Goal: Task Accomplishment & Management: Manage account settings

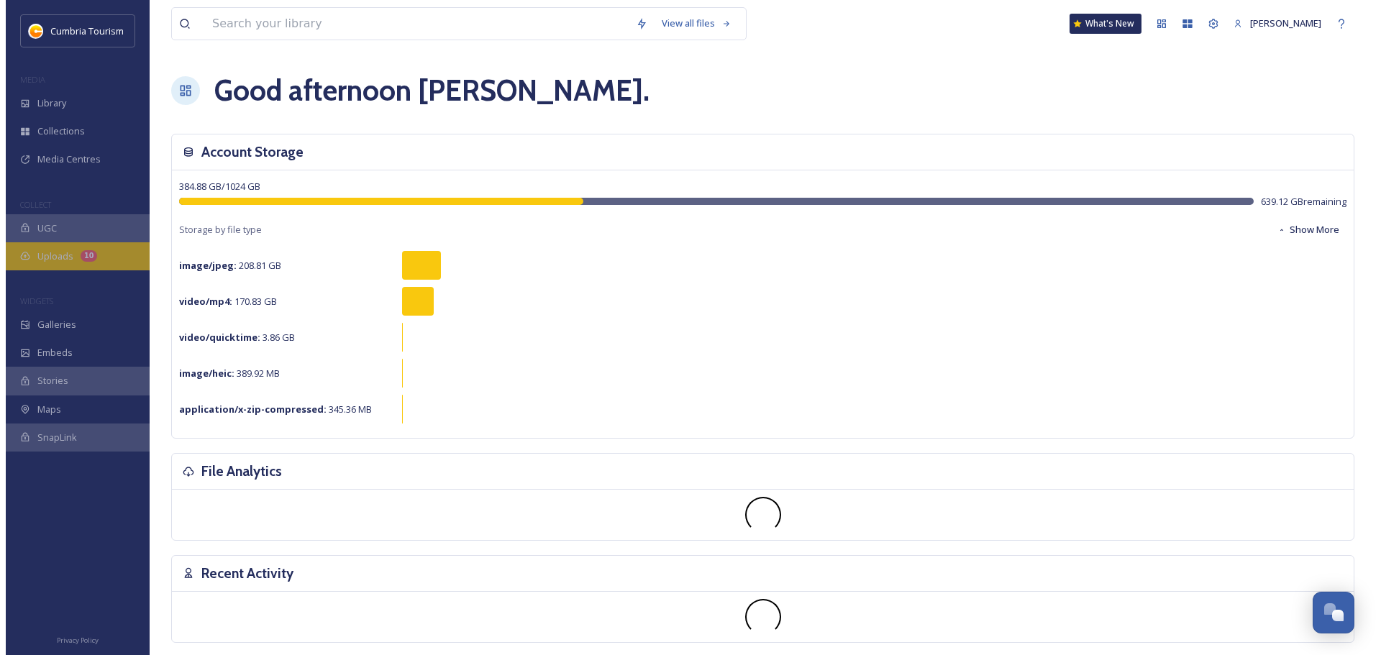
scroll to position [1383, 0]
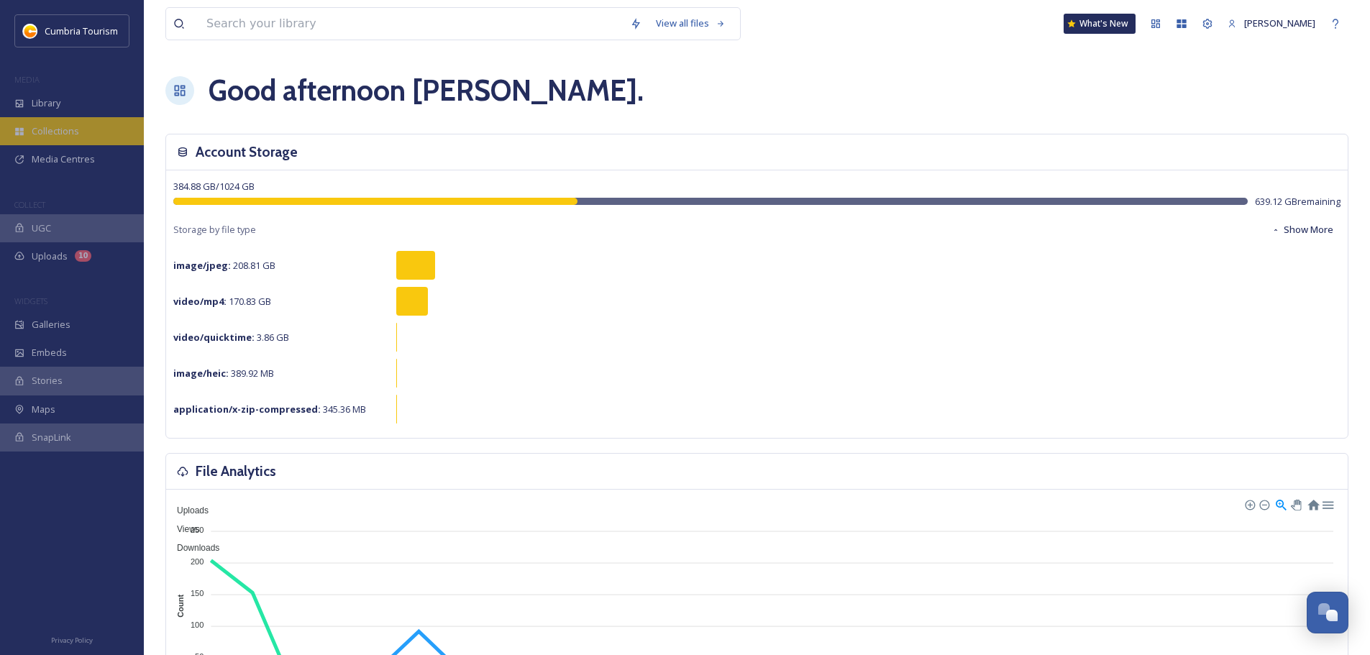
click at [103, 137] on div "Collections" at bounding box center [72, 131] width 144 height 28
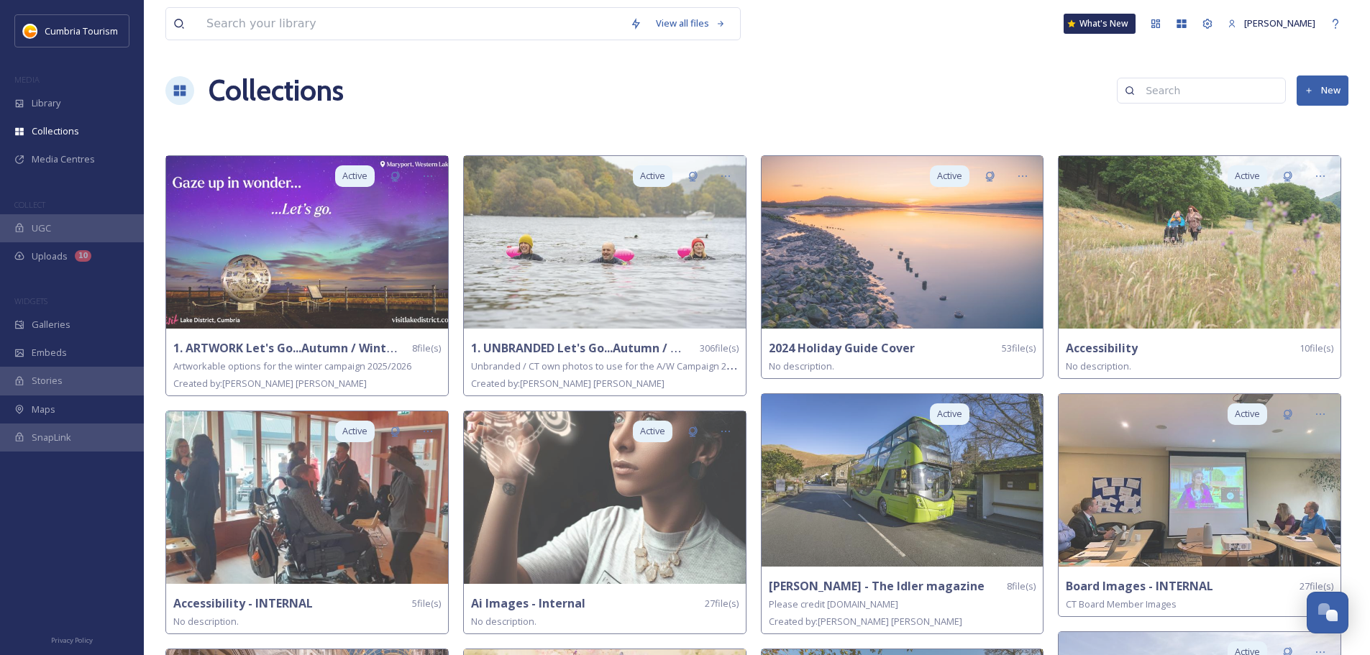
click at [1328, 95] on button "New" at bounding box center [1322, 90] width 52 height 29
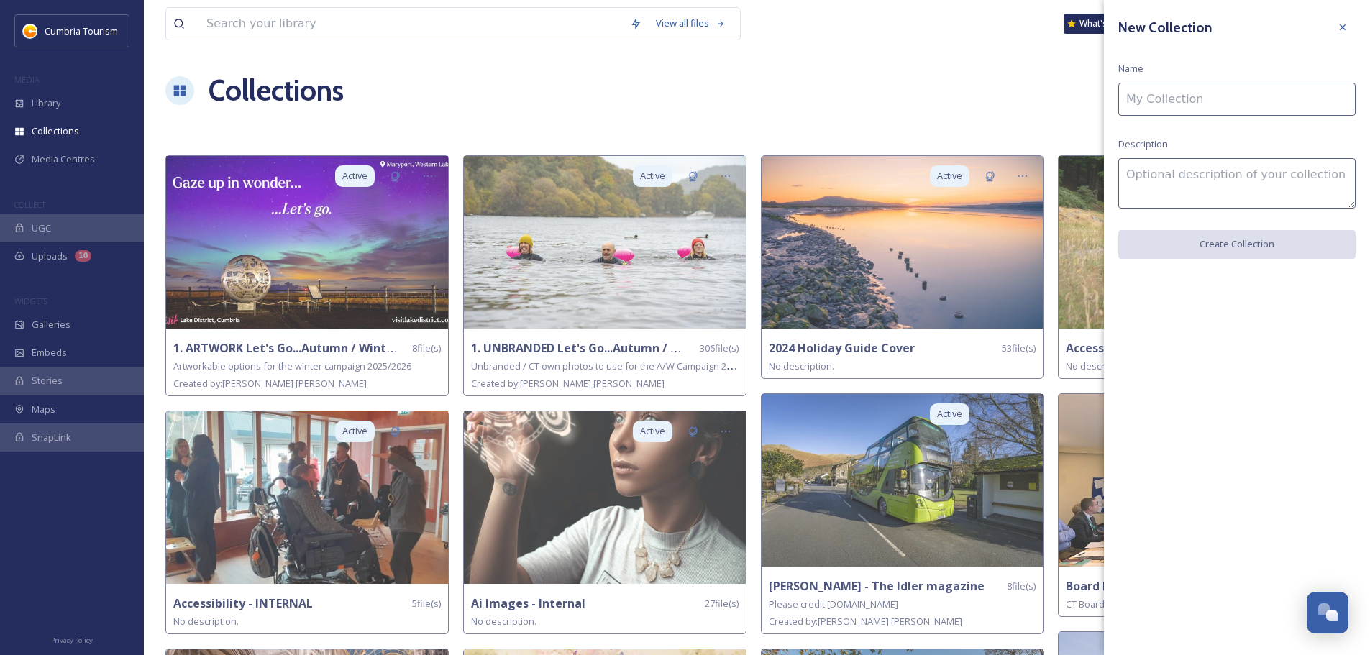
click at [1263, 105] on input at bounding box center [1236, 99] width 237 height 33
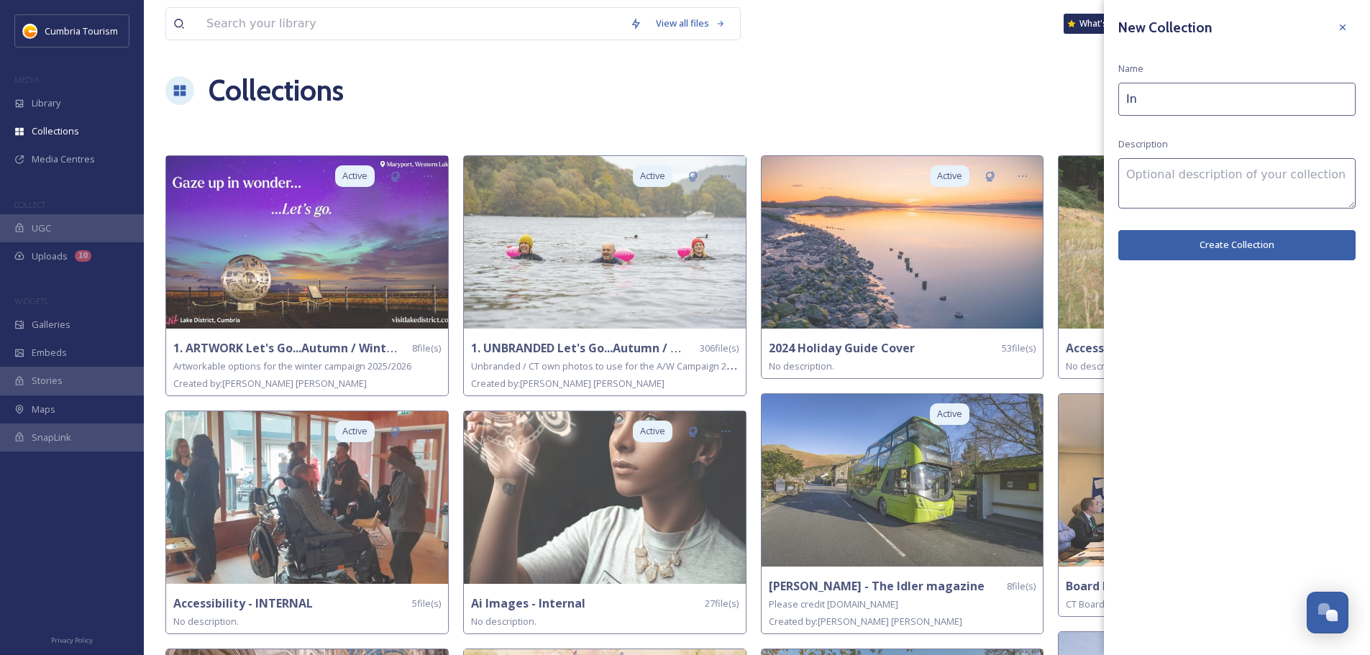
type input "I"
type input "i paper - Cycling"
click at [1231, 246] on button "Create Collection" at bounding box center [1236, 244] width 237 height 29
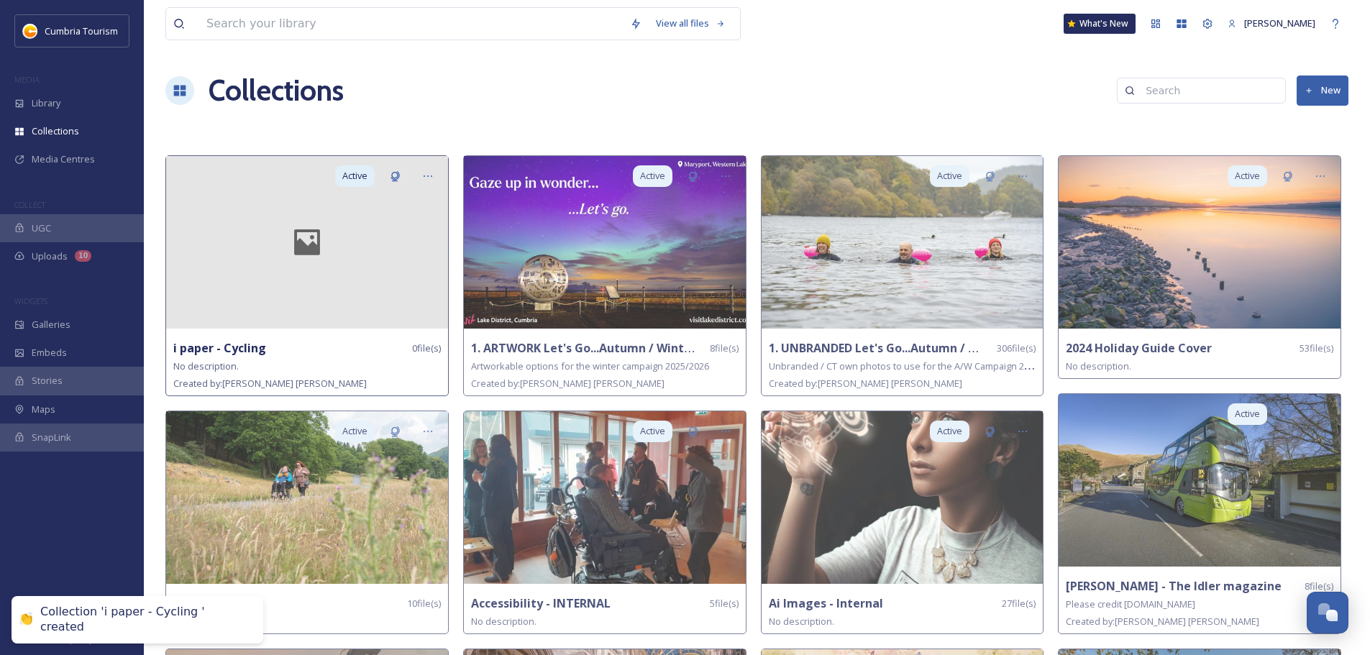
click at [331, 233] on icon at bounding box center [307, 242] width 56 height 35
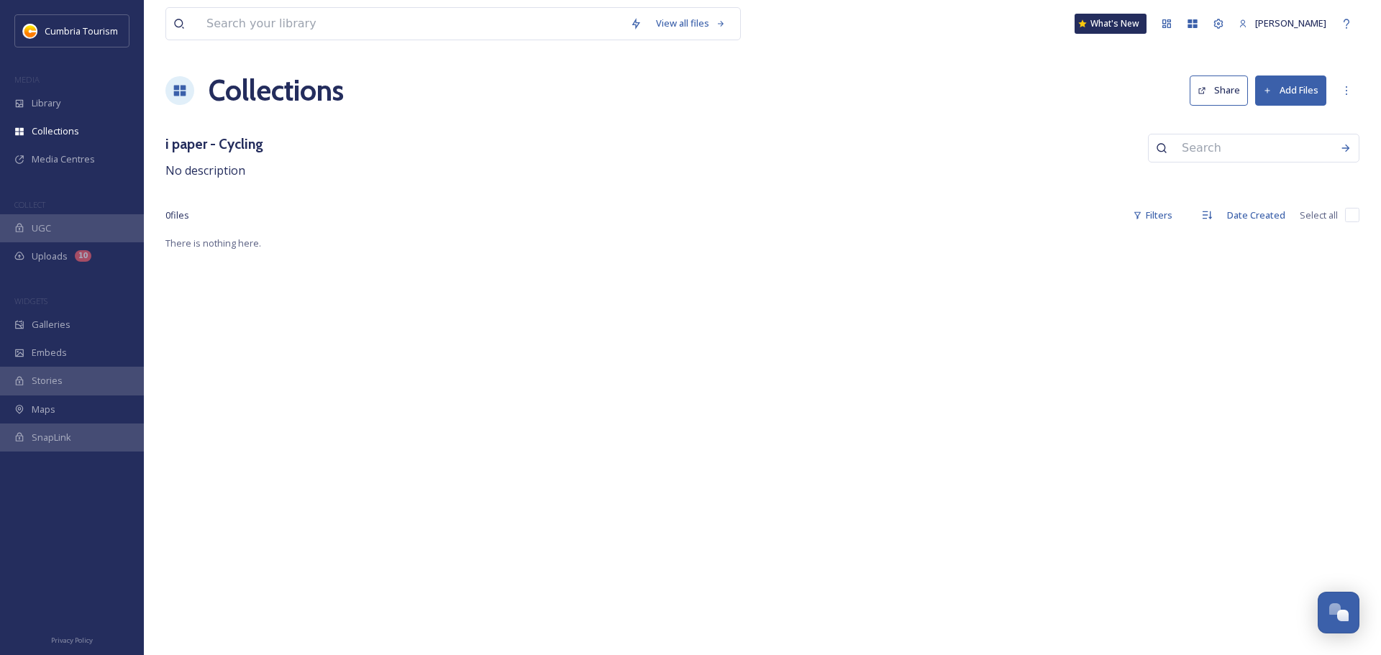
click at [1267, 93] on icon at bounding box center [1267, 90] width 5 height 5
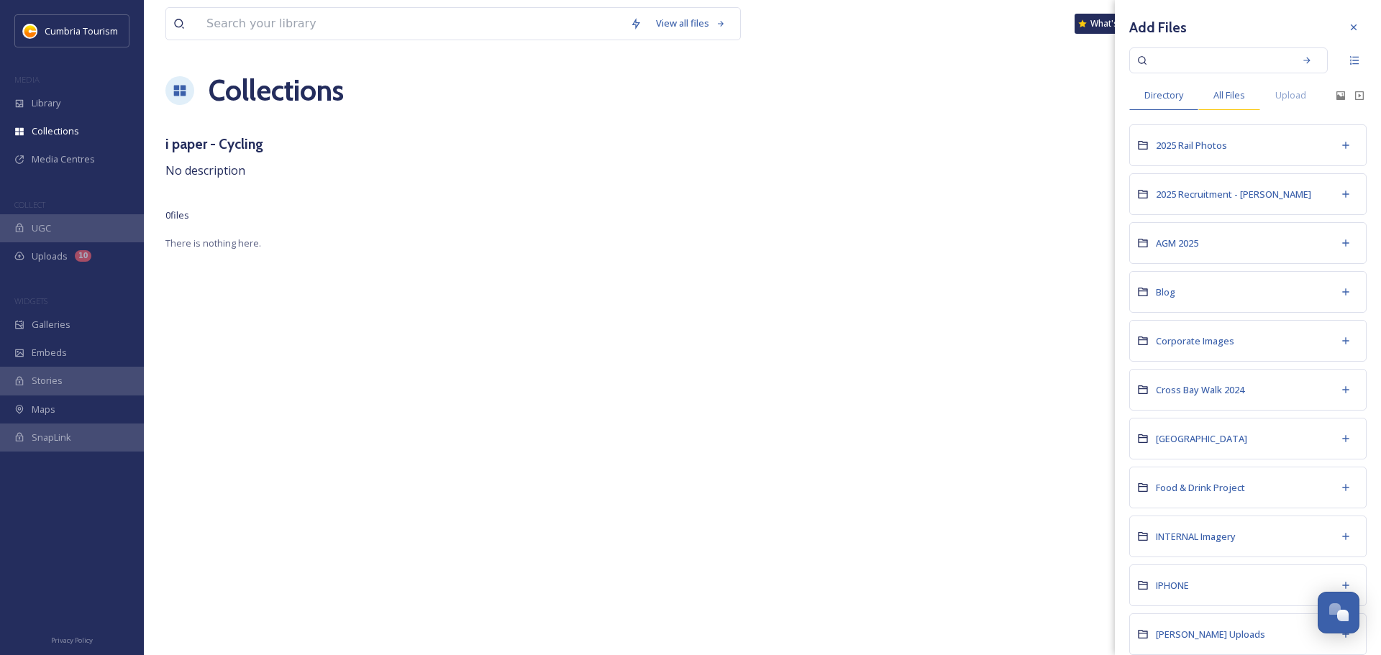
click at [1214, 91] on span "All Files" at bounding box center [1229, 95] width 32 height 14
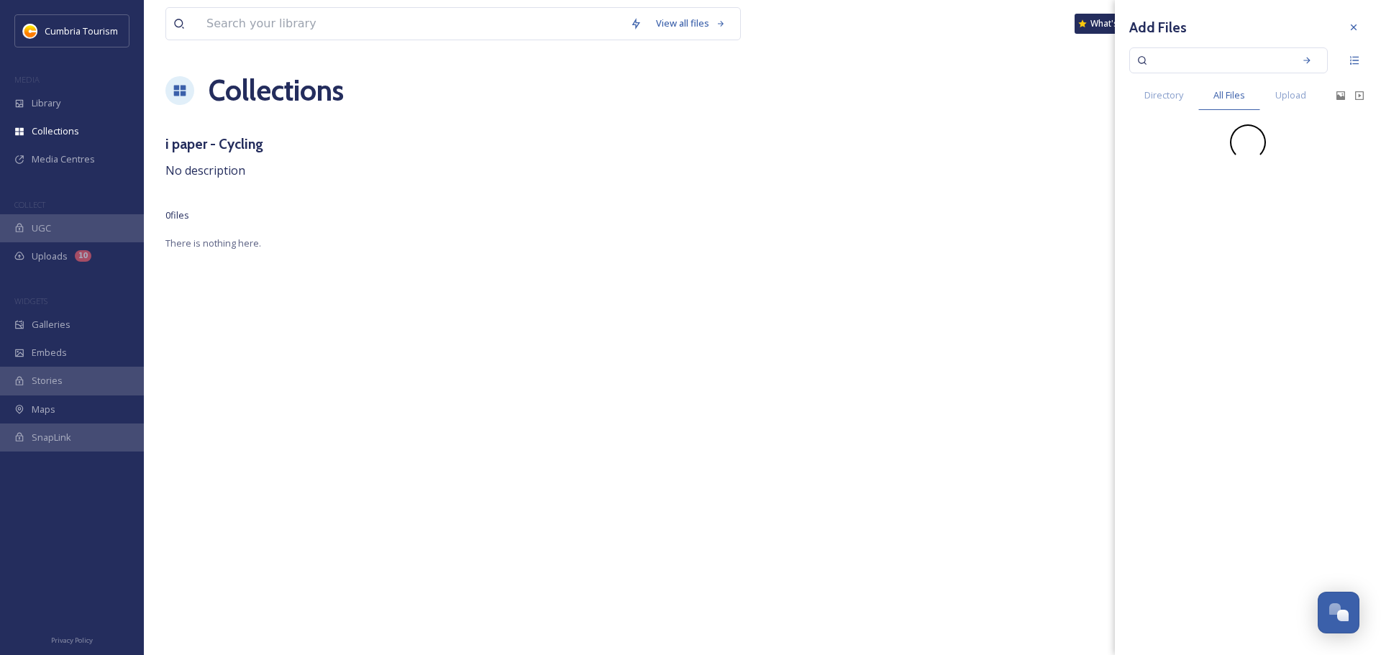
click at [1207, 57] on input at bounding box center [1218, 61] width 136 height 32
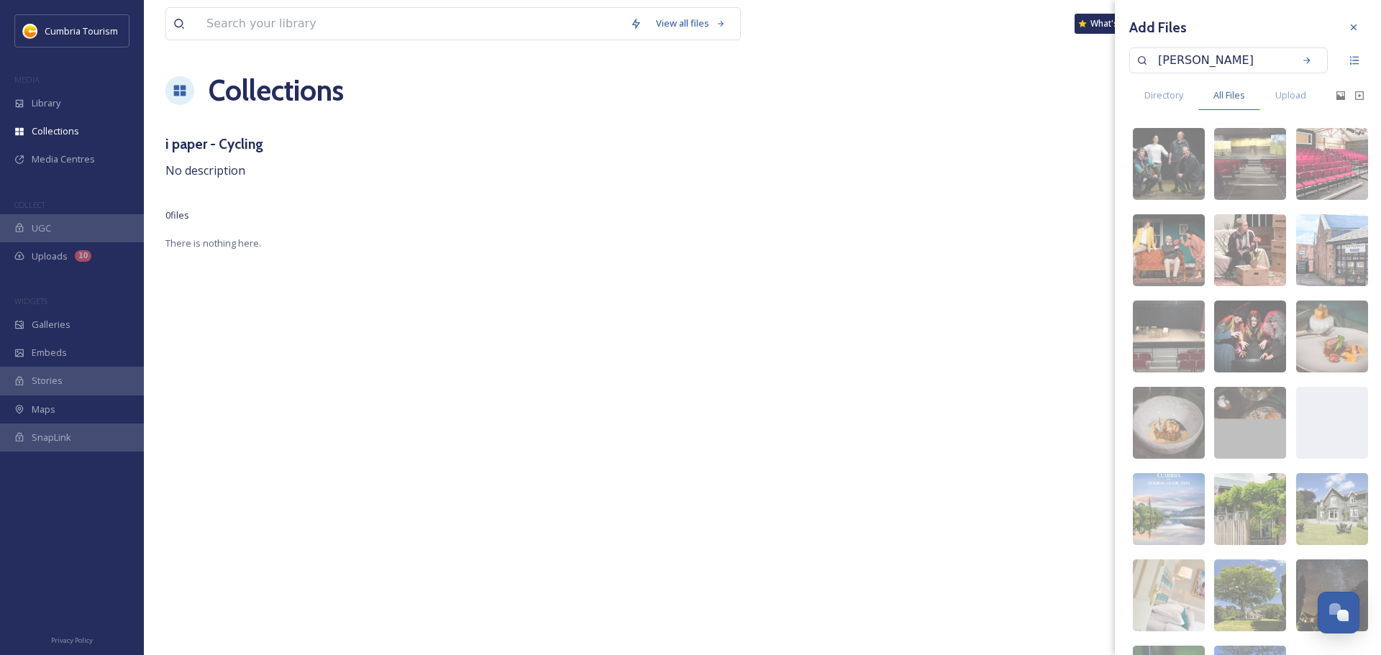
type input "[PERSON_NAME]"
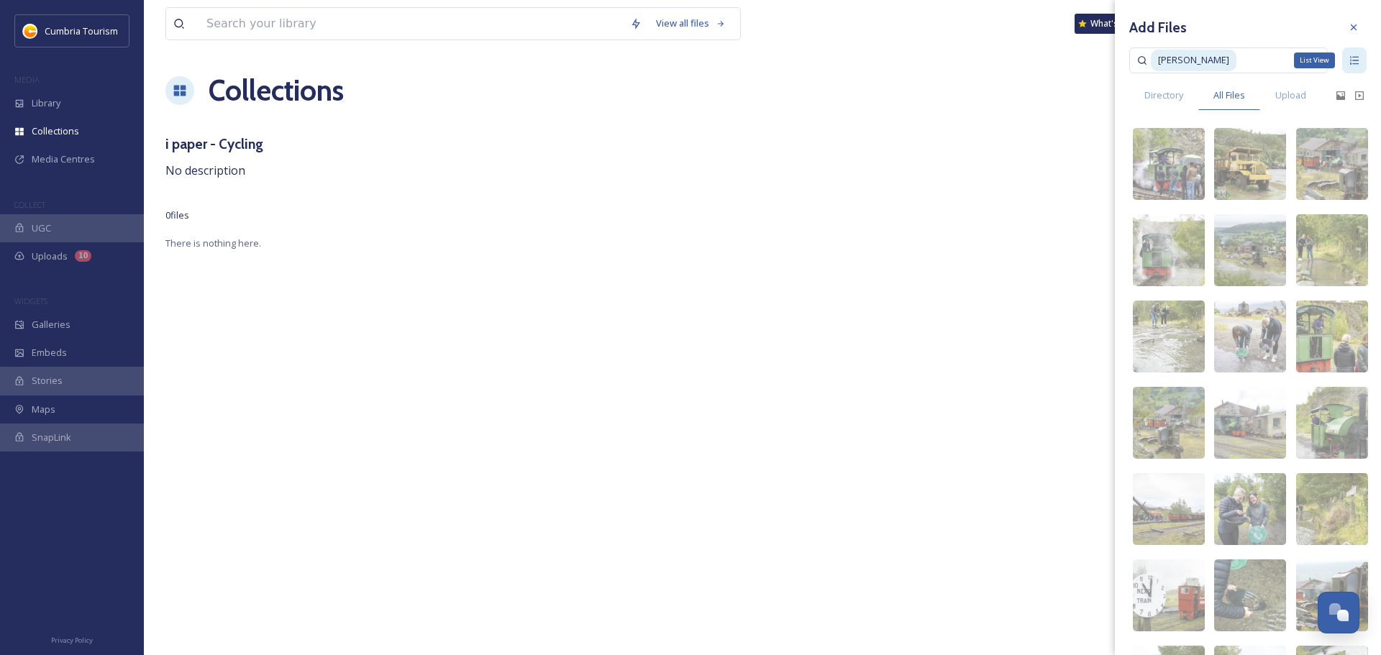
click at [1350, 64] on icon at bounding box center [1354, 60] width 9 height 9
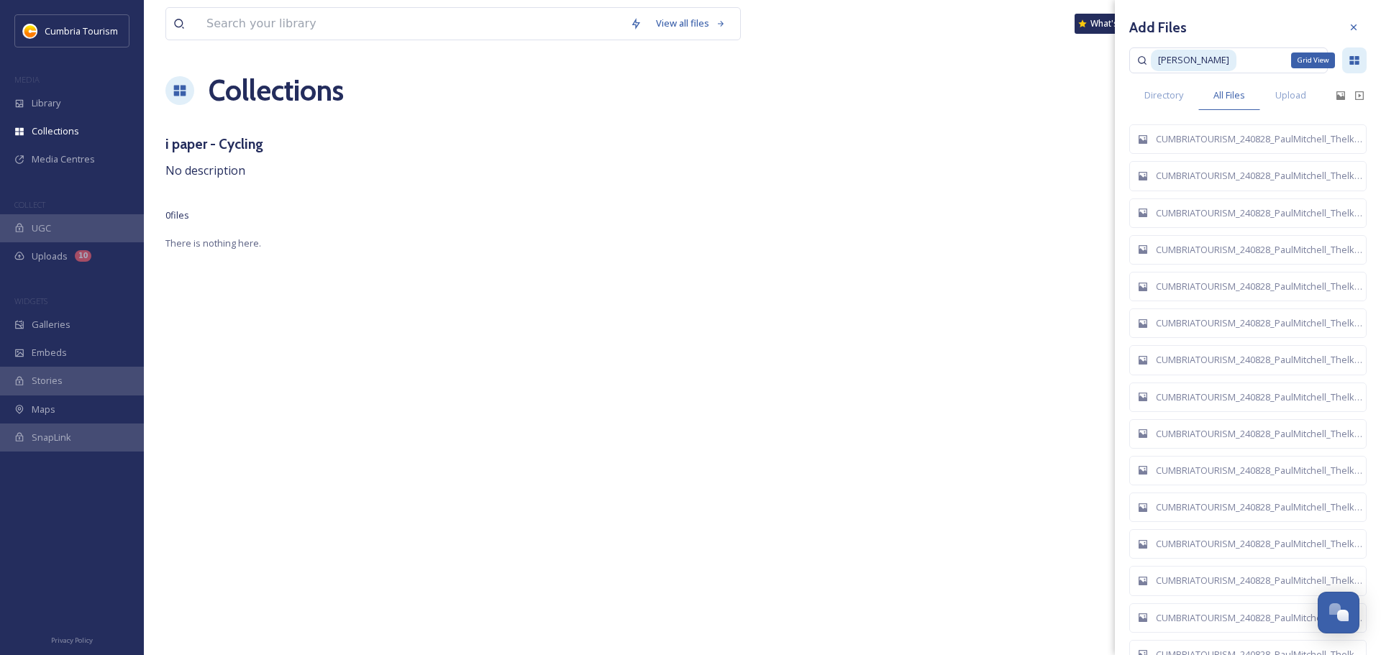
click at [1349, 64] on icon at bounding box center [1353, 60] width 9 height 9
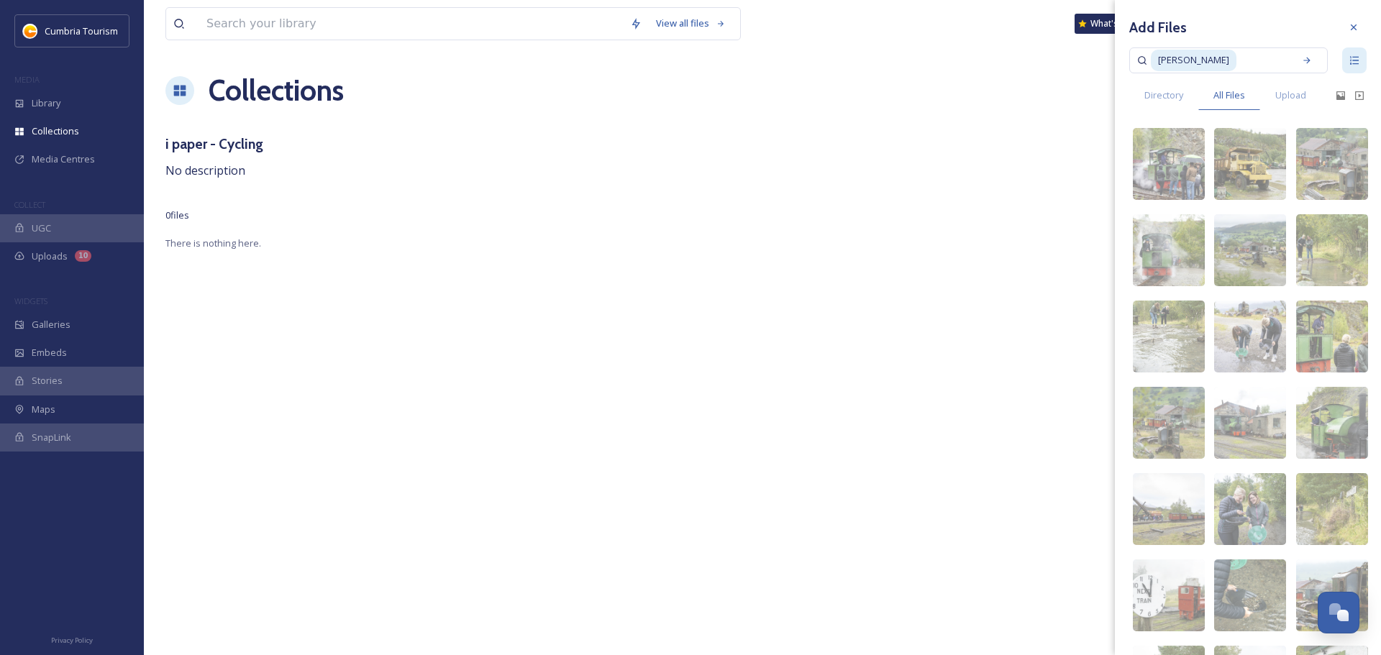
click at [899, 129] on div "View all files What's New [PERSON_NAME] Collections Share Add Files i paper - C…" at bounding box center [762, 327] width 1237 height 655
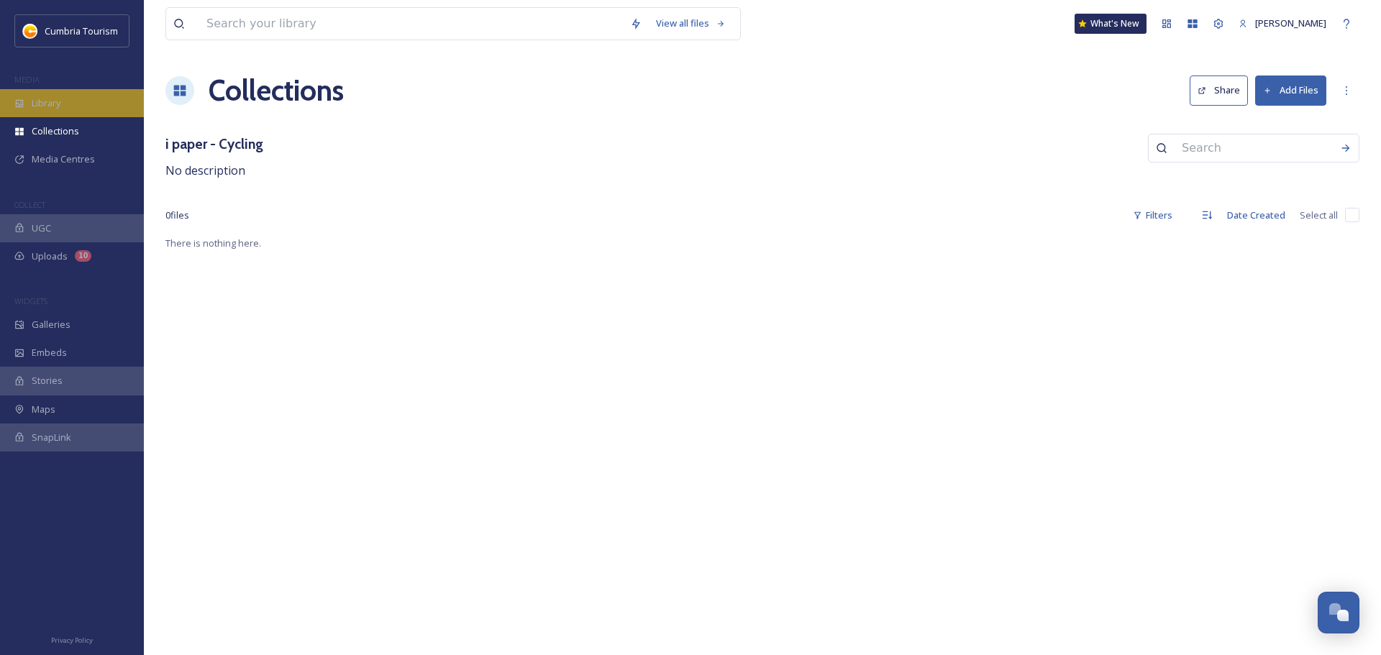
click at [60, 104] on span "Library" at bounding box center [46, 103] width 29 height 14
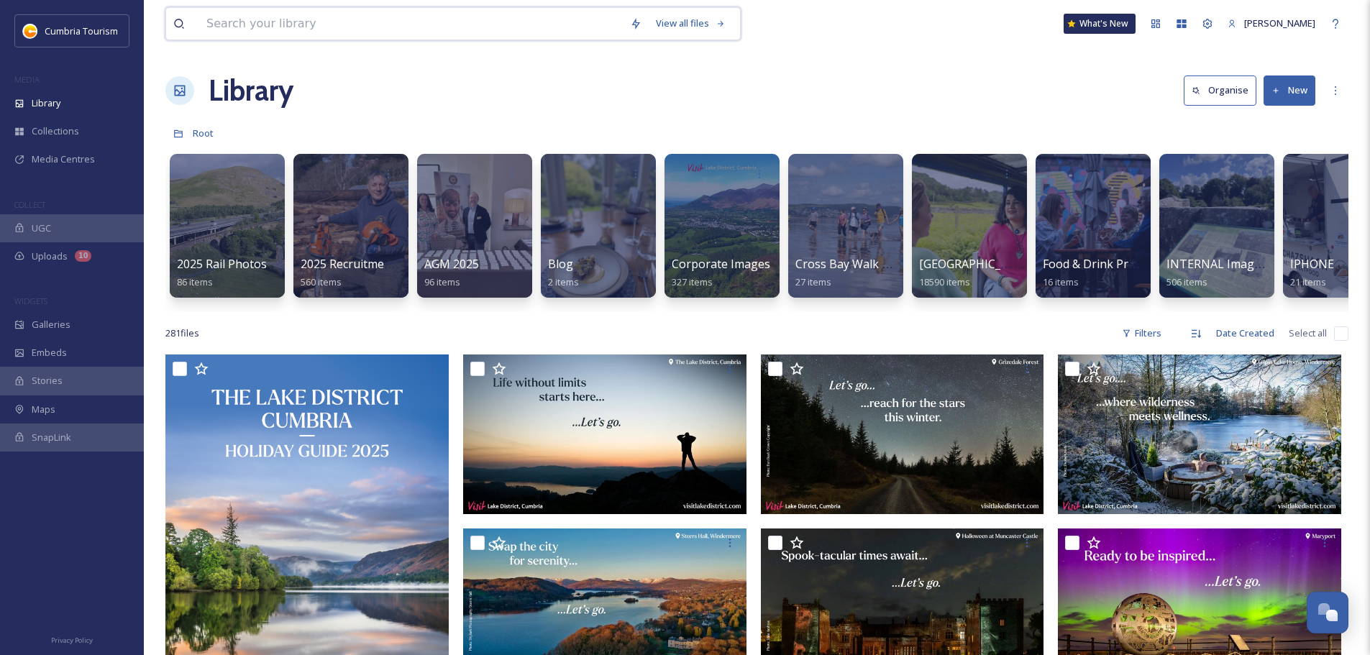
click at [316, 26] on input at bounding box center [411, 24] width 424 height 32
type input "[PERSON_NAME]"
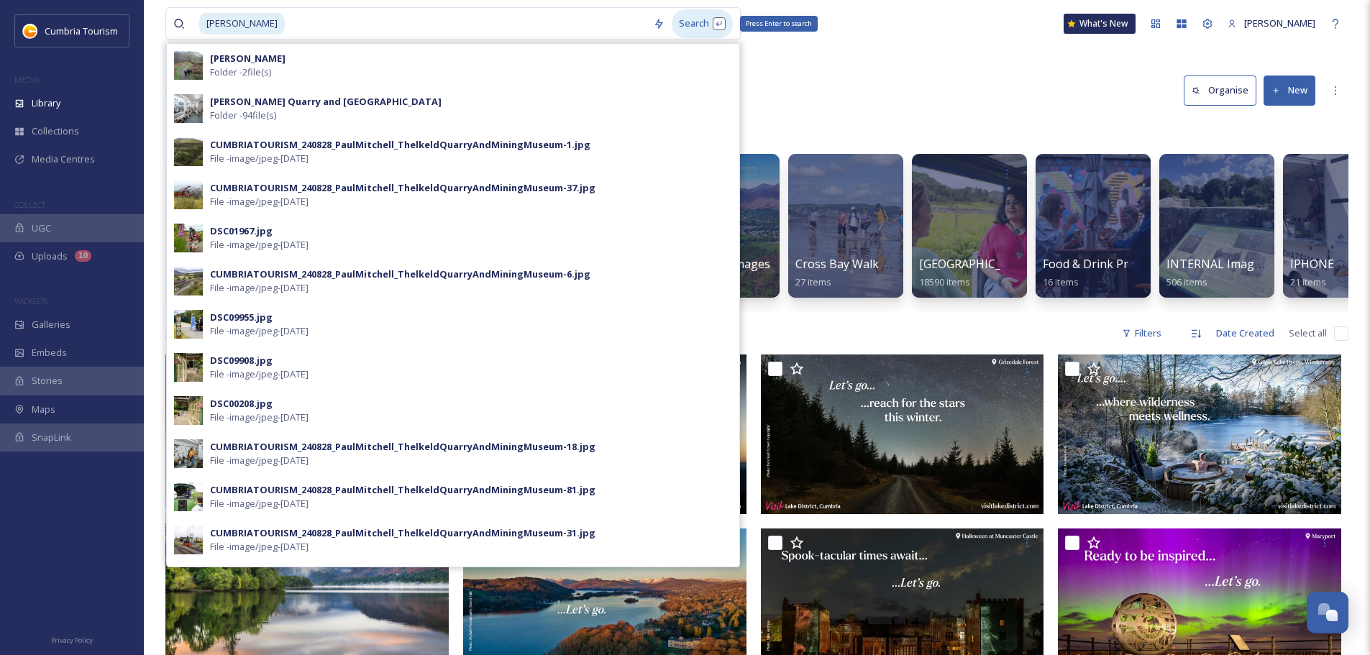
click at [686, 22] on div "Search Press Enter to search" at bounding box center [702, 23] width 61 height 28
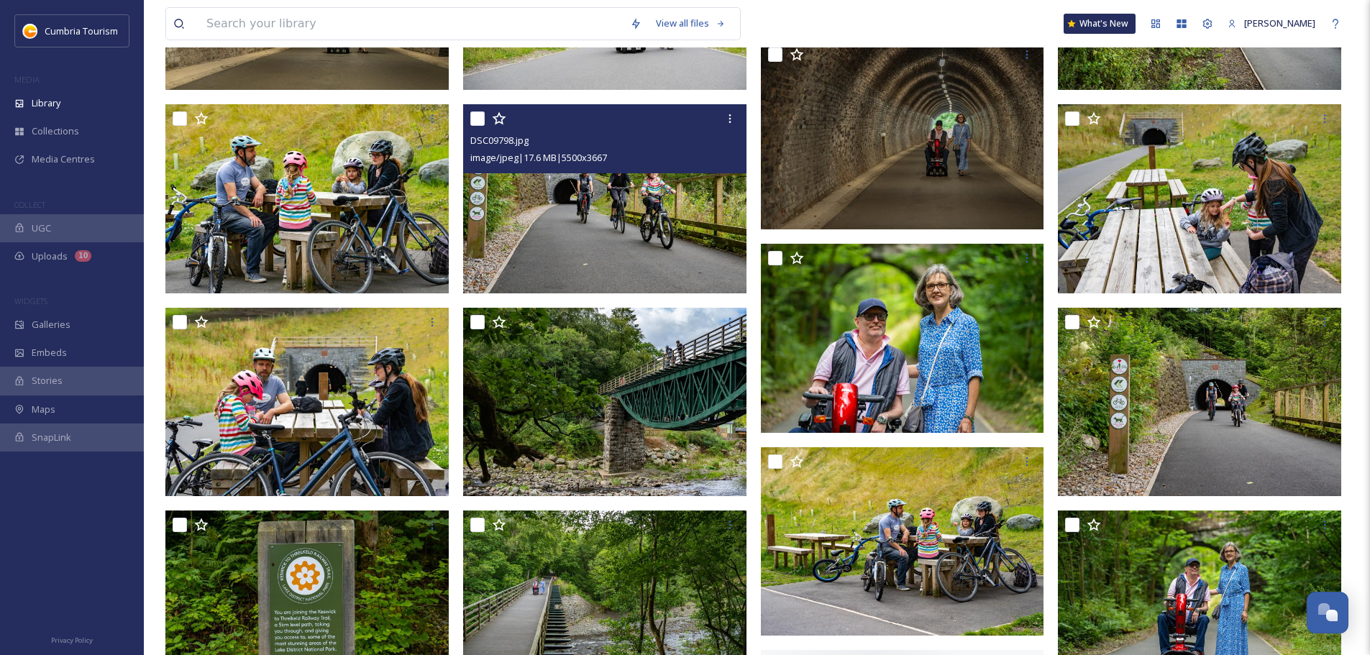
scroll to position [5928, 0]
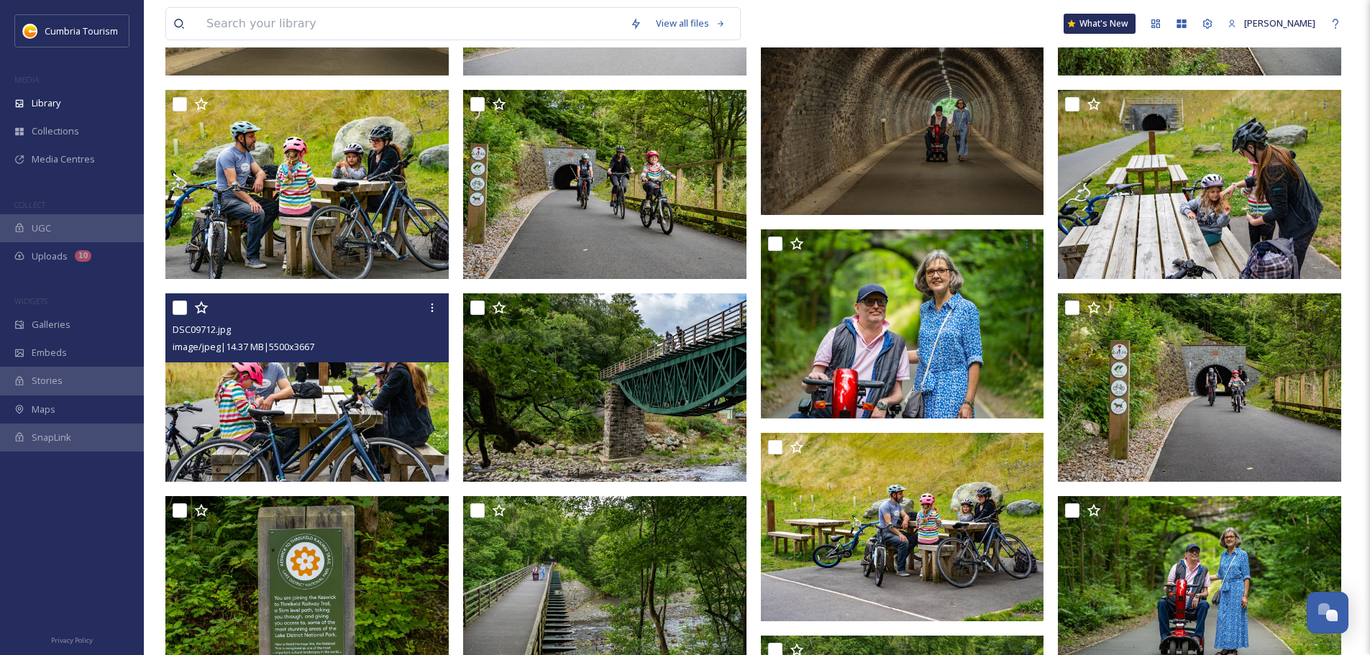
drag, startPoint x: 174, startPoint y: 306, endPoint x: 230, endPoint y: 312, distance: 56.4
click at [181, 306] on input "checkbox" at bounding box center [180, 308] width 14 height 14
checkbox input "true"
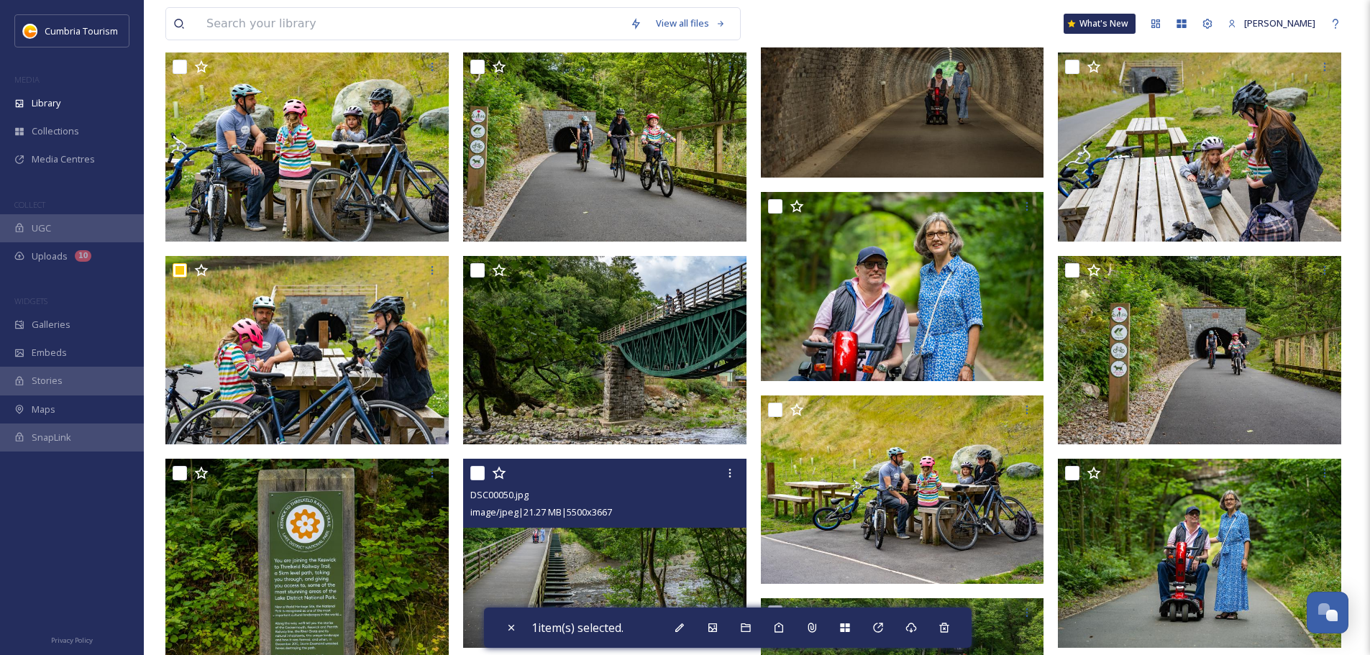
scroll to position [6144, 0]
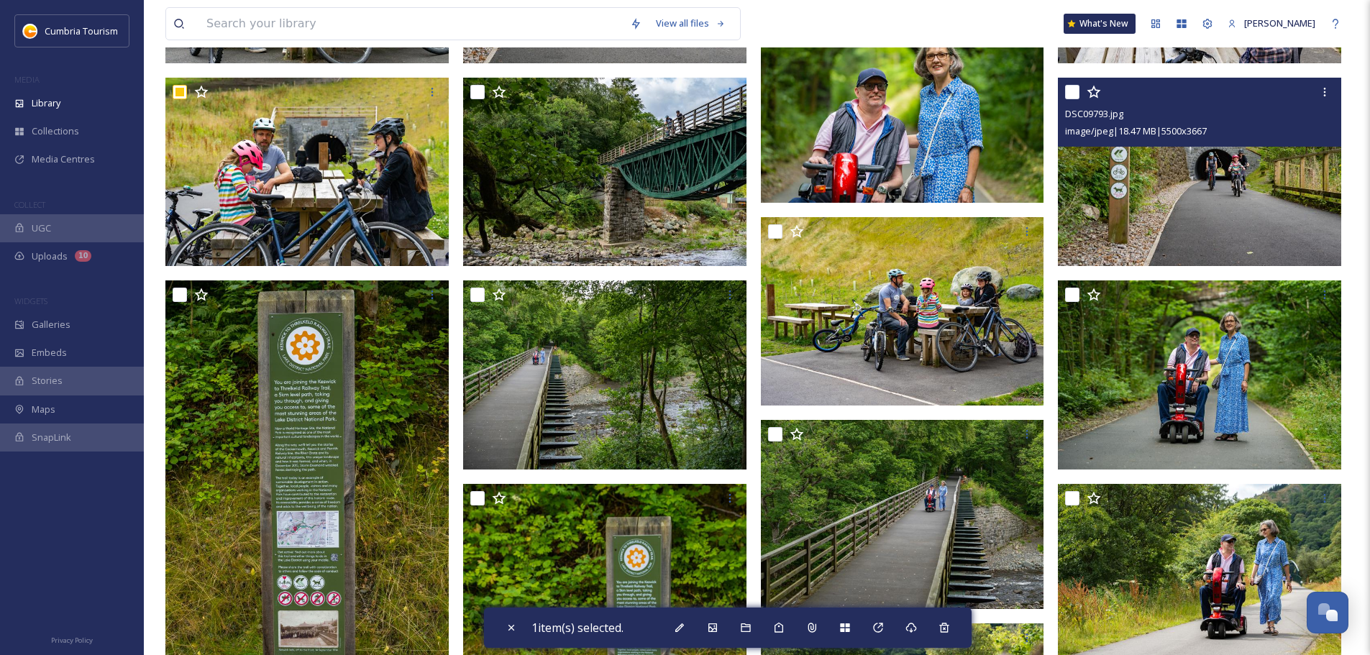
click at [1081, 89] on div at bounding box center [1201, 92] width 273 height 26
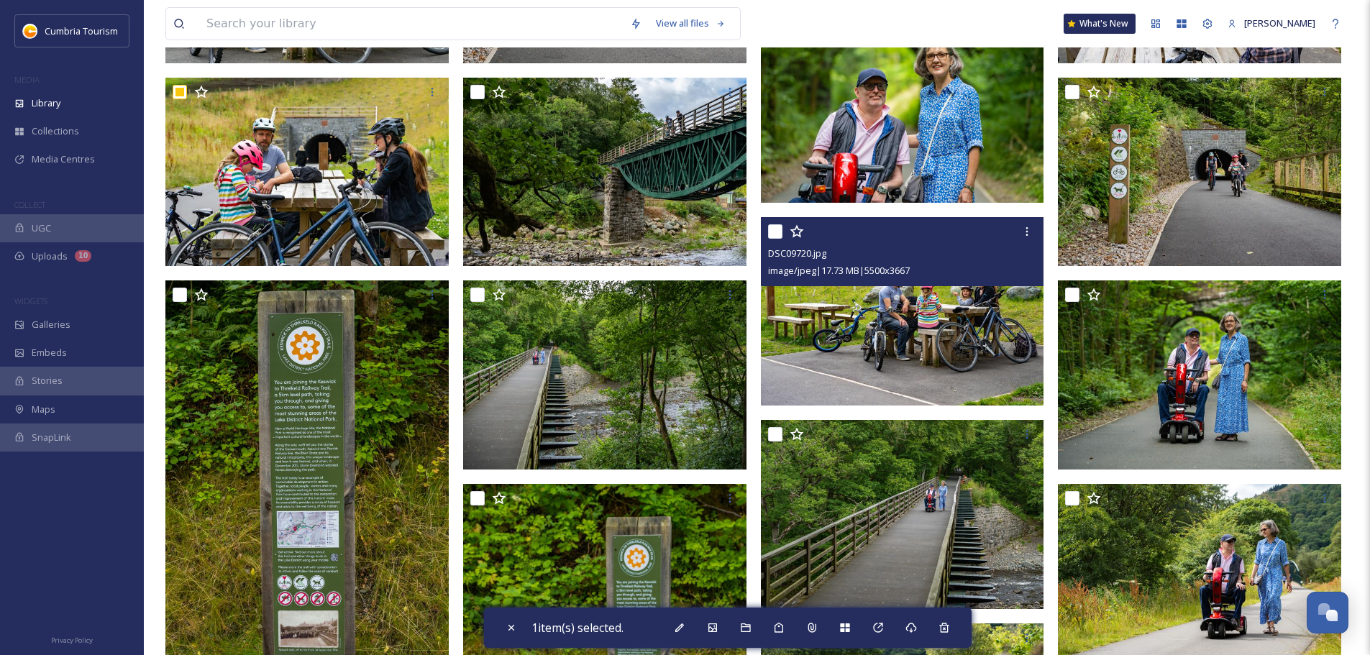
click at [779, 232] on input "checkbox" at bounding box center [775, 231] width 14 height 14
checkbox input "true"
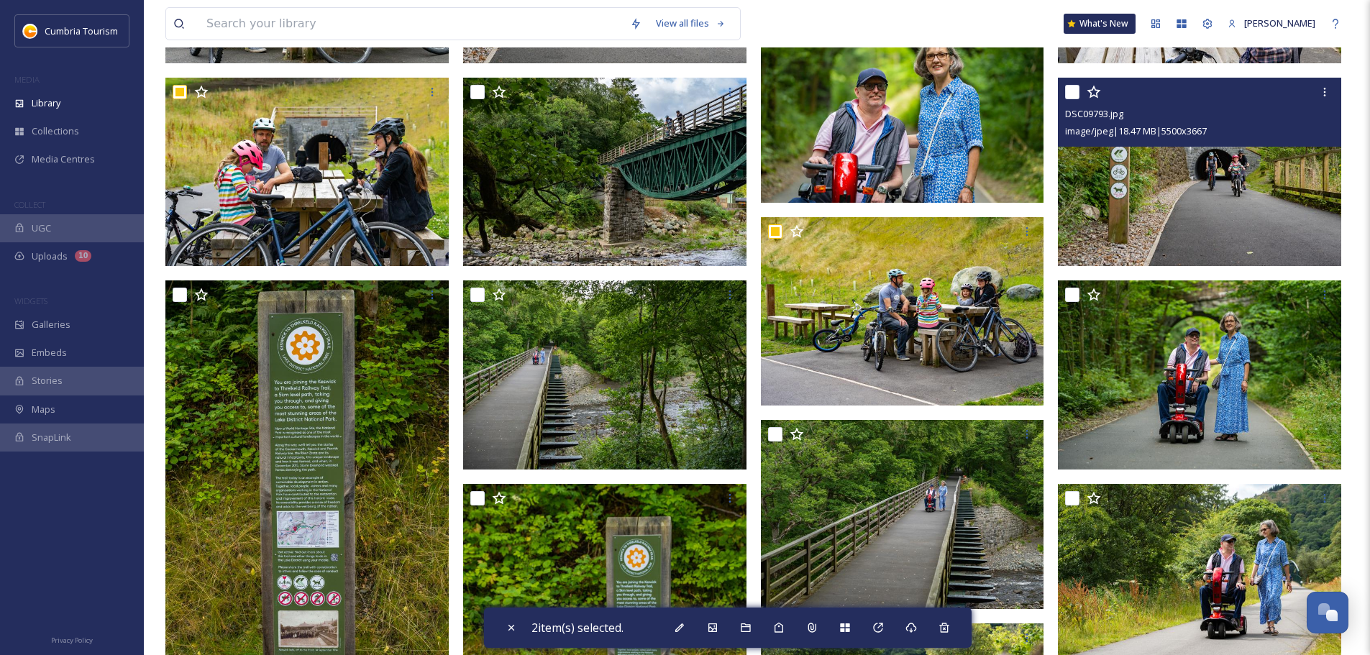
click at [1079, 91] on input "checkbox" at bounding box center [1072, 92] width 14 height 14
checkbox input "true"
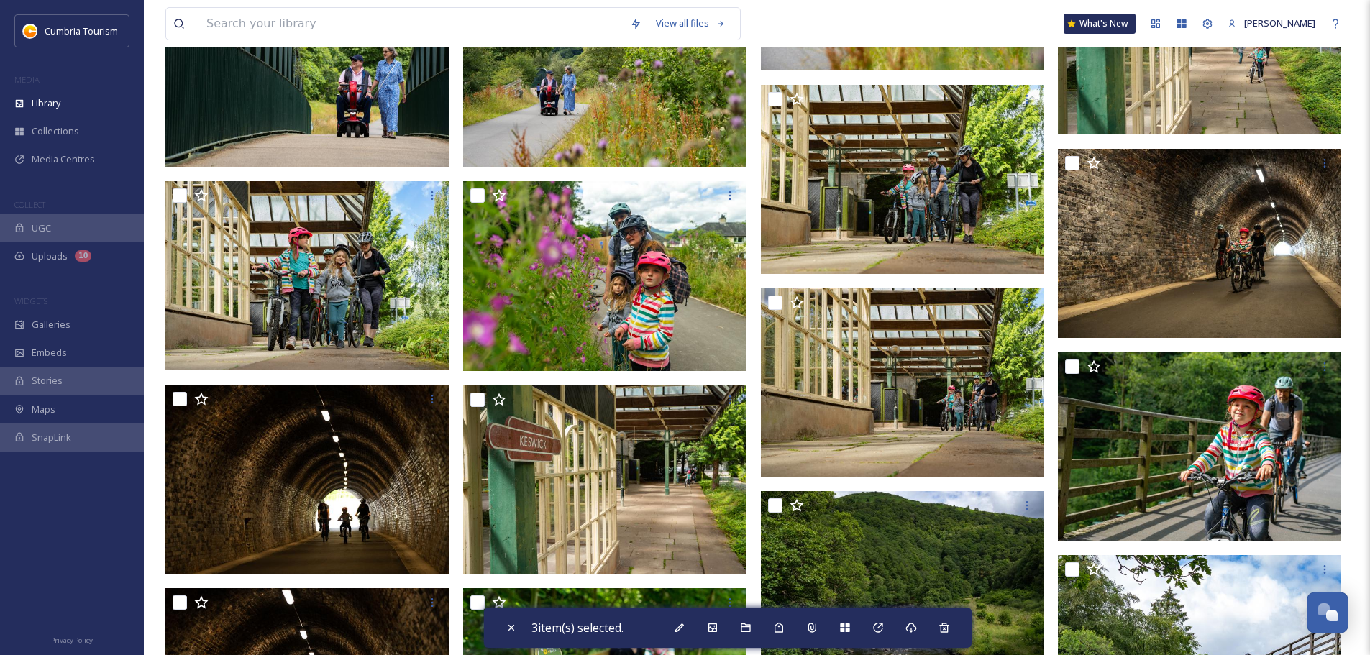
scroll to position [7294, 0]
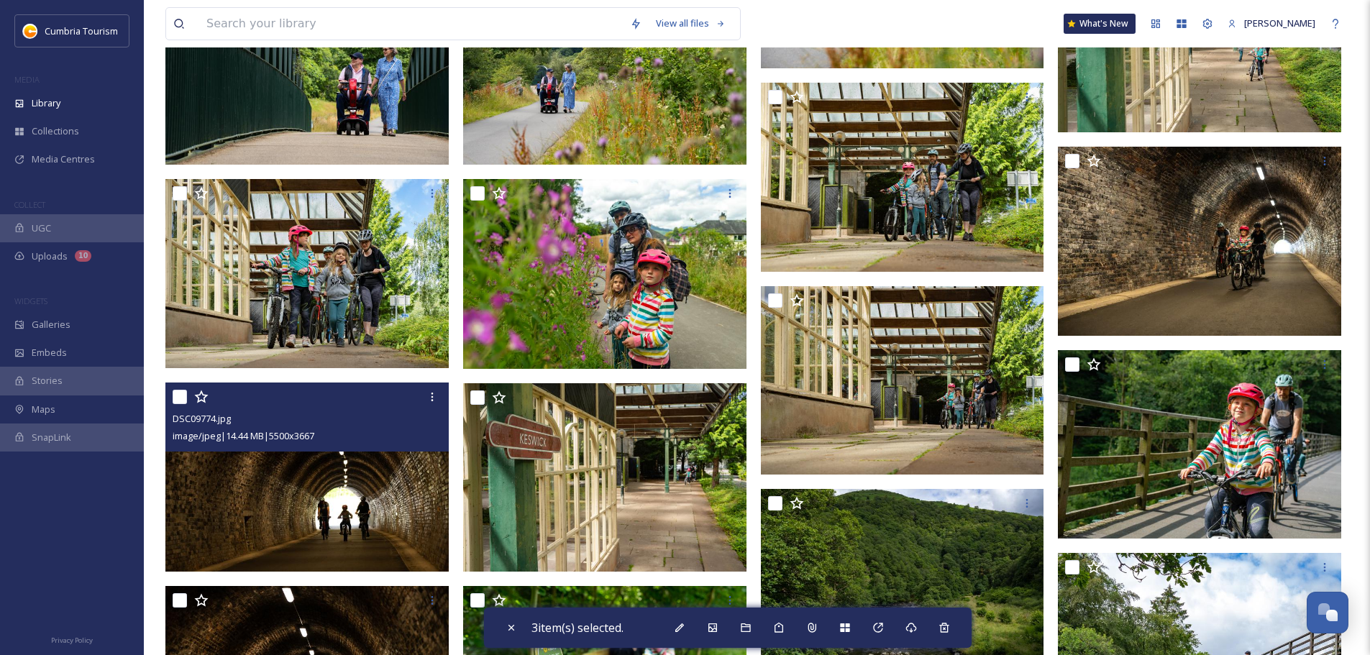
click at [180, 402] on input "checkbox" at bounding box center [180, 397] width 14 height 14
checkbox input "true"
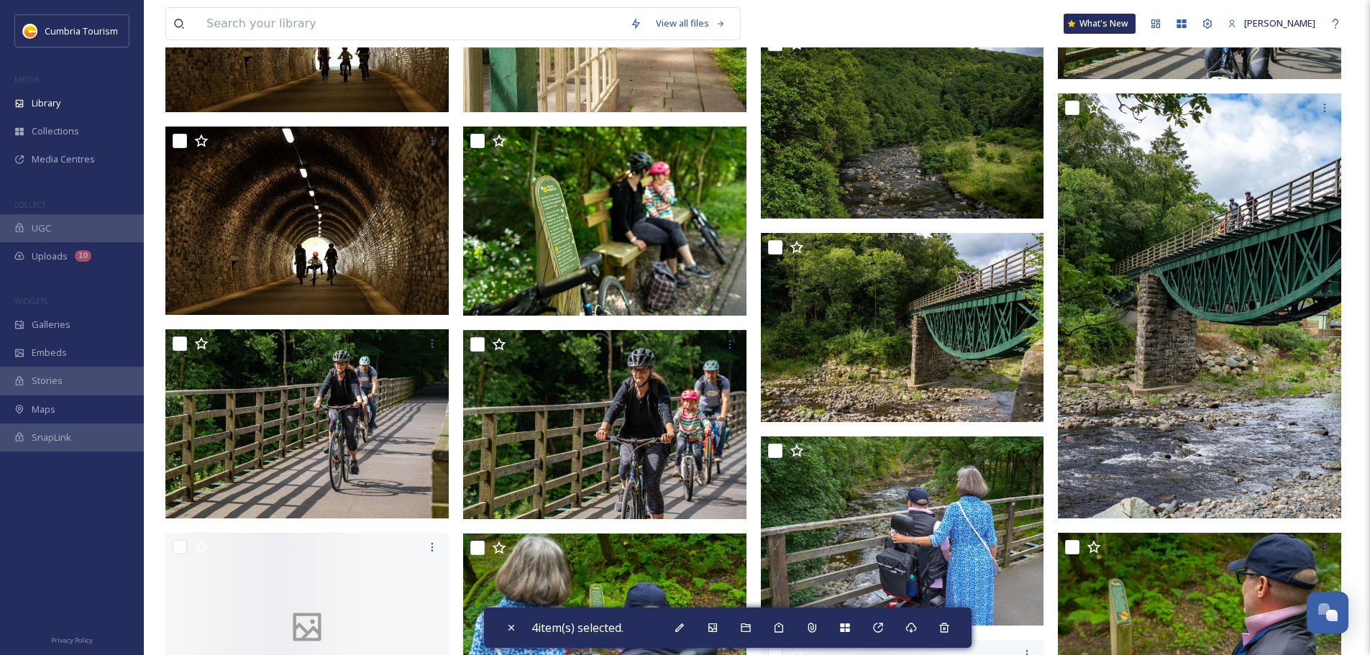
scroll to position [7797, 0]
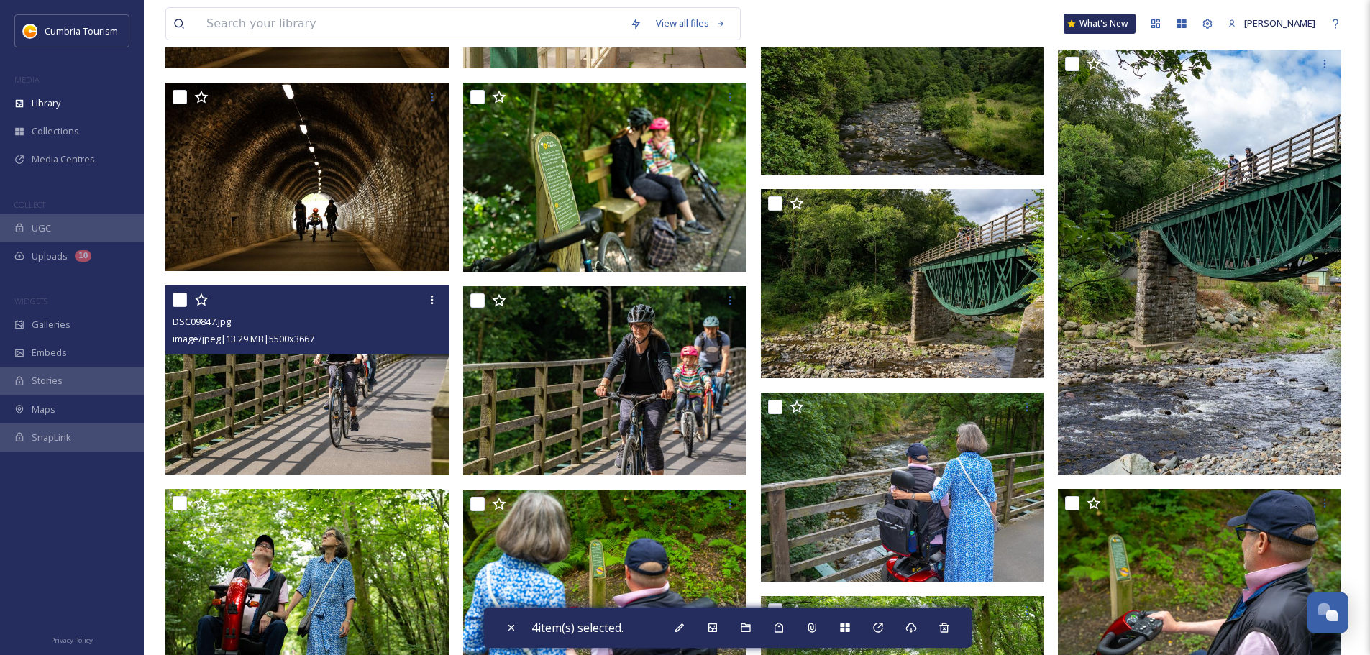
click at [181, 298] on input "checkbox" at bounding box center [180, 300] width 14 height 14
checkbox input "true"
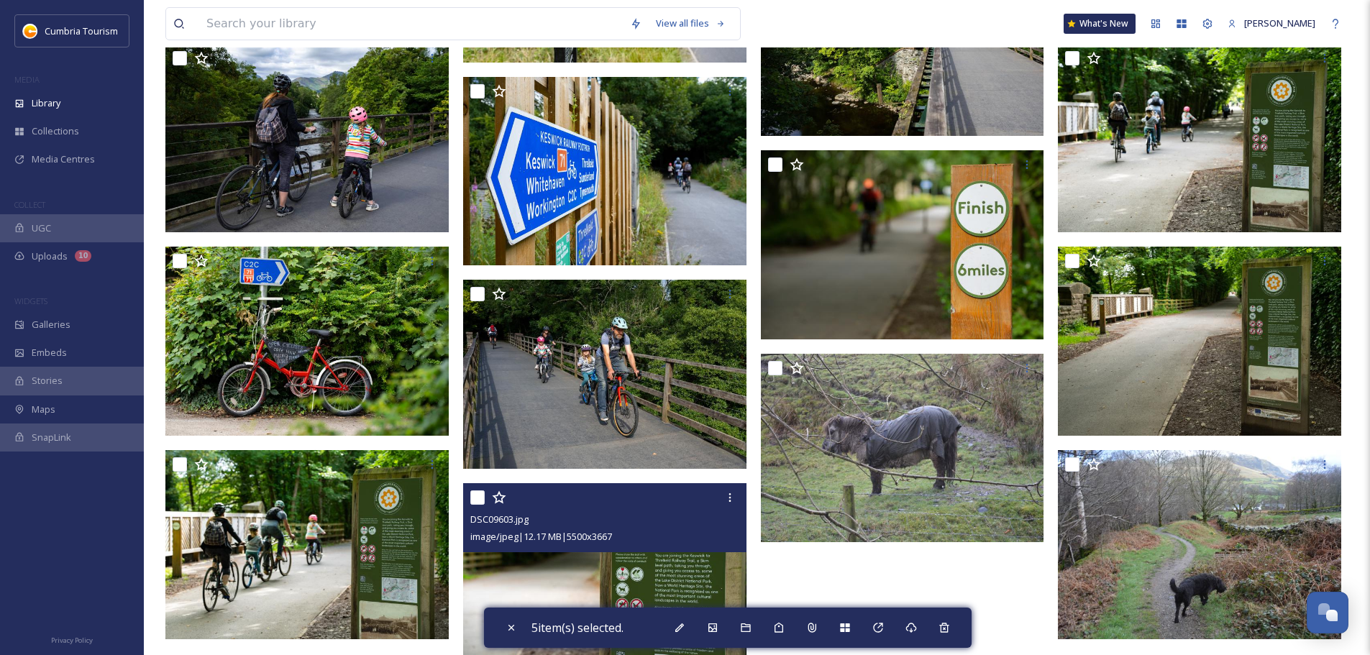
scroll to position [9826, 0]
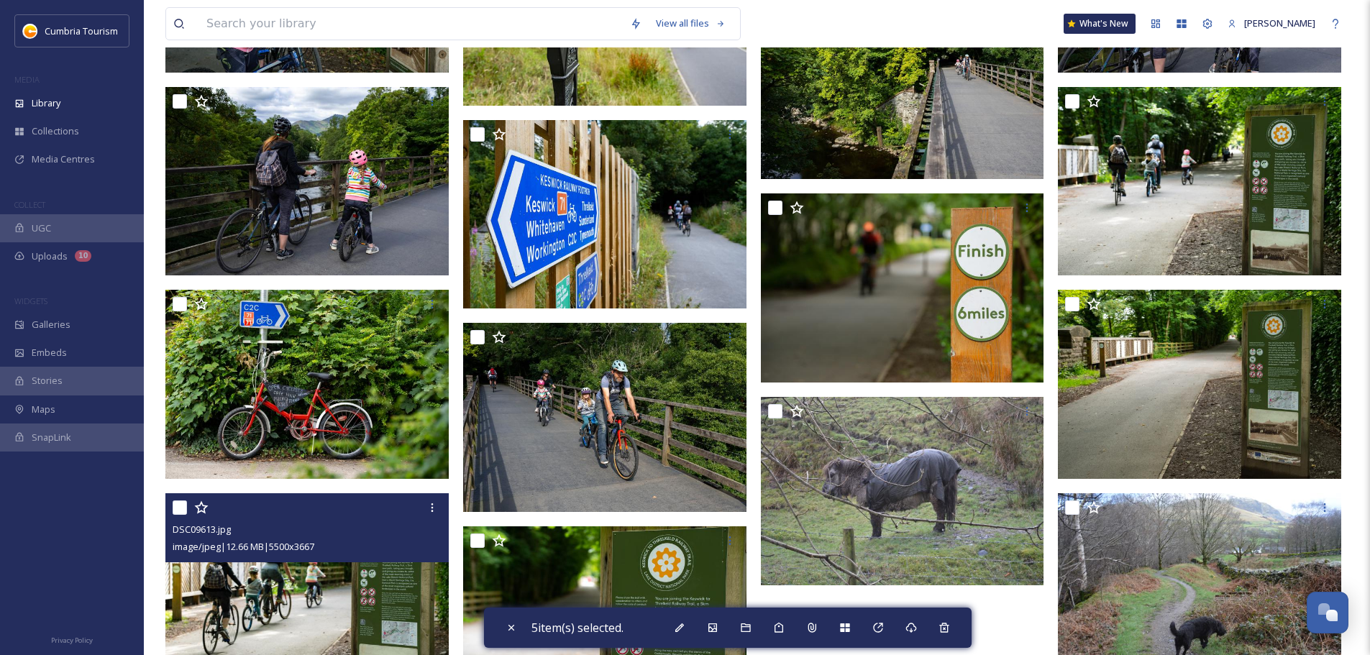
click at [183, 510] on input "checkbox" at bounding box center [180, 507] width 14 height 14
checkbox input "true"
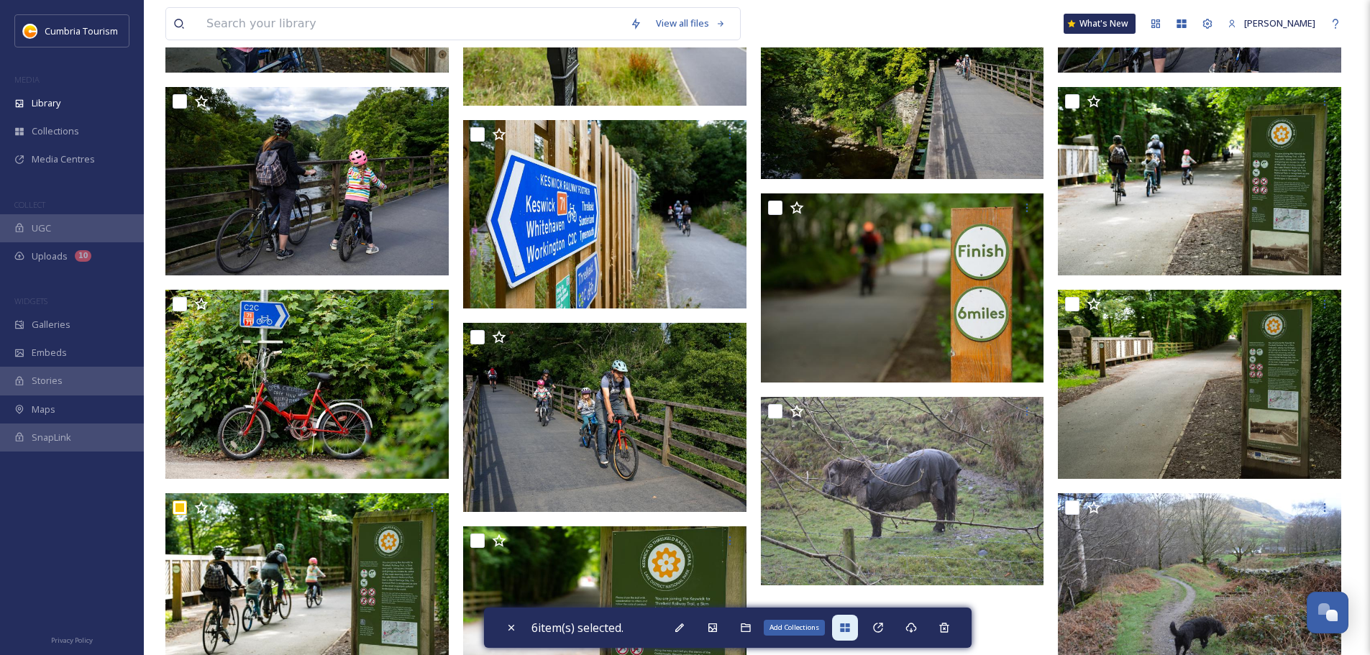
click at [840, 628] on div "Add Collections" at bounding box center [845, 628] width 26 height 26
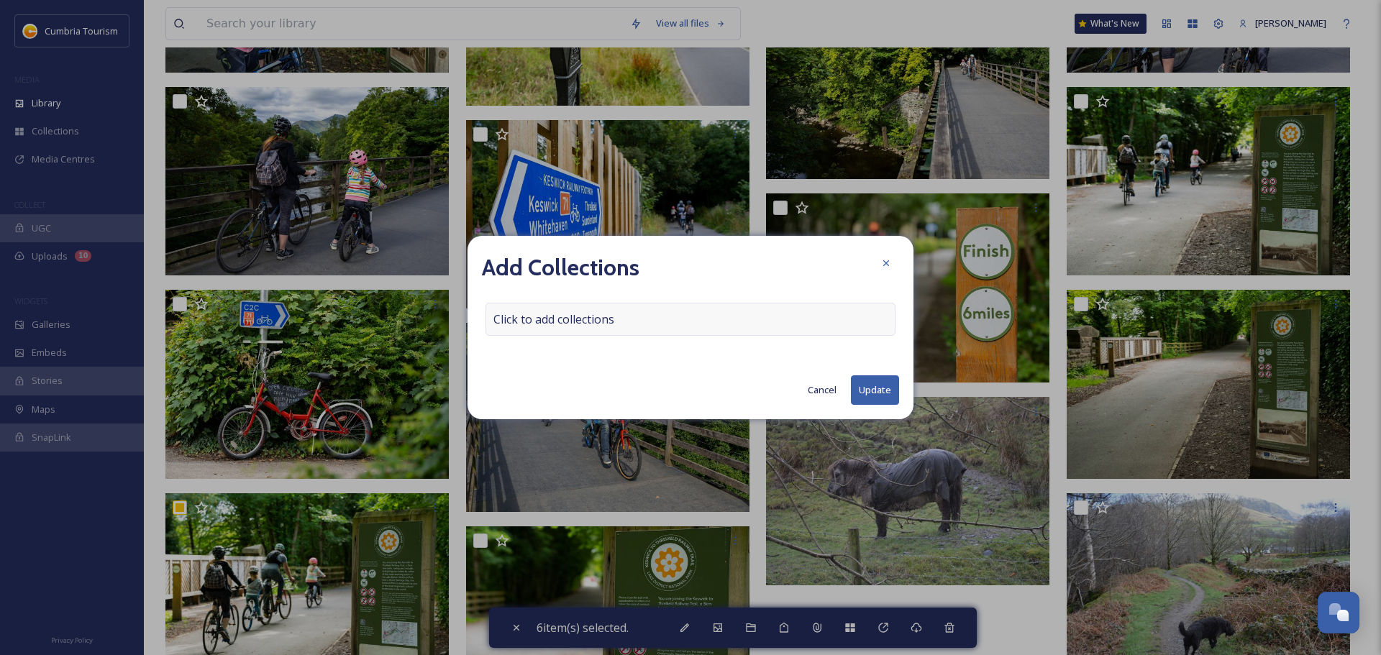
click at [674, 319] on div "Click to add collections" at bounding box center [690, 319] width 410 height 33
click at [661, 324] on div at bounding box center [690, 319] width 410 height 33
click at [582, 322] on input at bounding box center [565, 319] width 158 height 32
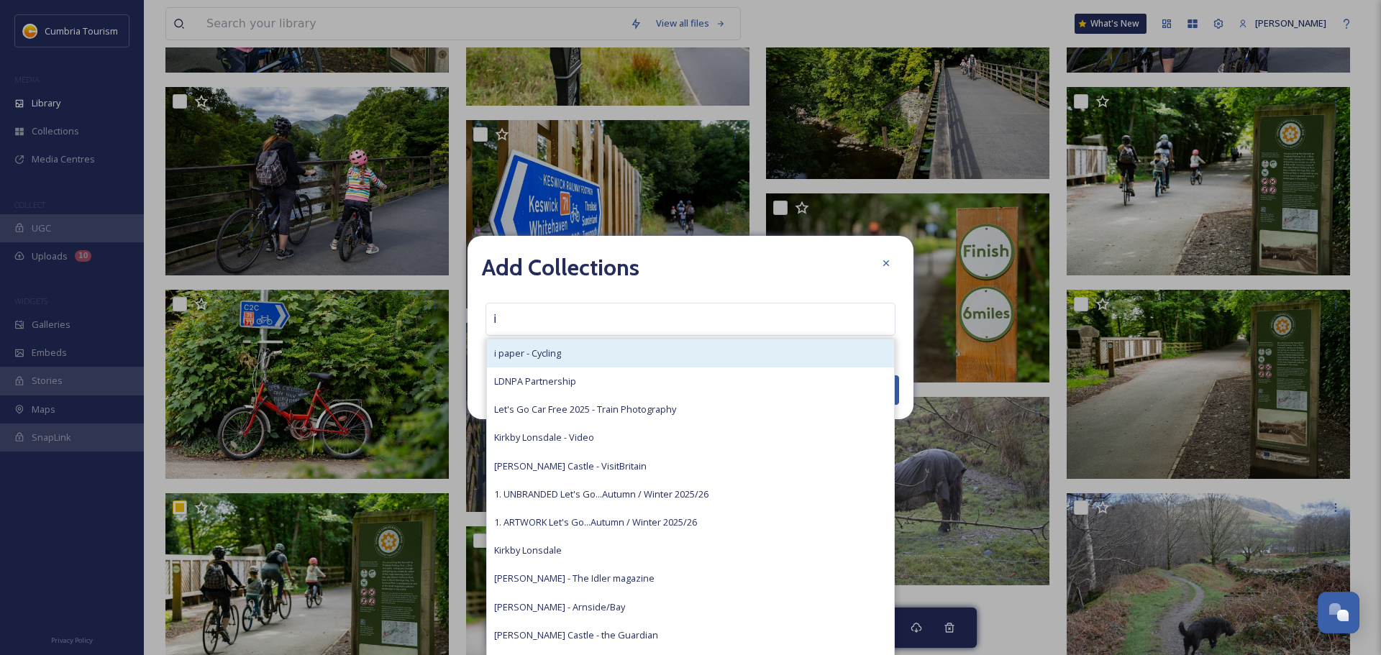
type input "i"
click at [564, 342] on div "i paper - Cycling" at bounding box center [690, 353] width 407 height 28
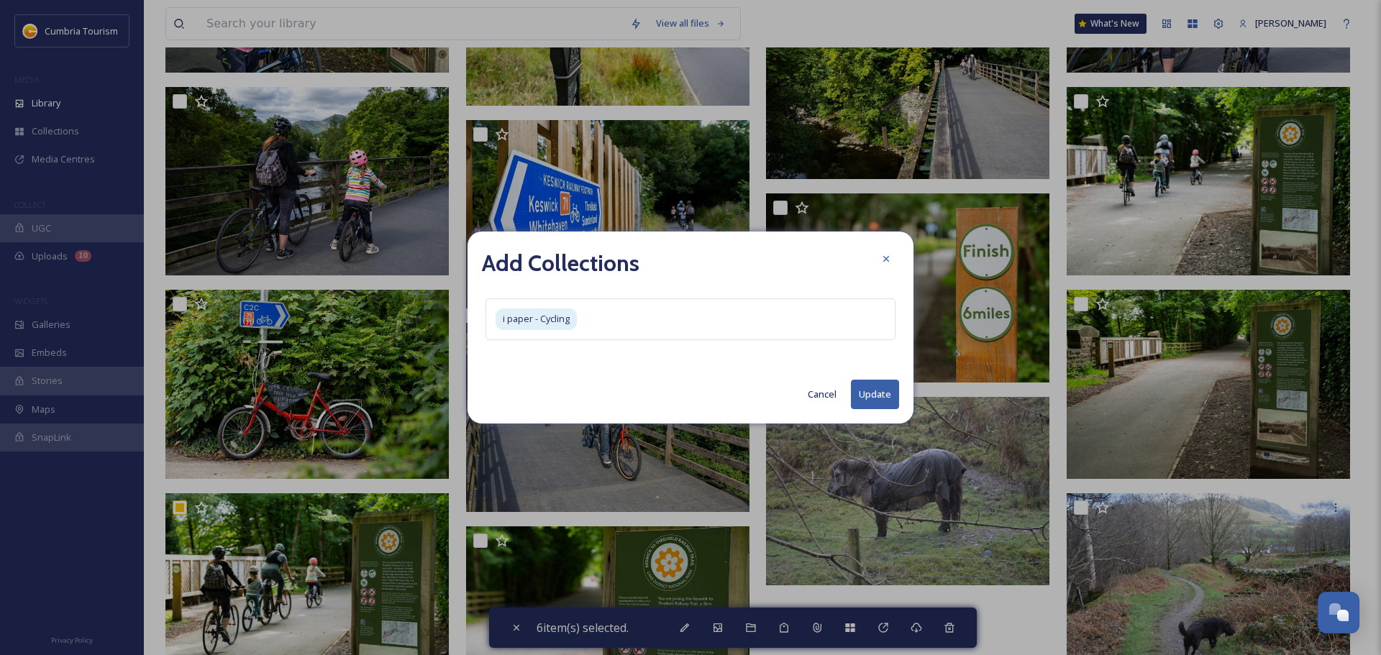
click at [866, 393] on button "Update" at bounding box center [875, 394] width 48 height 29
checkbox input "false"
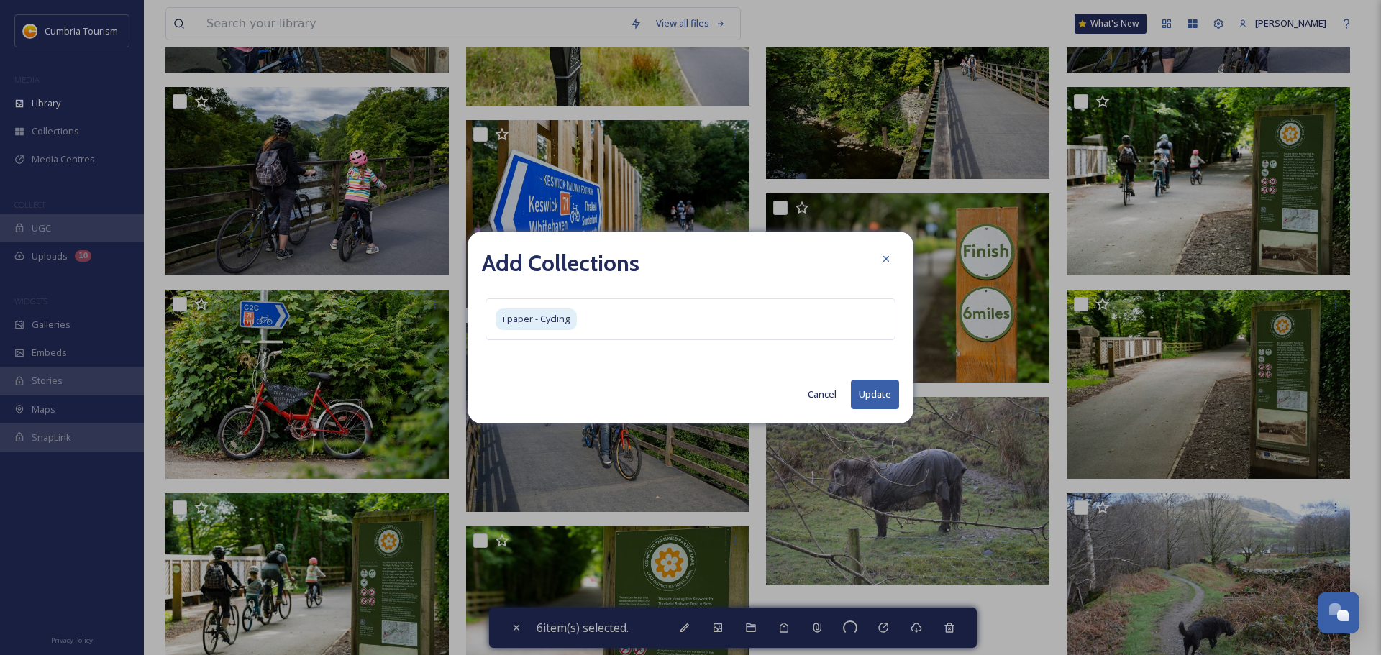
checkbox input "false"
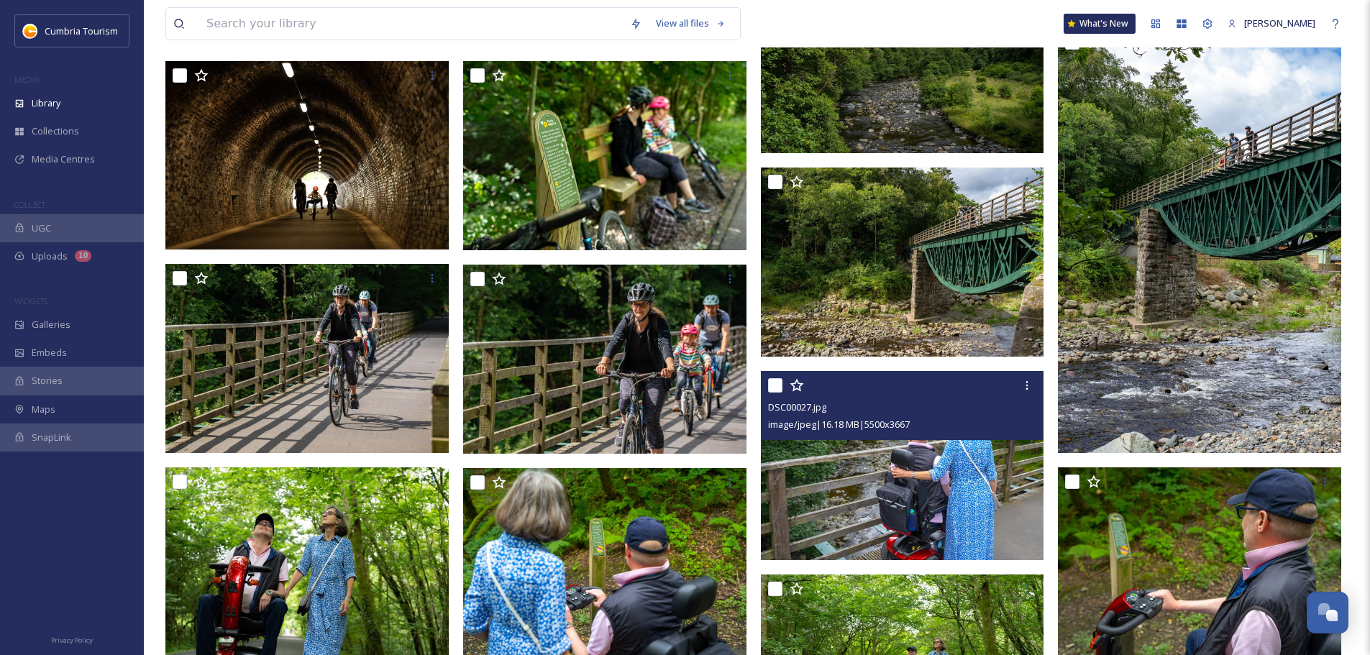
scroll to position [7741, 0]
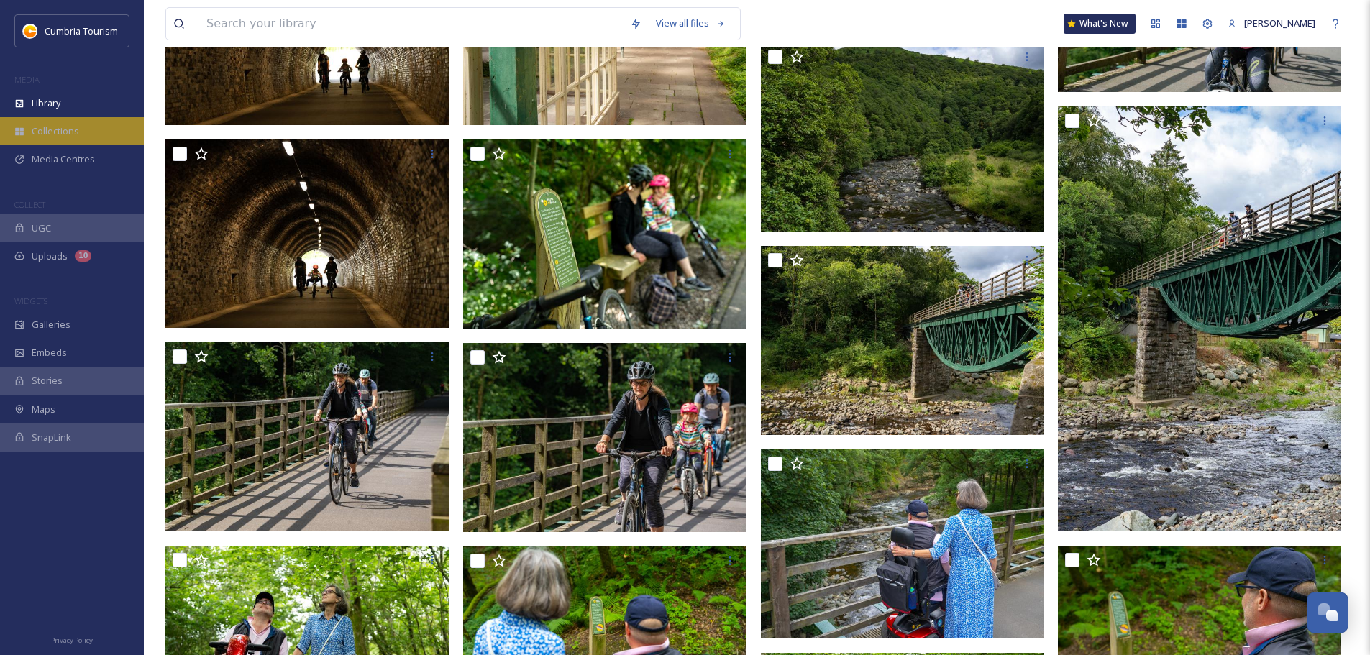
click at [88, 144] on div "Collections" at bounding box center [72, 131] width 144 height 28
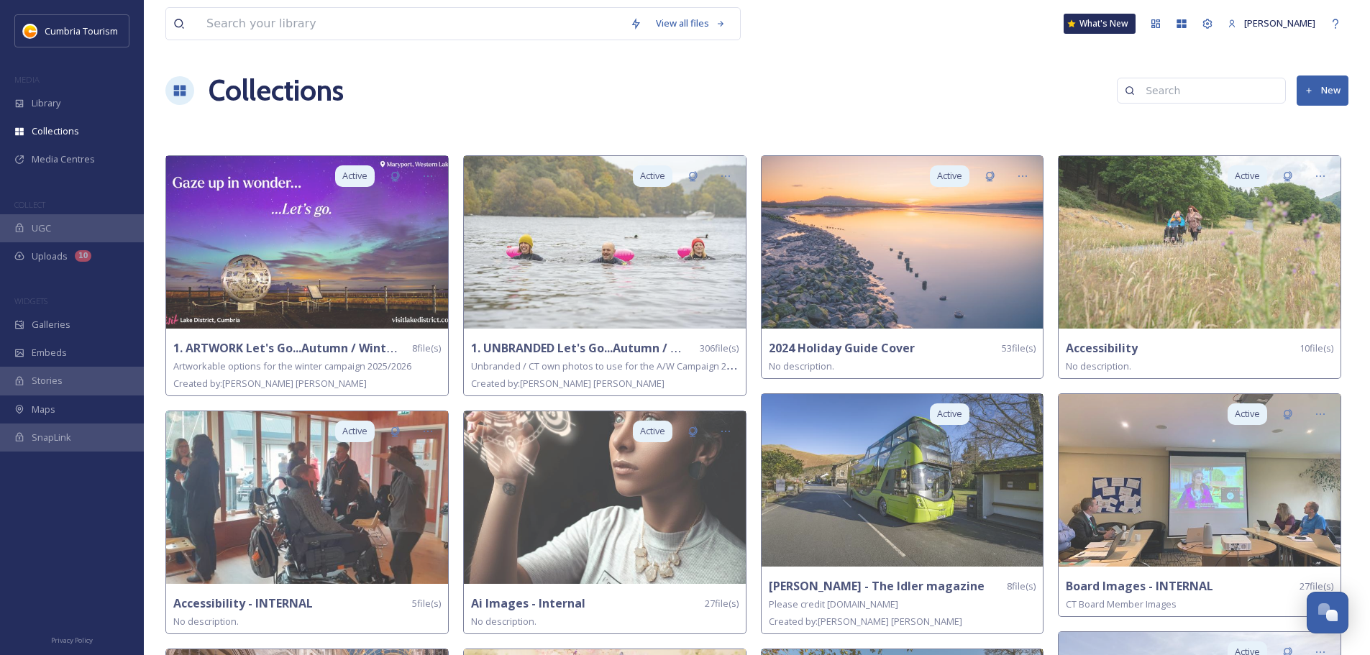
click at [1164, 87] on input at bounding box center [1207, 90] width 139 height 29
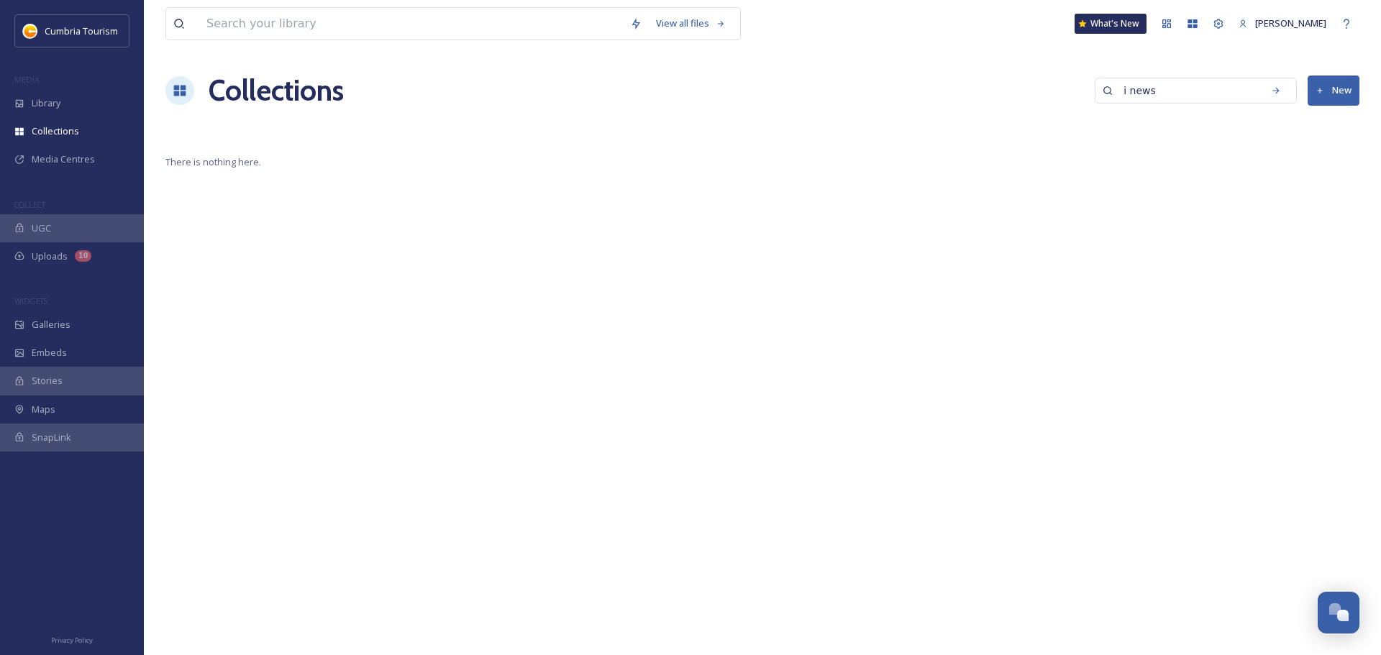
click at [1170, 88] on input "i news" at bounding box center [1185, 90] width 139 height 29
type input "i paper"
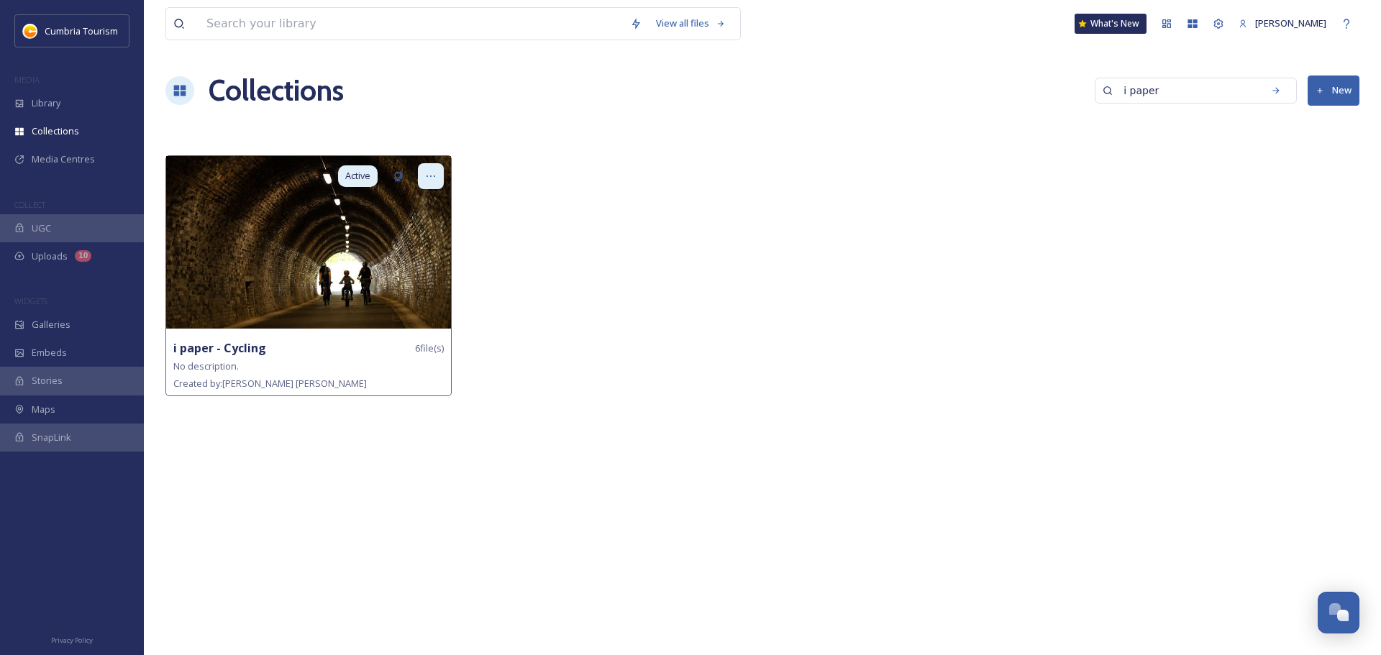
click at [434, 180] on icon at bounding box center [431, 176] width 12 height 12
click at [411, 198] on div "Edit Collection" at bounding box center [405, 207] width 75 height 28
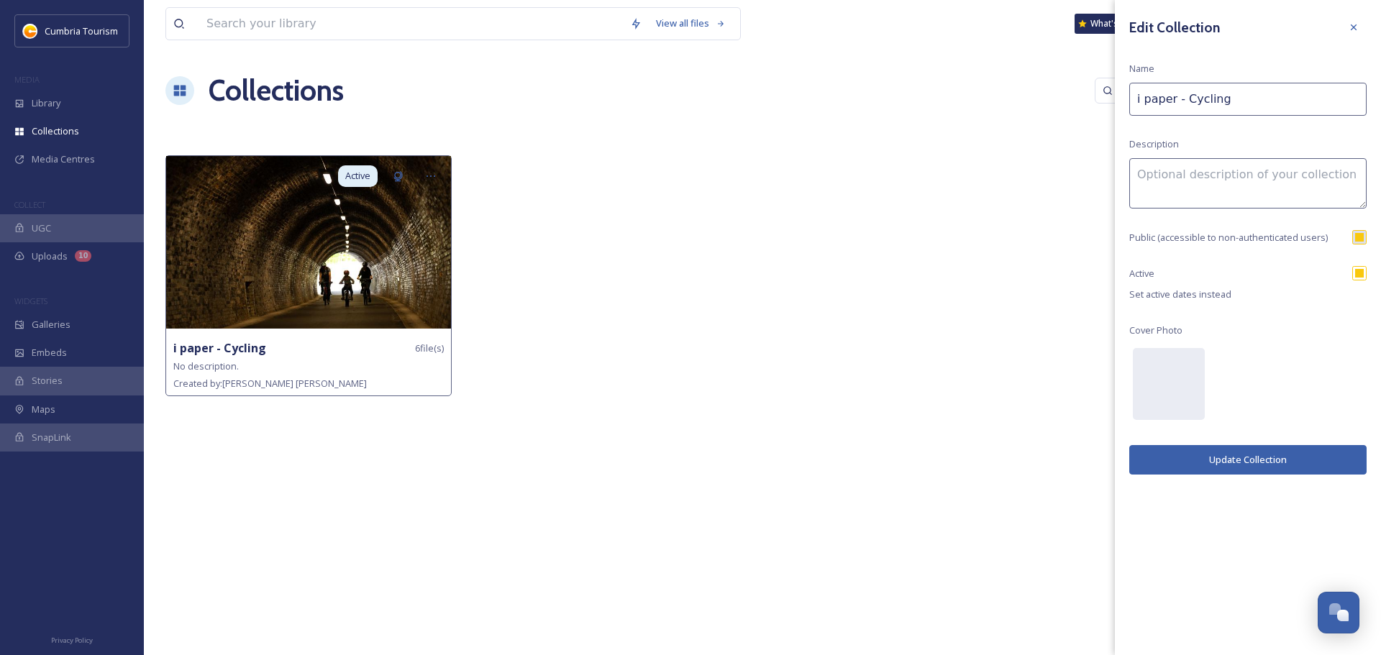
click at [1292, 455] on button "Update Collection" at bounding box center [1247, 459] width 237 height 29
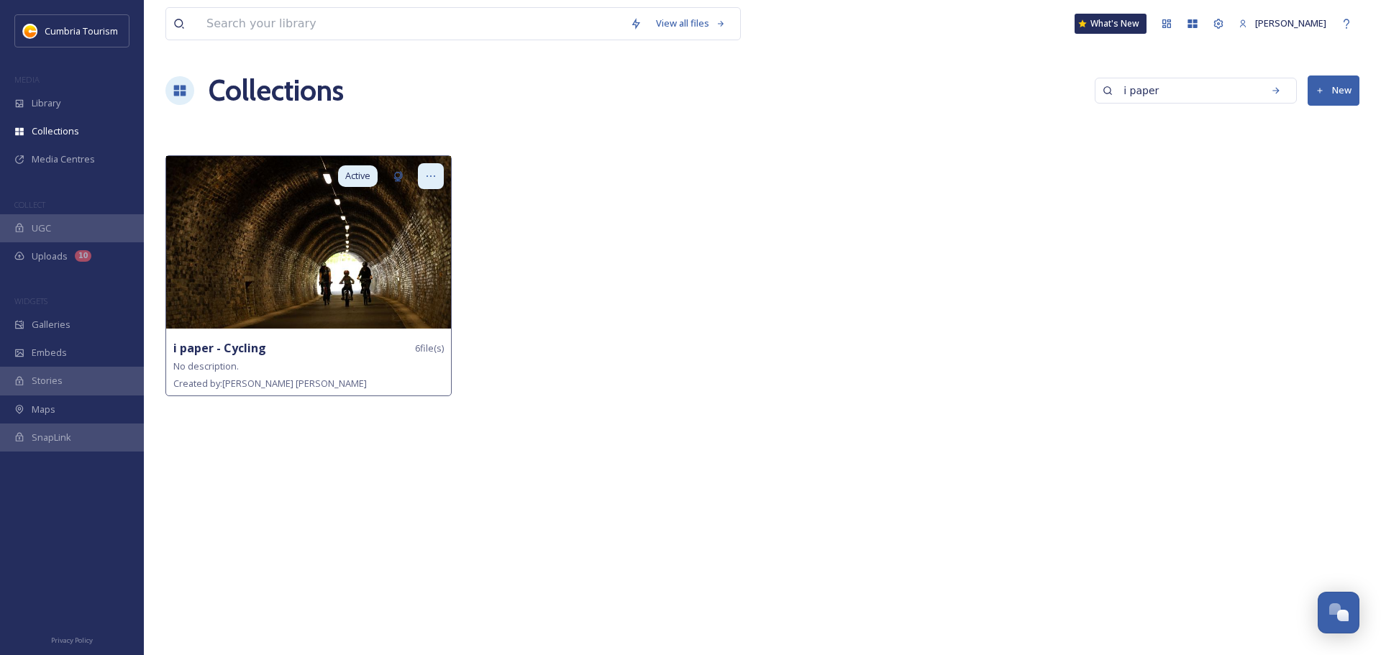
click at [431, 172] on icon at bounding box center [431, 176] width 12 height 12
click at [421, 233] on div "Share" at bounding box center [405, 235] width 75 height 28
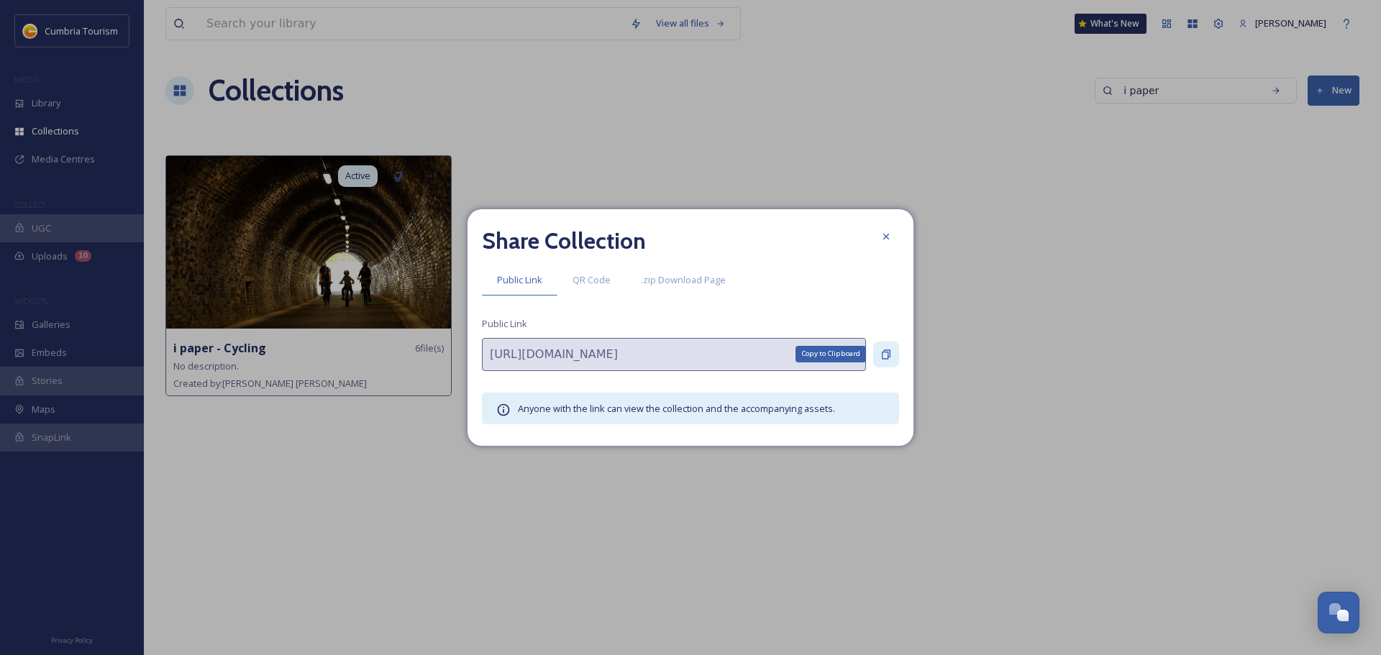
click at [883, 352] on icon at bounding box center [886, 353] width 9 height 9
click at [886, 234] on icon at bounding box center [886, 237] width 12 height 12
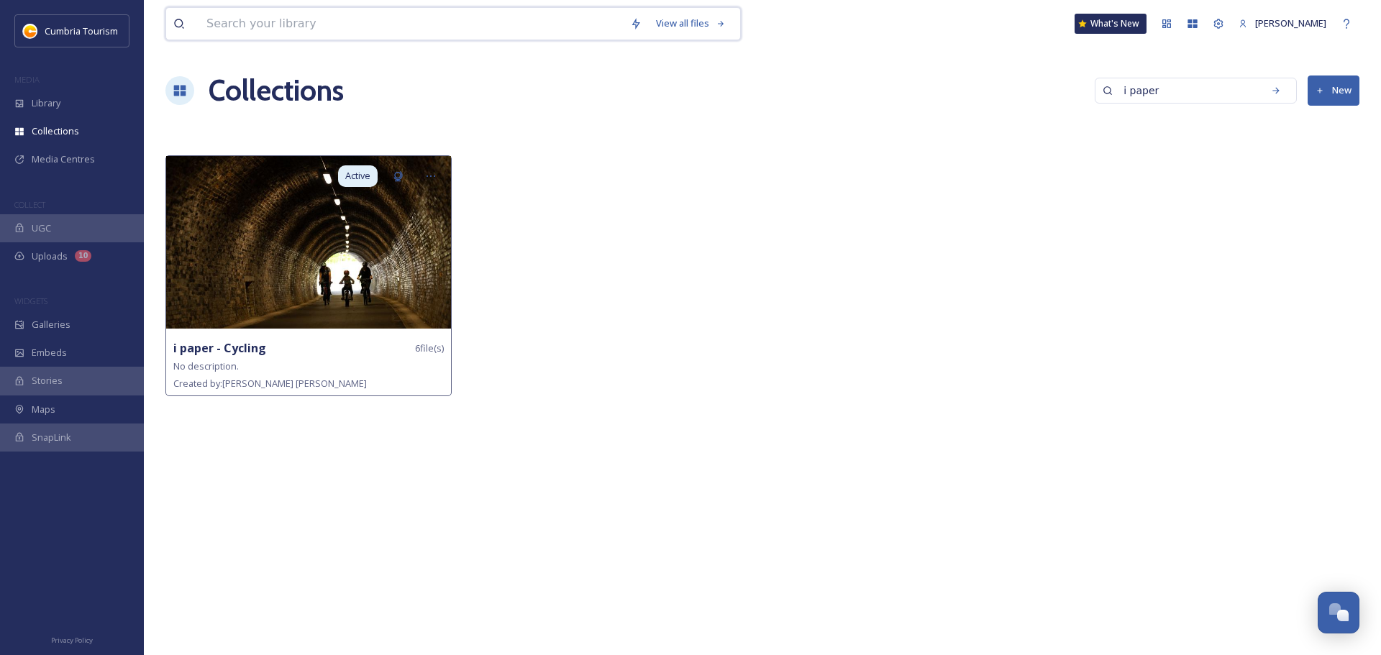
click at [357, 20] on input at bounding box center [411, 24] width 424 height 32
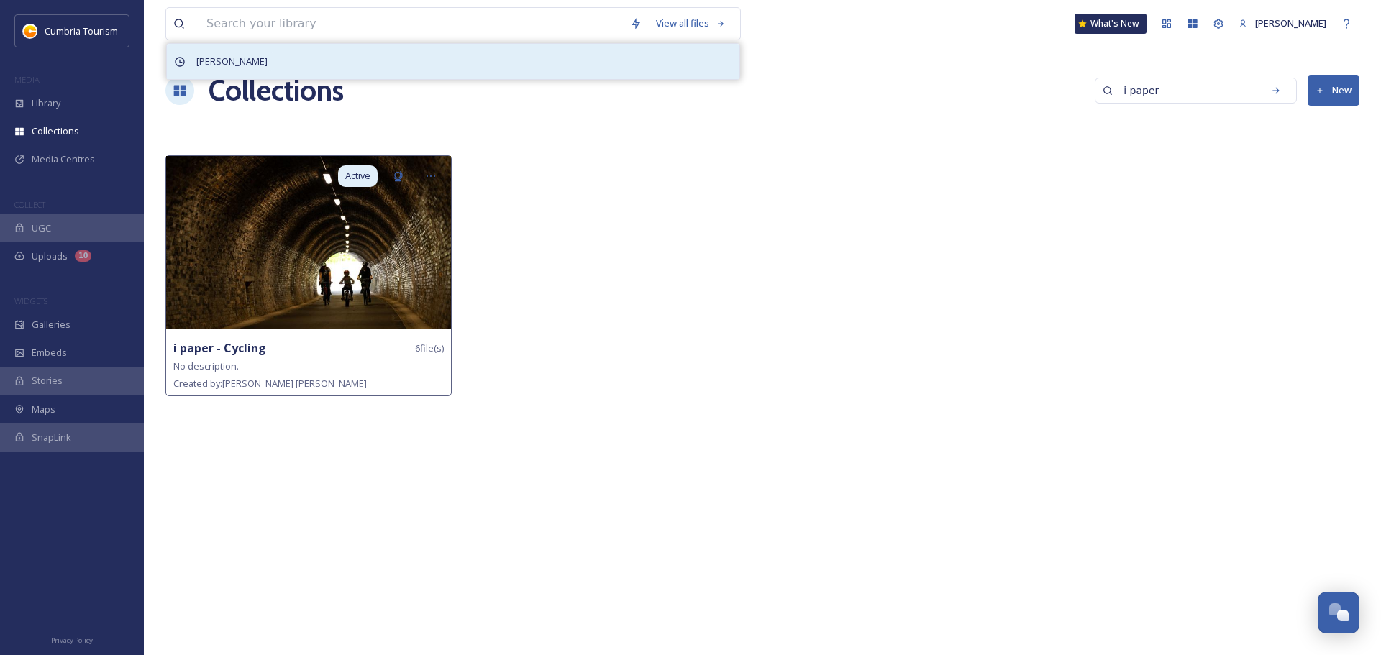
click at [248, 55] on div "[PERSON_NAME]" at bounding box center [453, 61] width 572 height 35
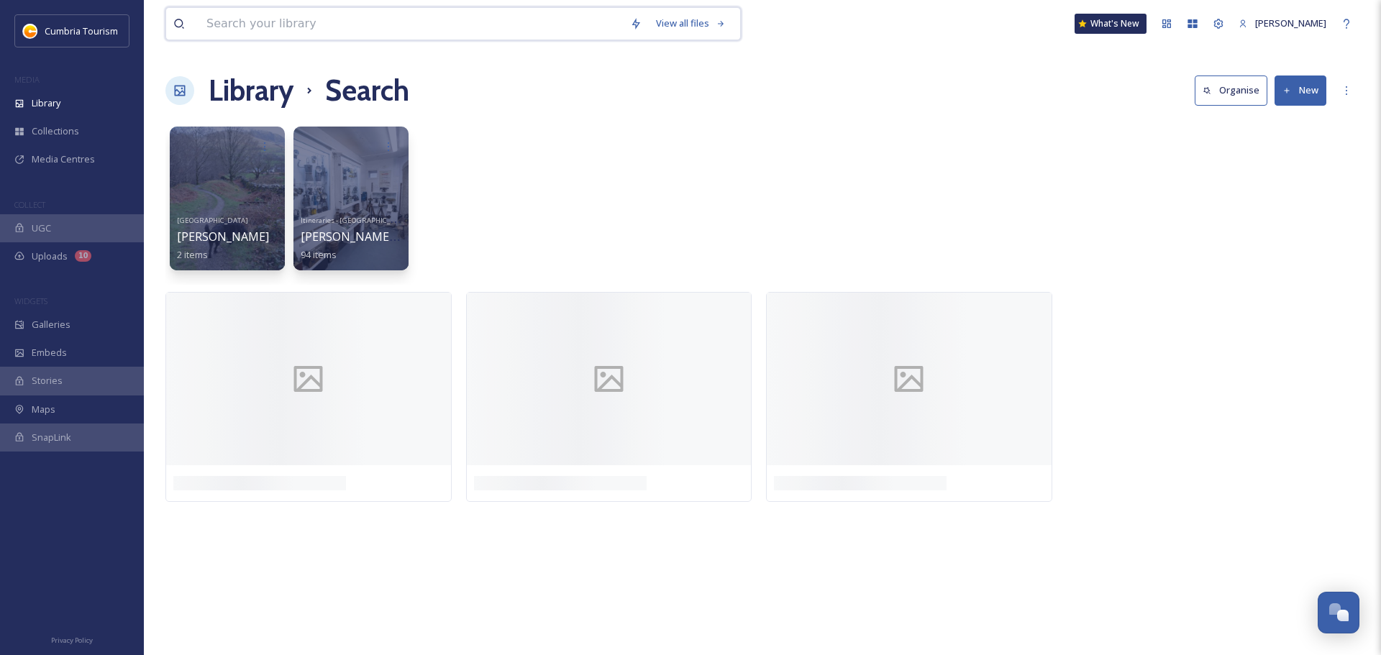
click at [267, 34] on input at bounding box center [411, 24] width 424 height 32
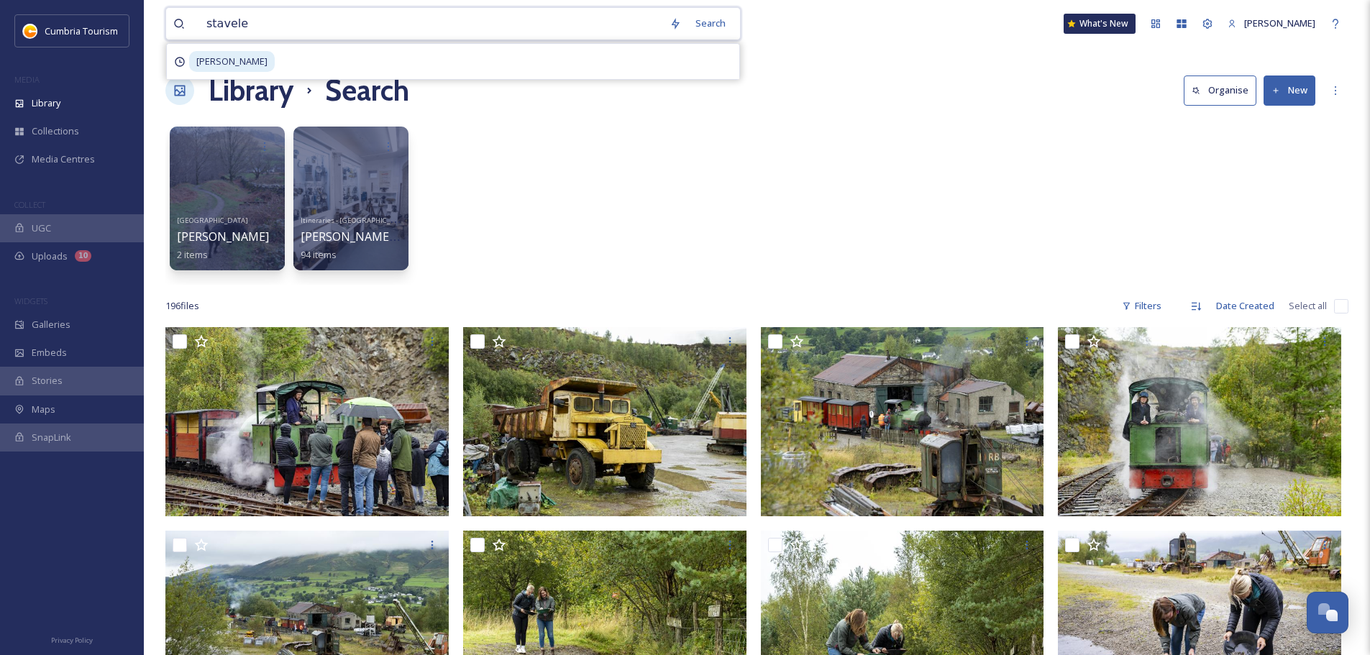
type input "staveley"
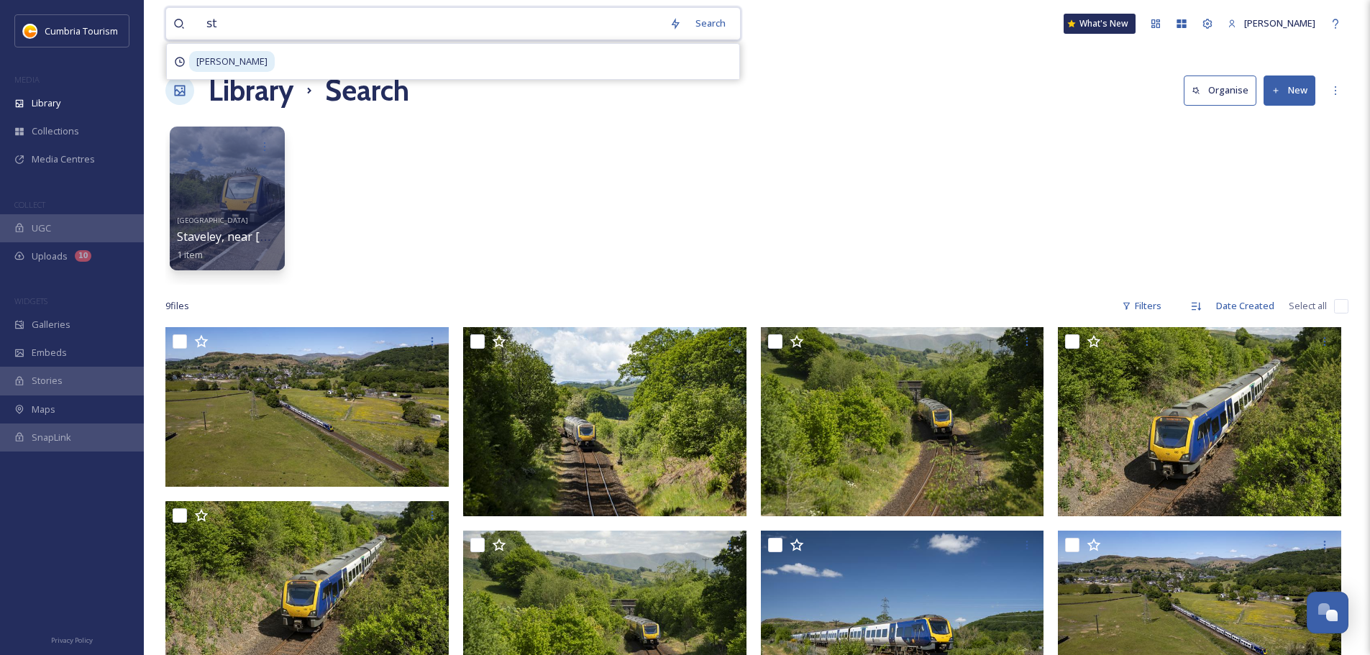
type input "s"
type input "burneside"
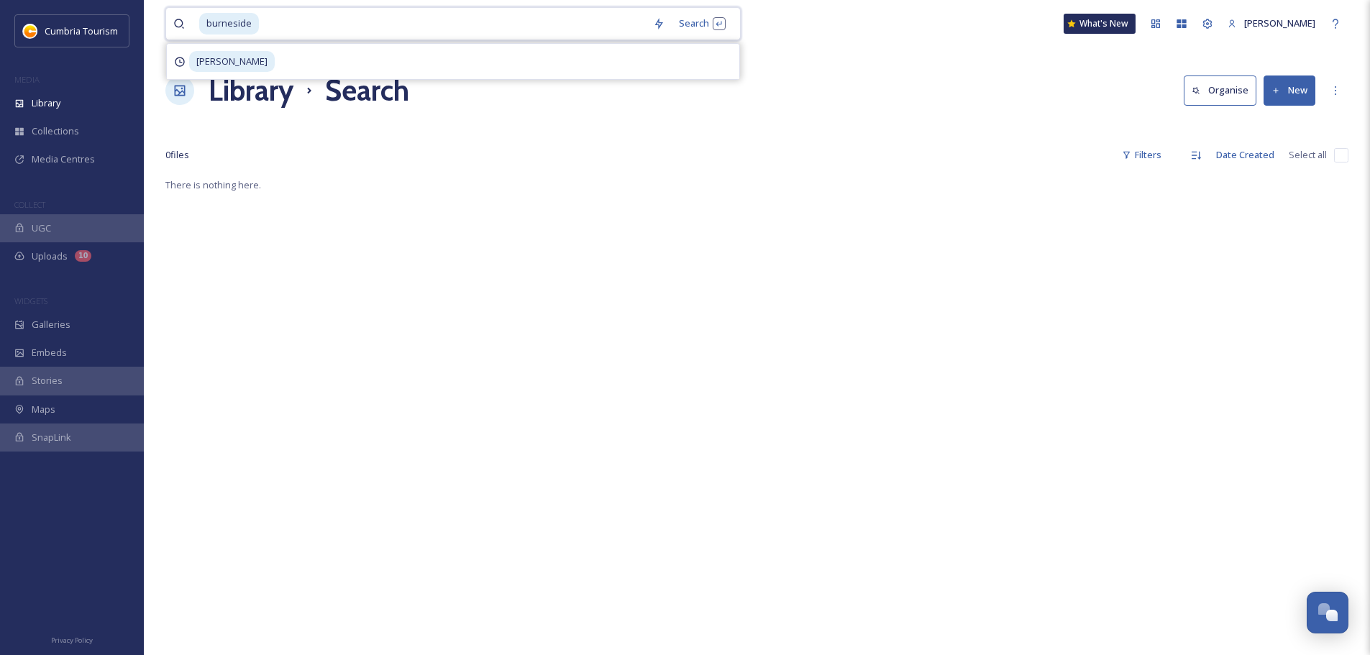
drag, startPoint x: 291, startPoint y: 25, endPoint x: 211, endPoint y: 19, distance: 80.7
click at [211, 19] on div "burneside" at bounding box center [422, 24] width 447 height 32
type input "b"
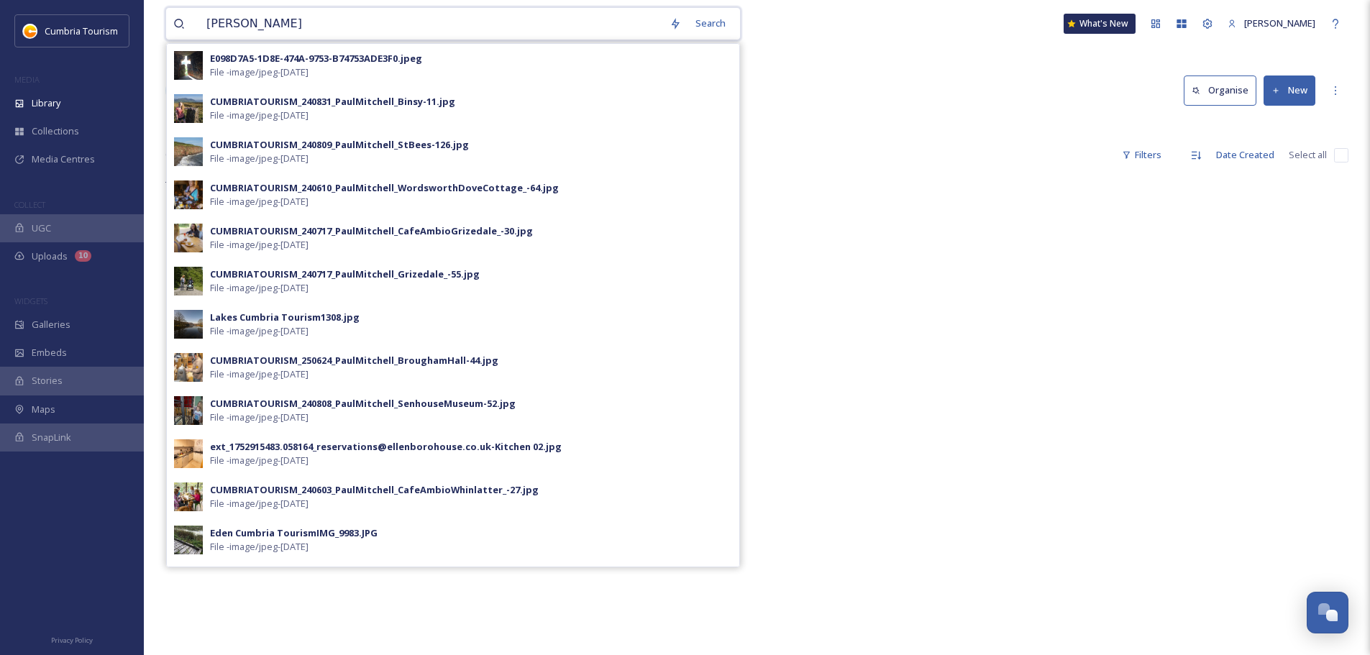
type input "kendal"
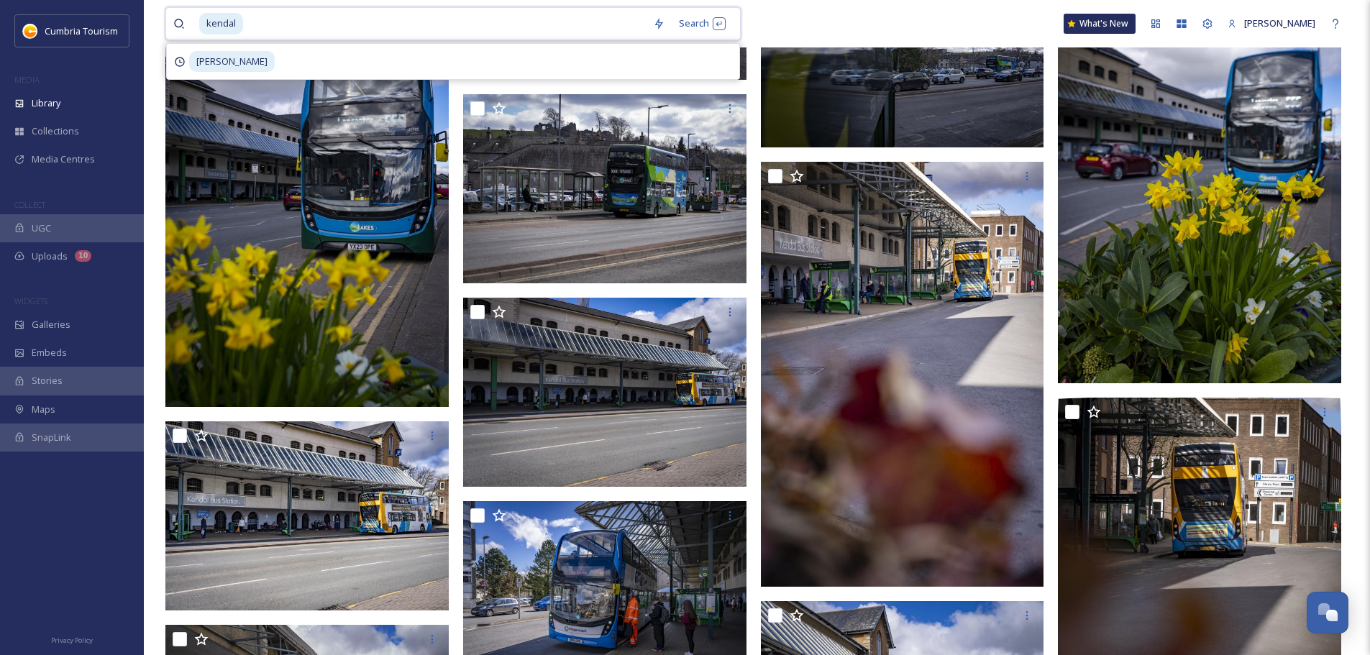
scroll to position [1383, 0]
drag, startPoint x: 486, startPoint y: 26, endPoint x: 191, endPoint y: 26, distance: 294.8
click at [191, 26] on div "kendal" at bounding box center [409, 24] width 472 height 32
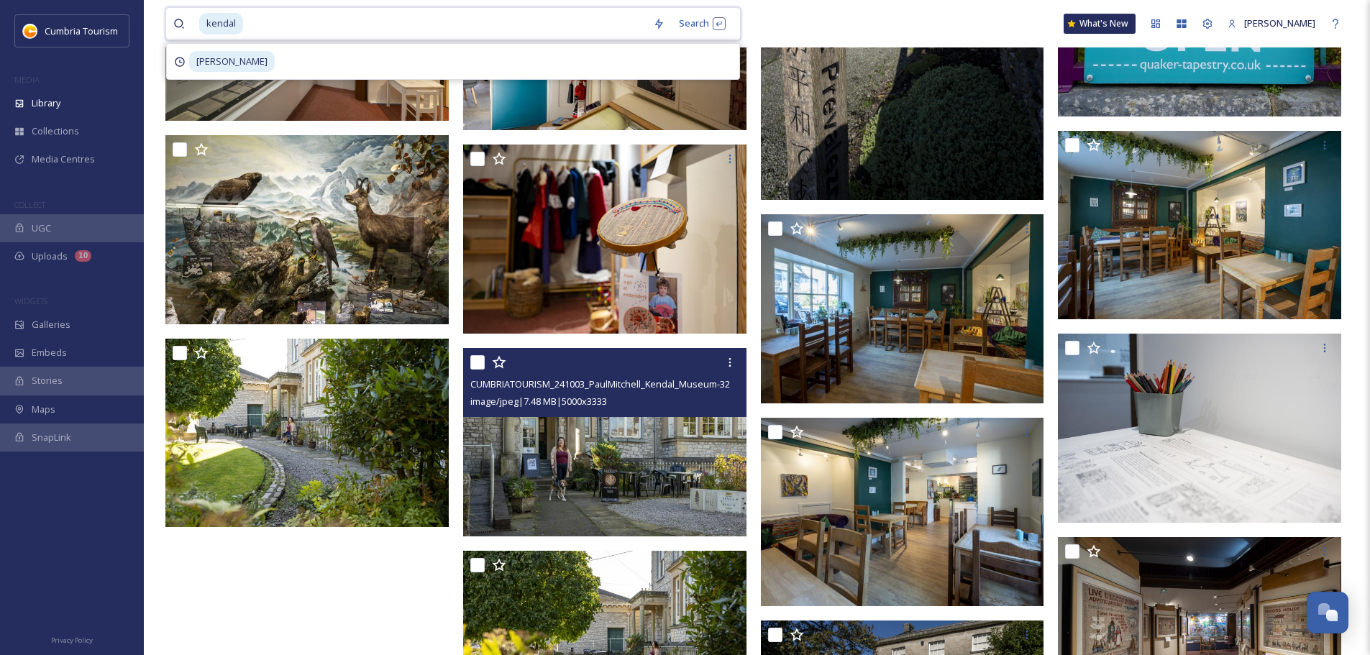
scroll to position [8629, 0]
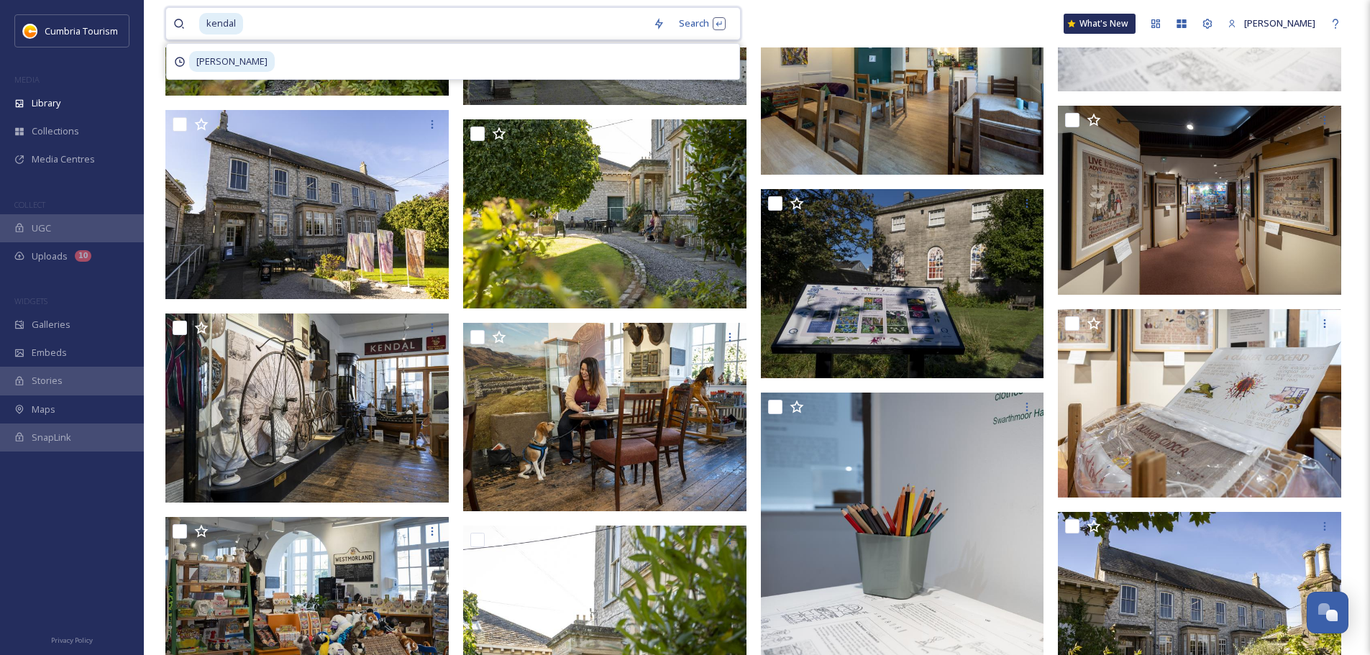
drag, startPoint x: 349, startPoint y: 27, endPoint x: 98, endPoint y: 8, distance: 251.7
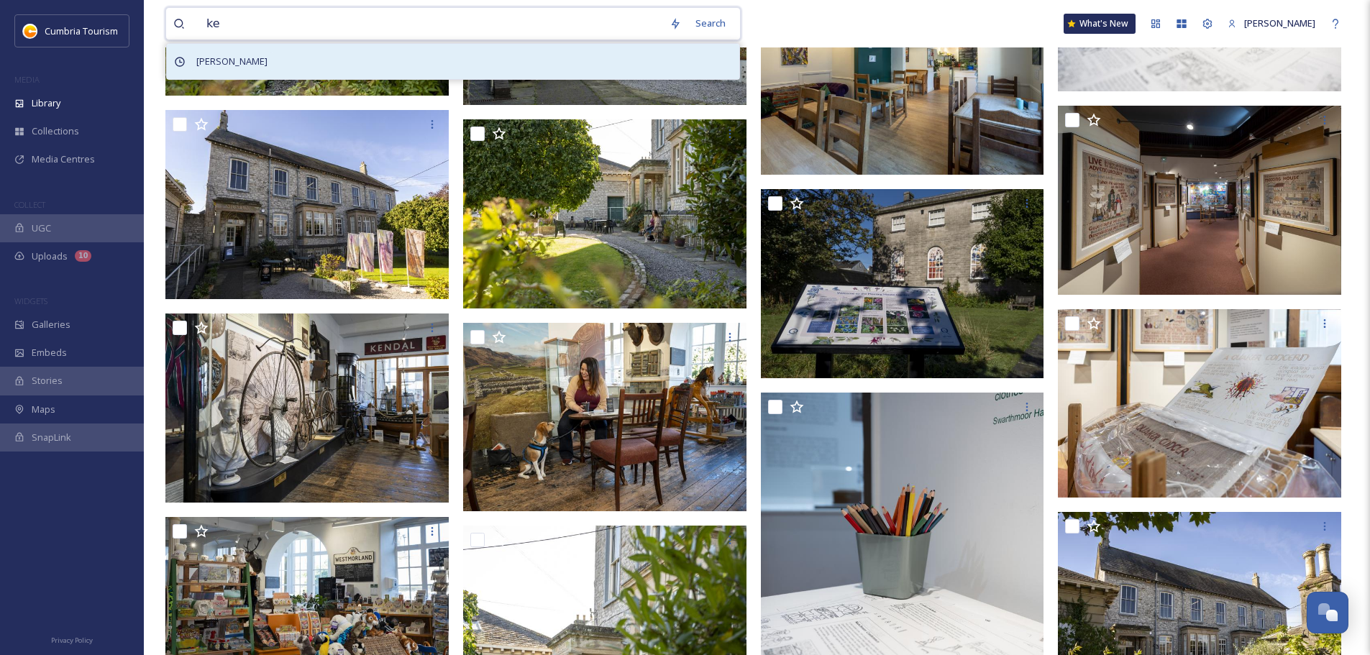
type input "k"
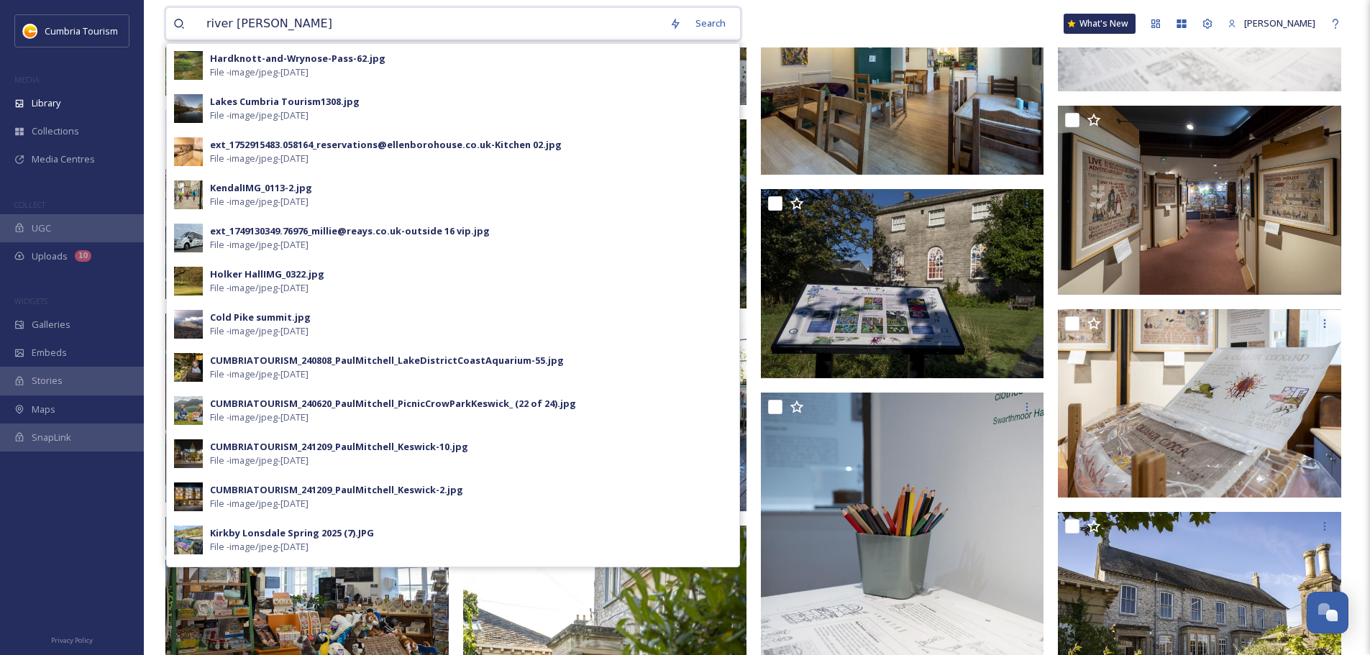
type input "river kent"
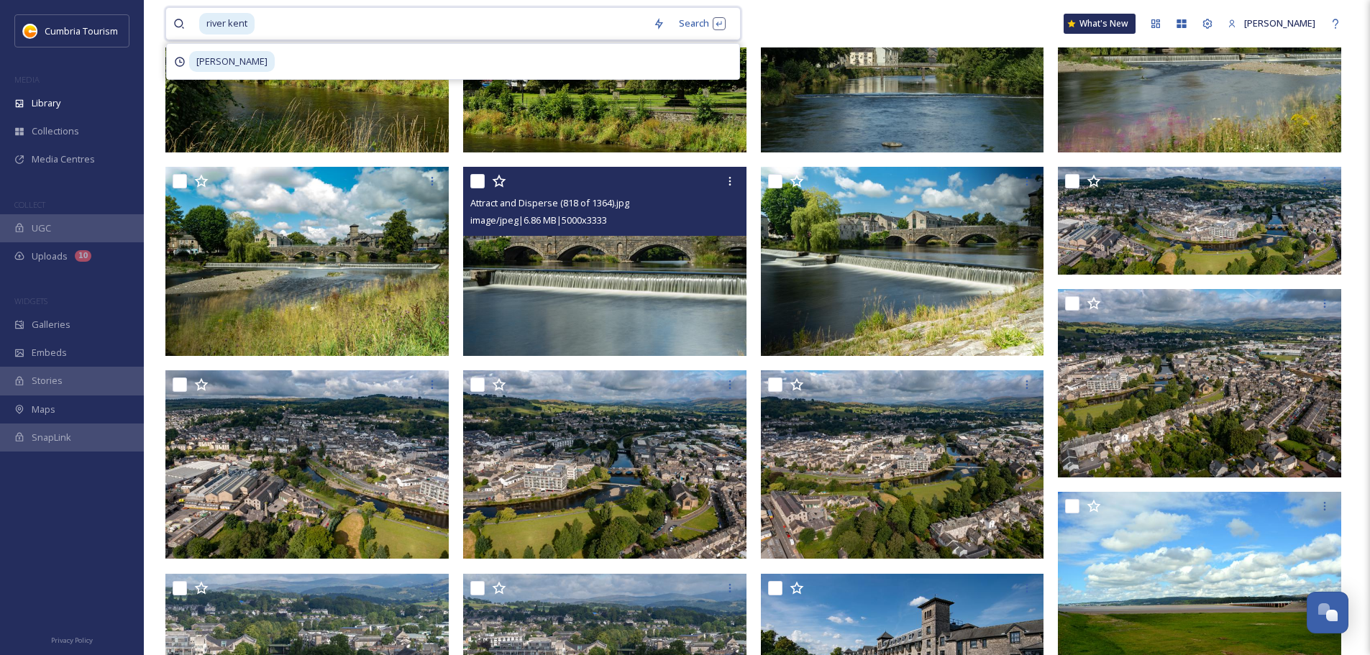
scroll to position [710, 0]
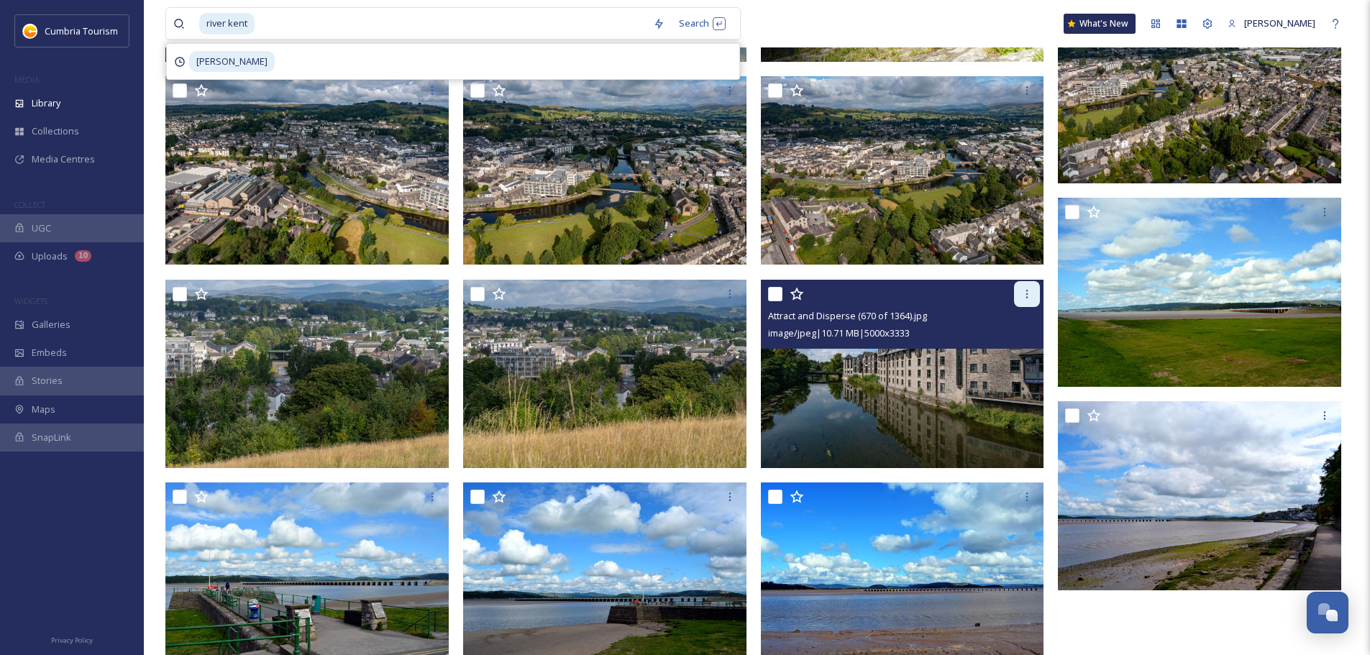
click at [1029, 301] on div at bounding box center [1027, 294] width 26 height 26
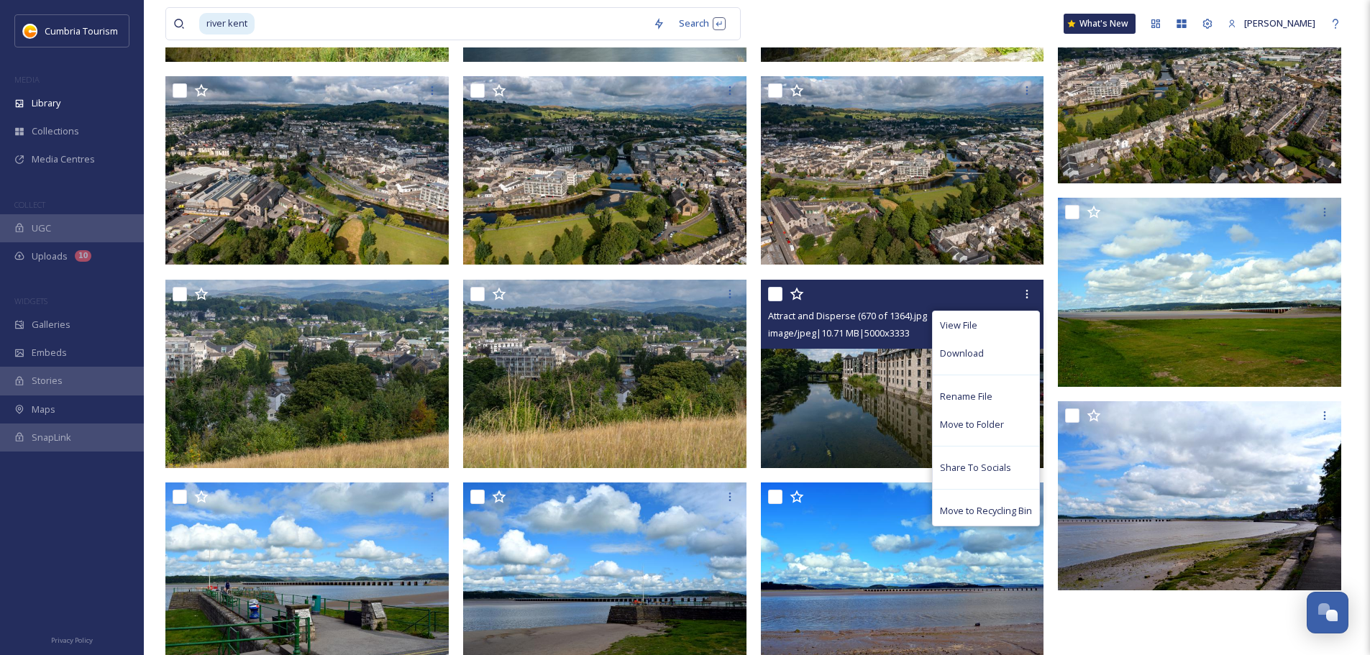
click at [779, 290] on input "checkbox" at bounding box center [775, 294] width 14 height 14
checkbox input "true"
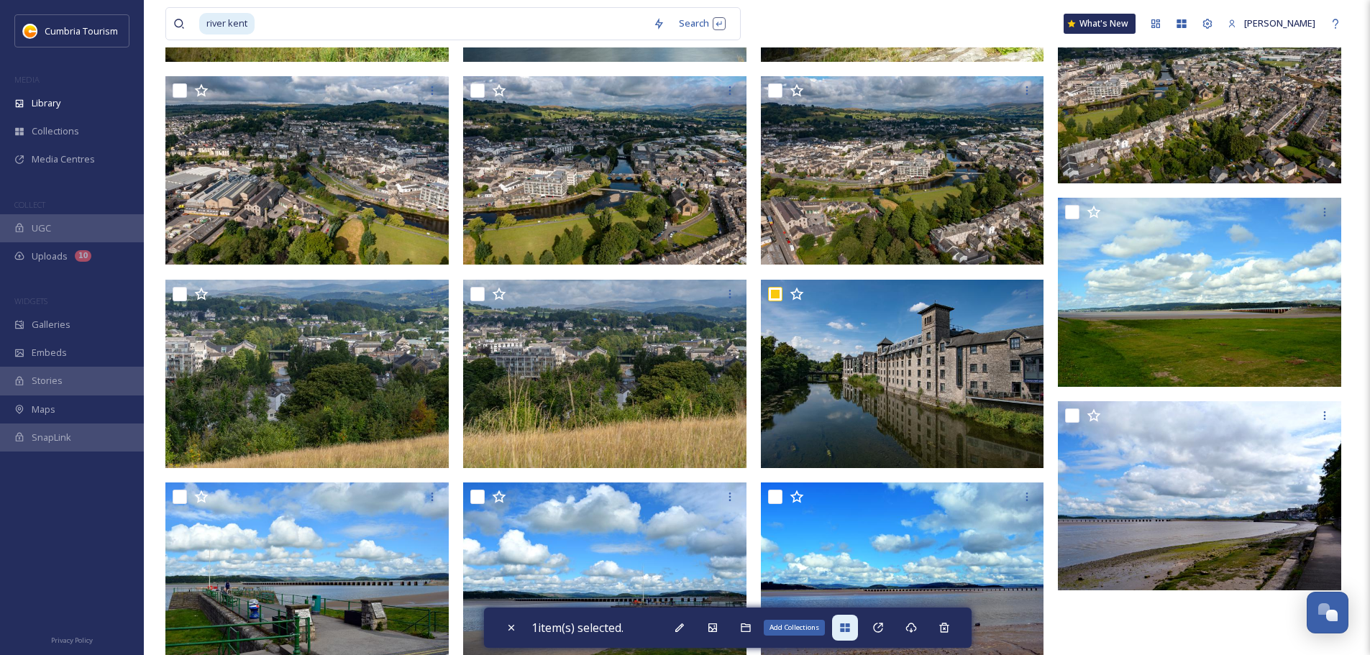
click at [849, 631] on icon at bounding box center [844, 627] width 9 height 9
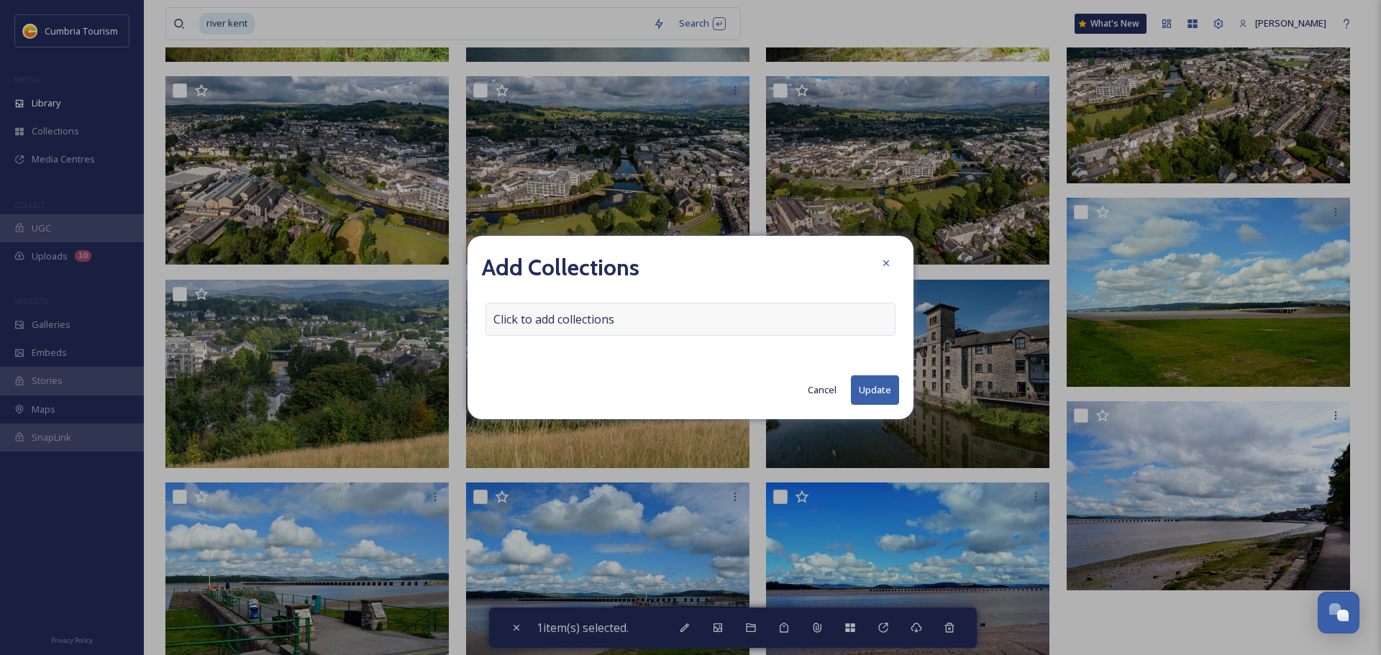
click at [751, 327] on div "Click to add collections" at bounding box center [690, 319] width 410 height 33
click at [738, 327] on div at bounding box center [690, 319] width 410 height 33
click at [738, 325] on div at bounding box center [690, 319] width 410 height 33
click at [690, 324] on div at bounding box center [690, 319] width 410 height 33
click at [600, 319] on input at bounding box center [565, 319] width 158 height 32
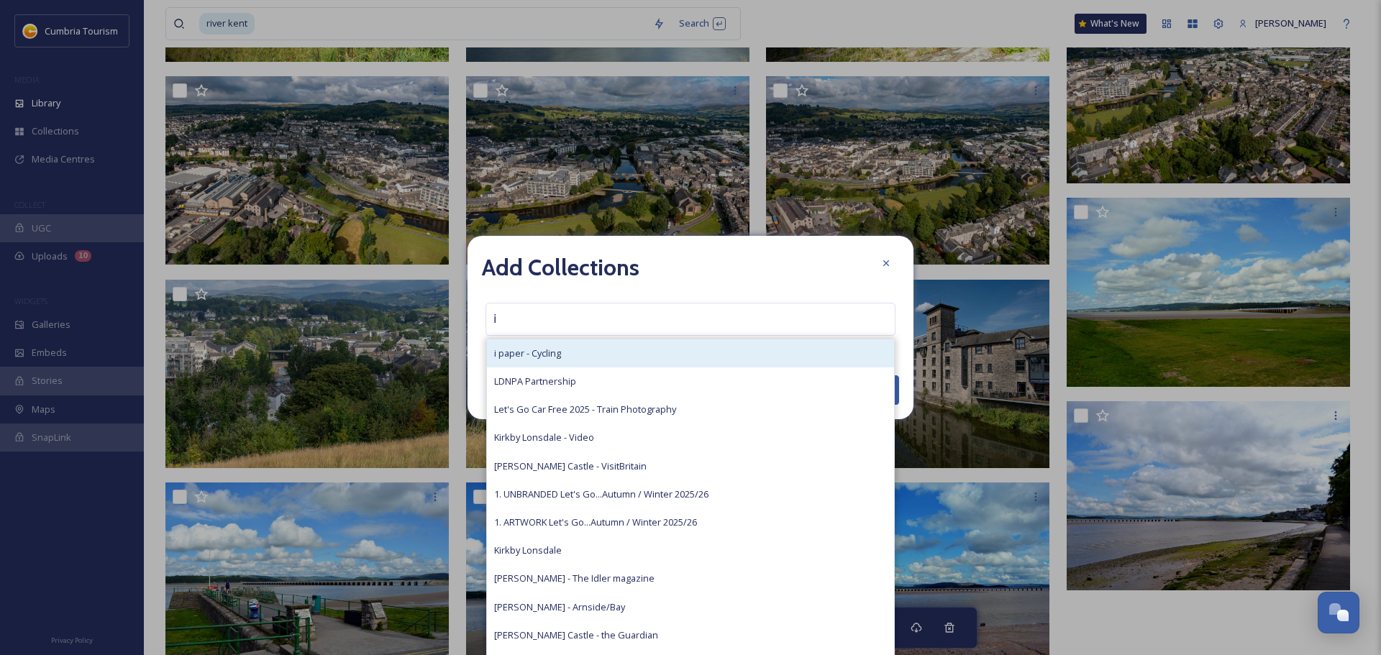
type input "i"
click at [577, 356] on div "i paper - Cycling" at bounding box center [690, 353] width 407 height 28
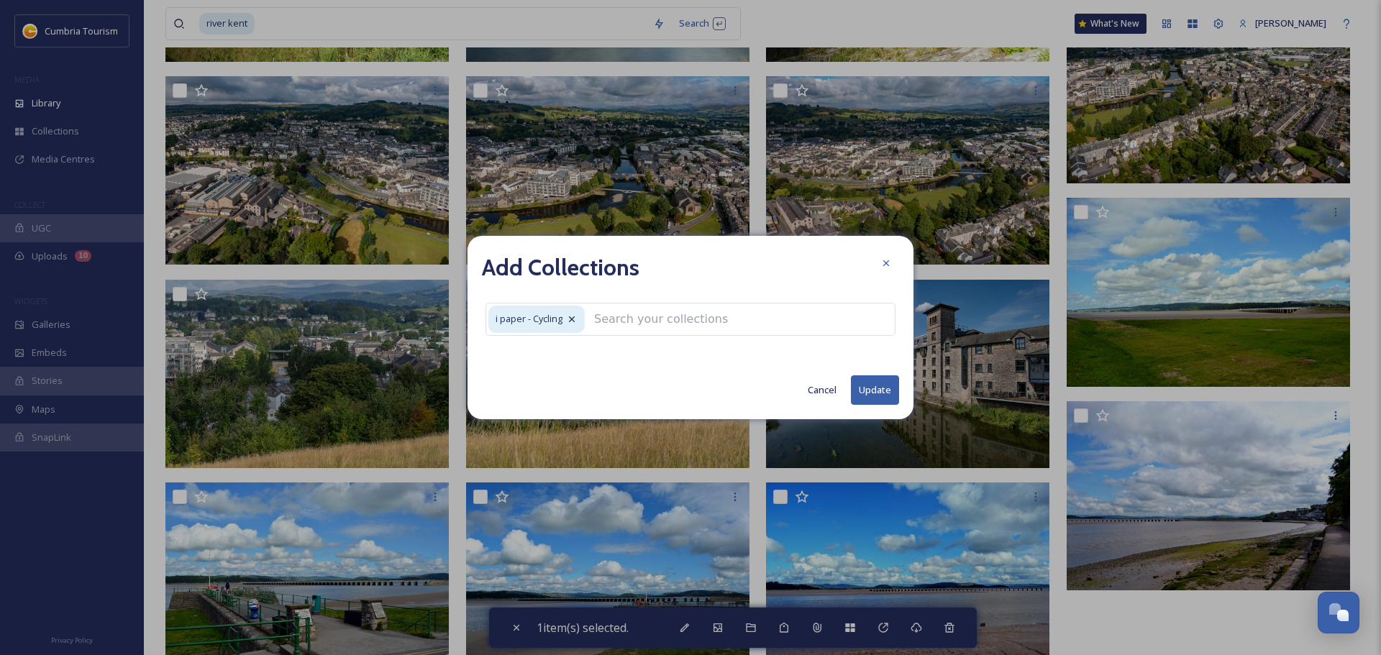
click at [866, 383] on button "Update" at bounding box center [875, 389] width 48 height 29
checkbox input "false"
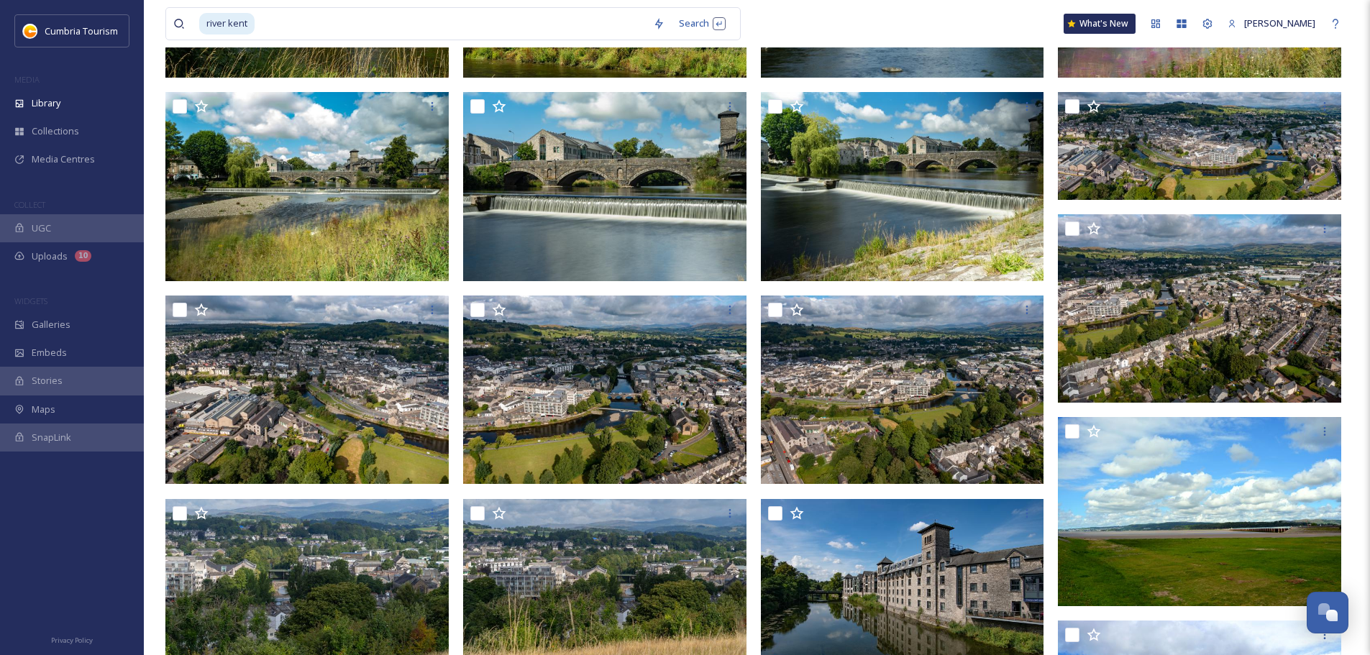
scroll to position [566, 0]
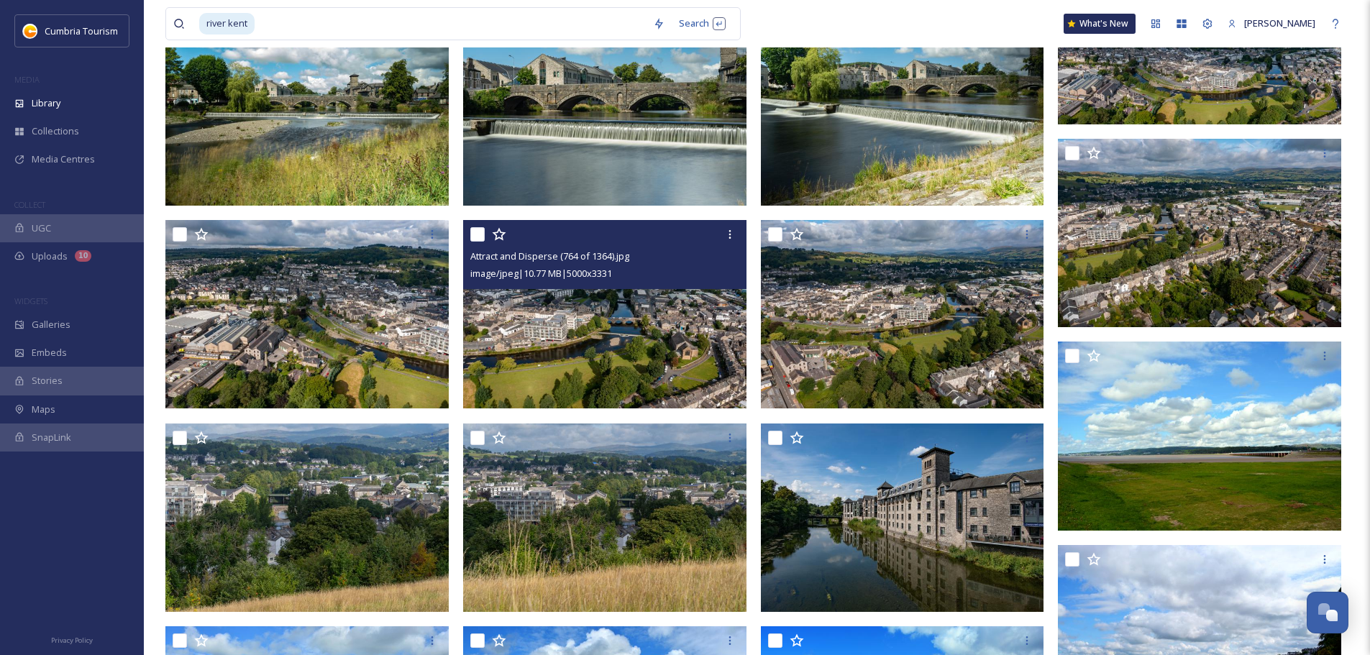
click at [645, 319] on img at bounding box center [604, 314] width 283 height 188
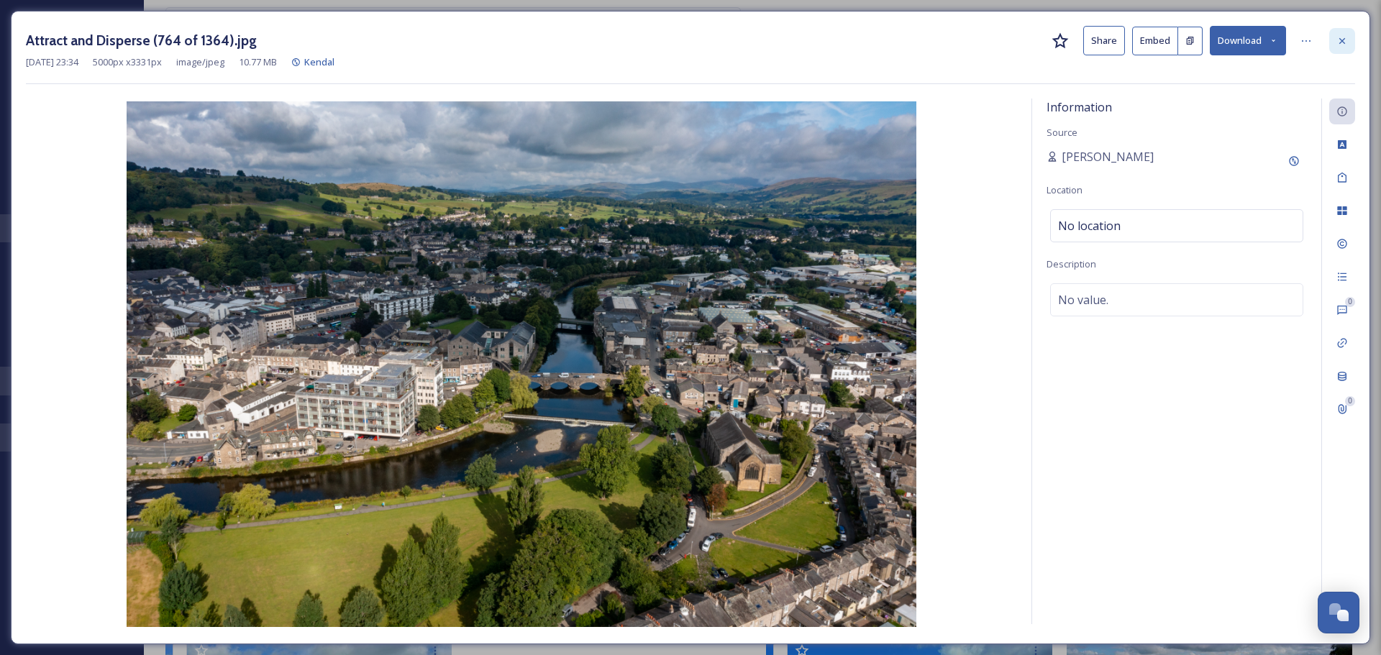
click at [1335, 37] on div at bounding box center [1342, 41] width 26 height 26
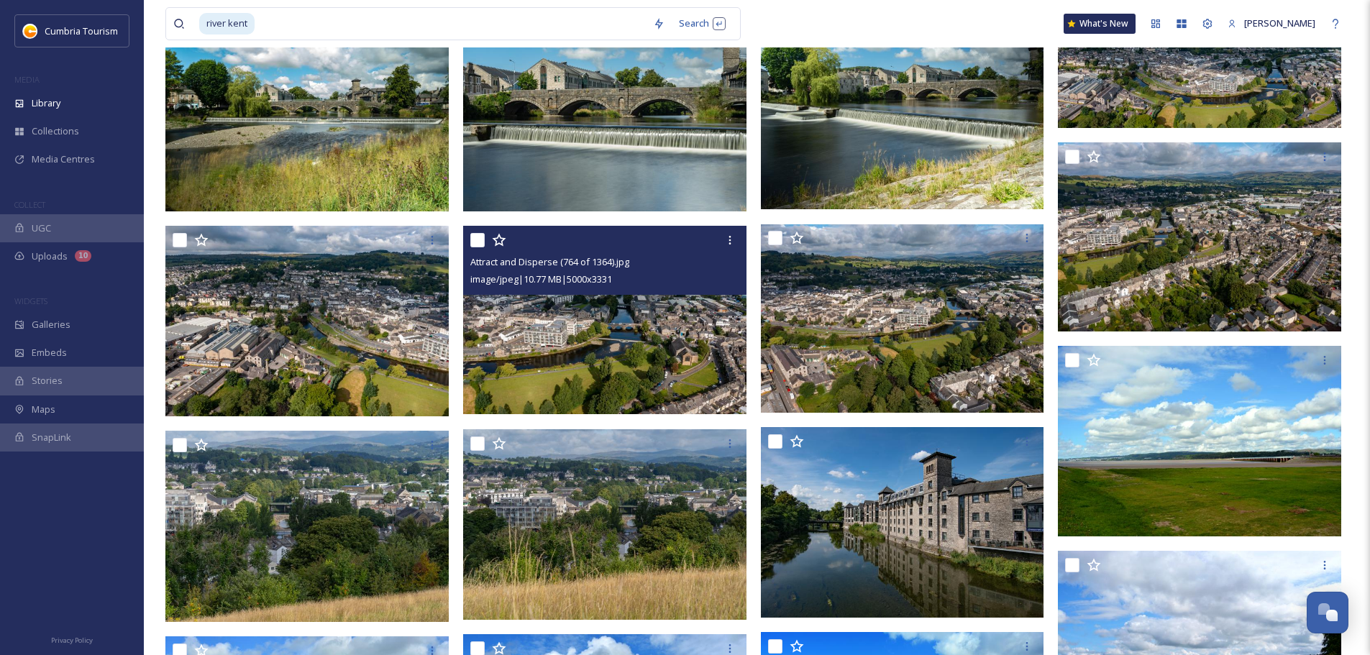
click at [529, 237] on div at bounding box center [606, 240] width 273 height 26
click at [465, 237] on div "Attract and Disperse (764 of 1364).jpg image/jpeg | 10.77 MB | 5000 x 3331" at bounding box center [604, 260] width 283 height 69
click at [470, 237] on input "checkbox" at bounding box center [477, 240] width 14 height 14
checkbox input "true"
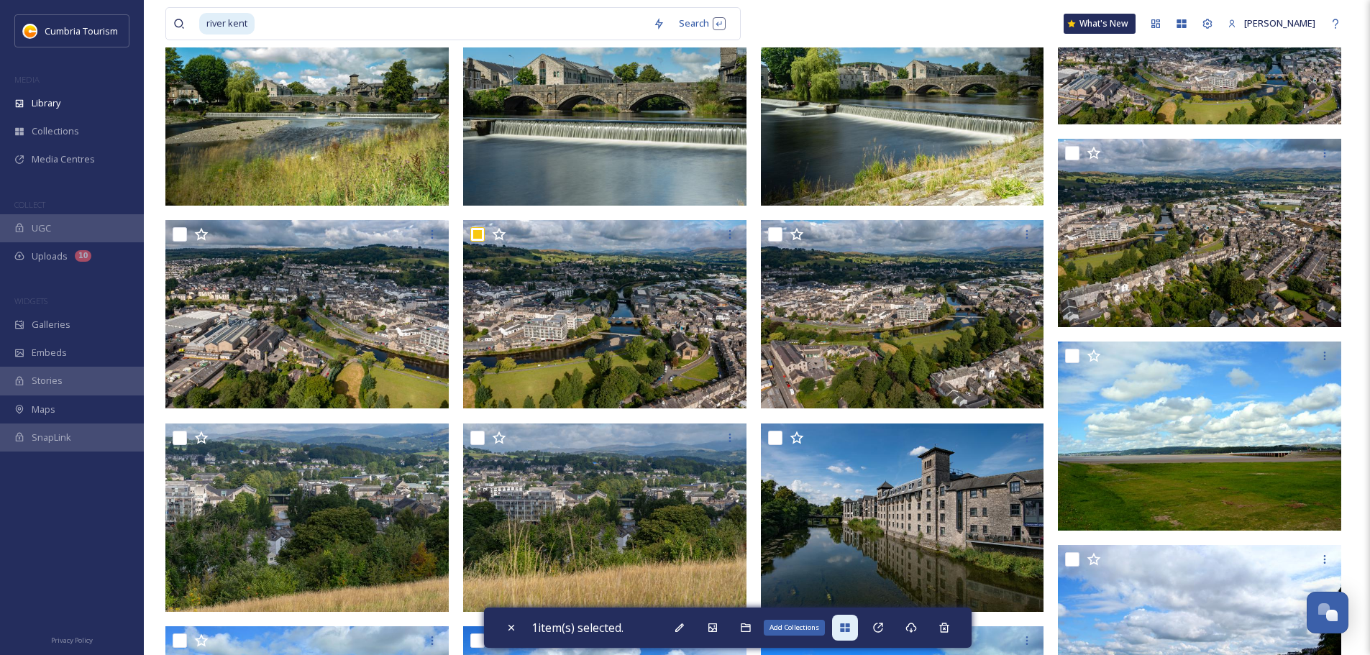
click at [849, 623] on icon at bounding box center [844, 627] width 9 height 9
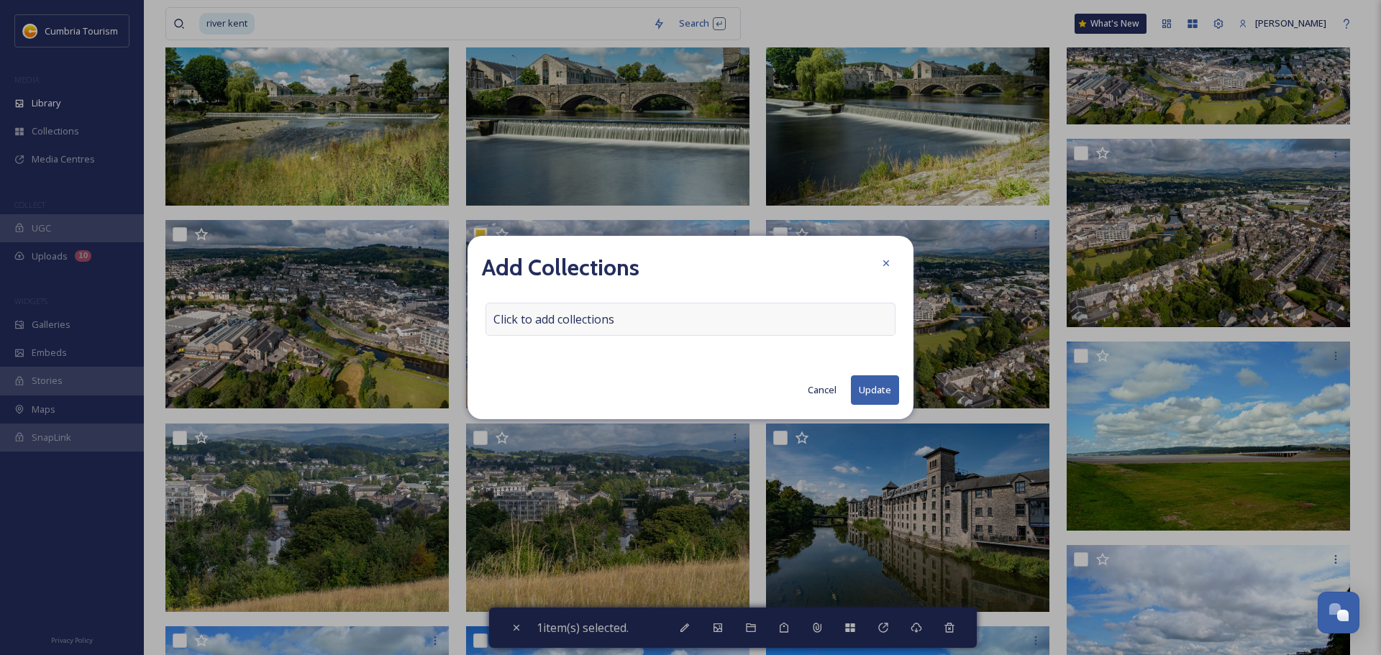
click at [737, 312] on div "Click to add collections" at bounding box center [690, 319] width 410 height 33
click at [703, 312] on div at bounding box center [690, 319] width 410 height 33
click at [607, 315] on input at bounding box center [565, 319] width 158 height 32
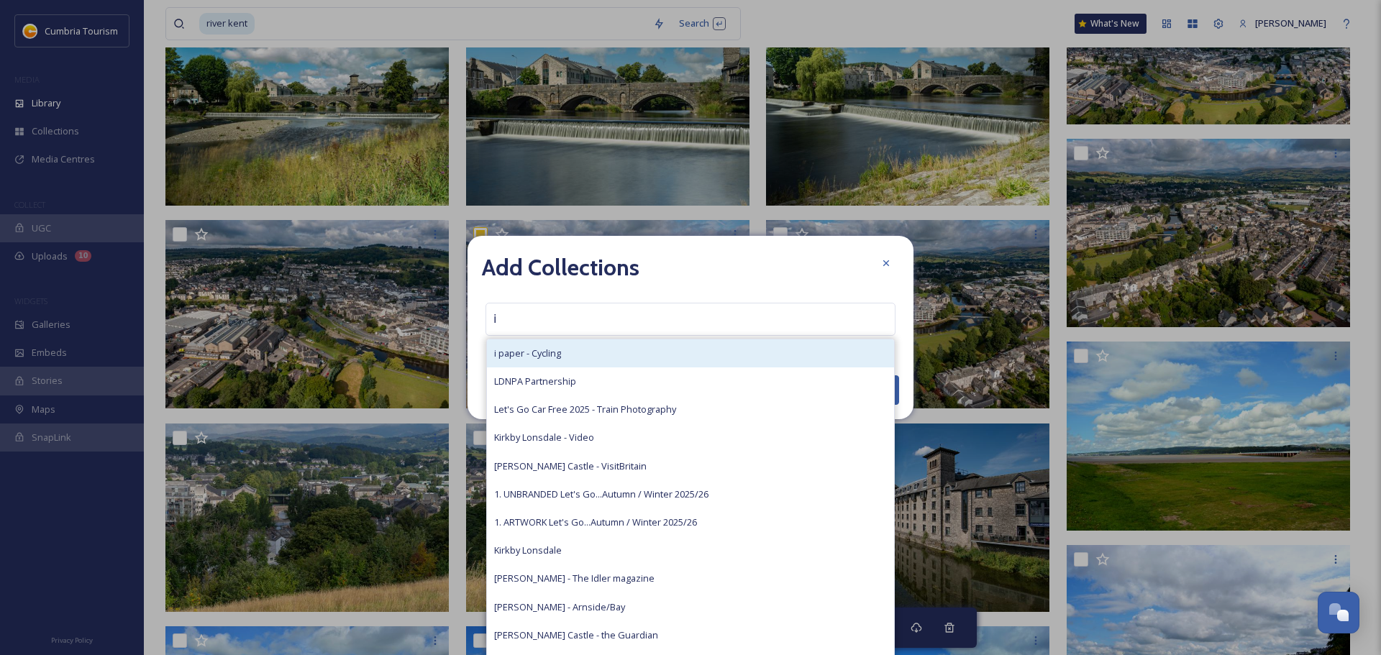
type input "i"
click at [586, 358] on div "i paper - Cycling" at bounding box center [690, 353] width 407 height 28
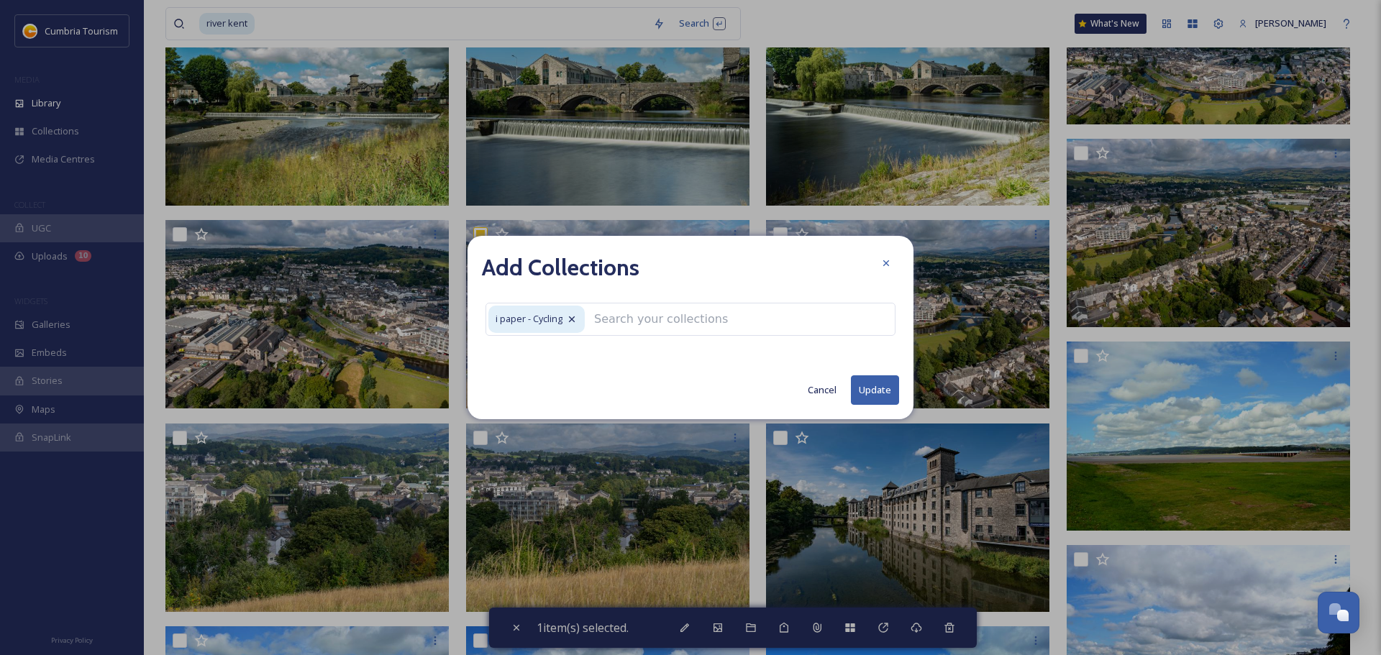
click at [864, 384] on button "Update" at bounding box center [875, 389] width 48 height 29
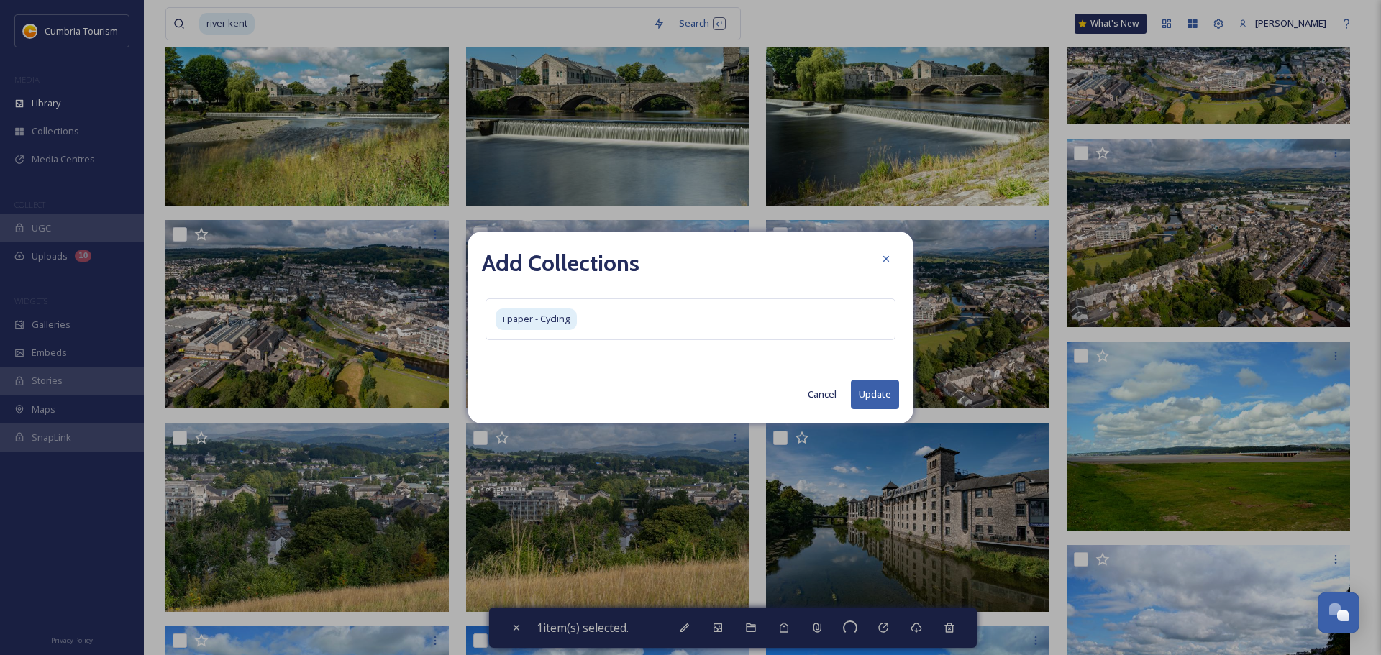
checkbox input "false"
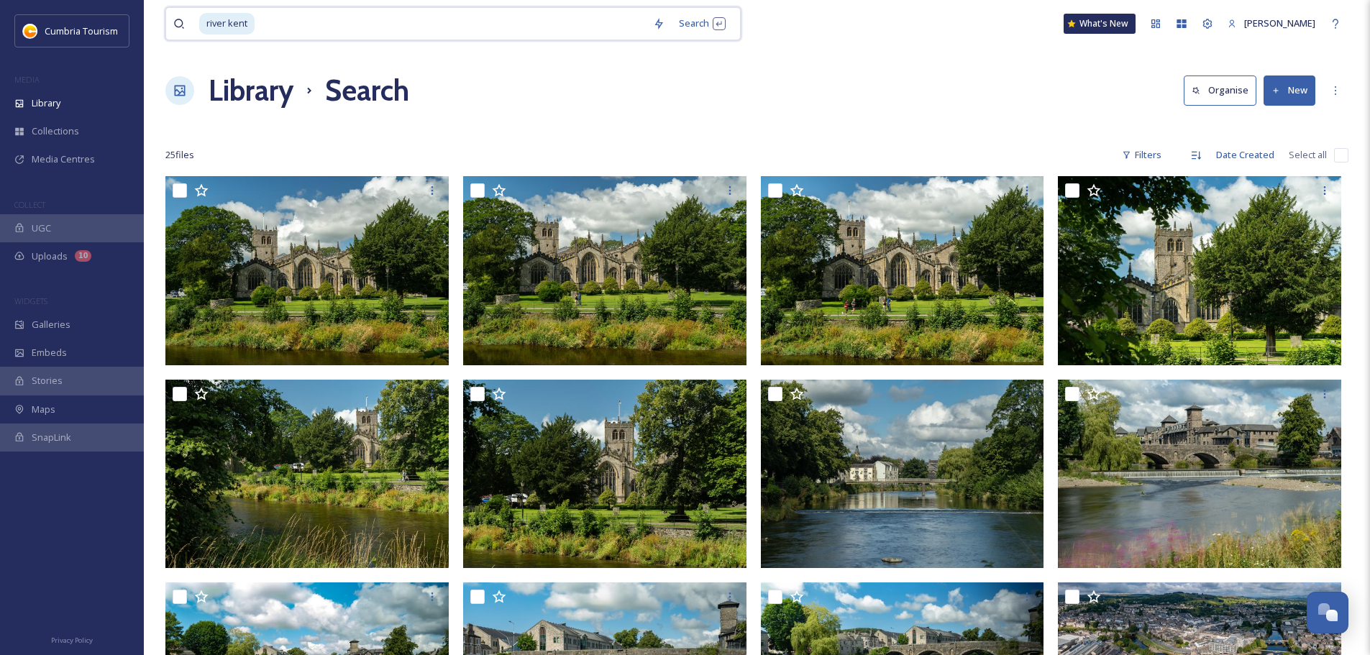
click at [533, 22] on input at bounding box center [451, 24] width 390 height 32
type input "r"
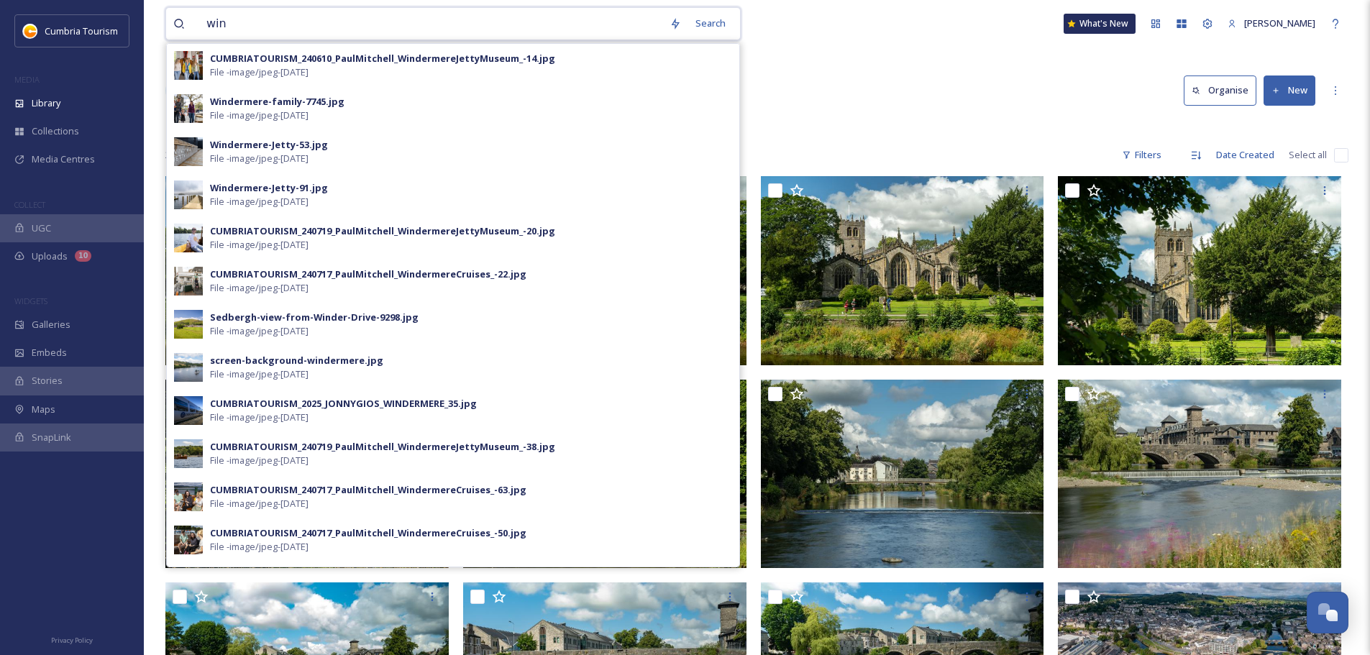
drag, startPoint x: 590, startPoint y: 34, endPoint x: 173, endPoint y: 1, distance: 417.6
click at [173, 1] on div "win Search CUMBRIATOURISM_240610_PaulMitchell_WindermereJettyMuseum_-14.jpg Fil…" at bounding box center [756, 23] width 1183 height 47
type input "troutbeck"
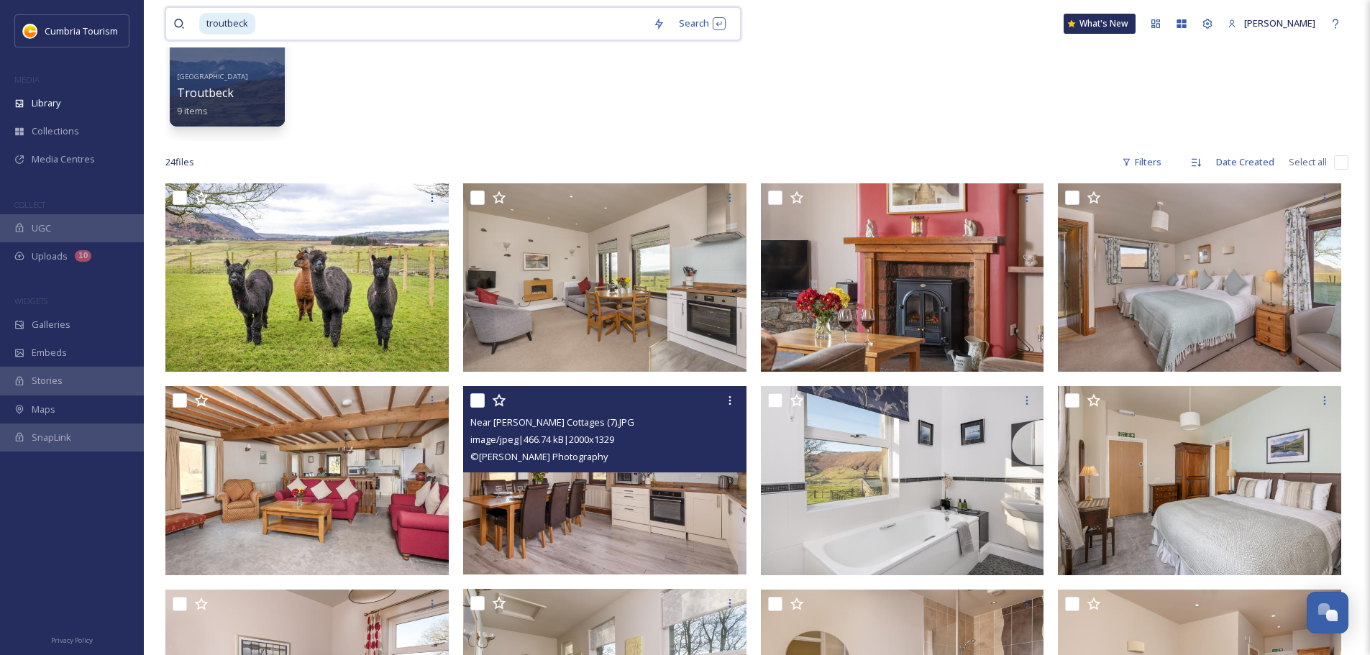
scroll to position [109, 0]
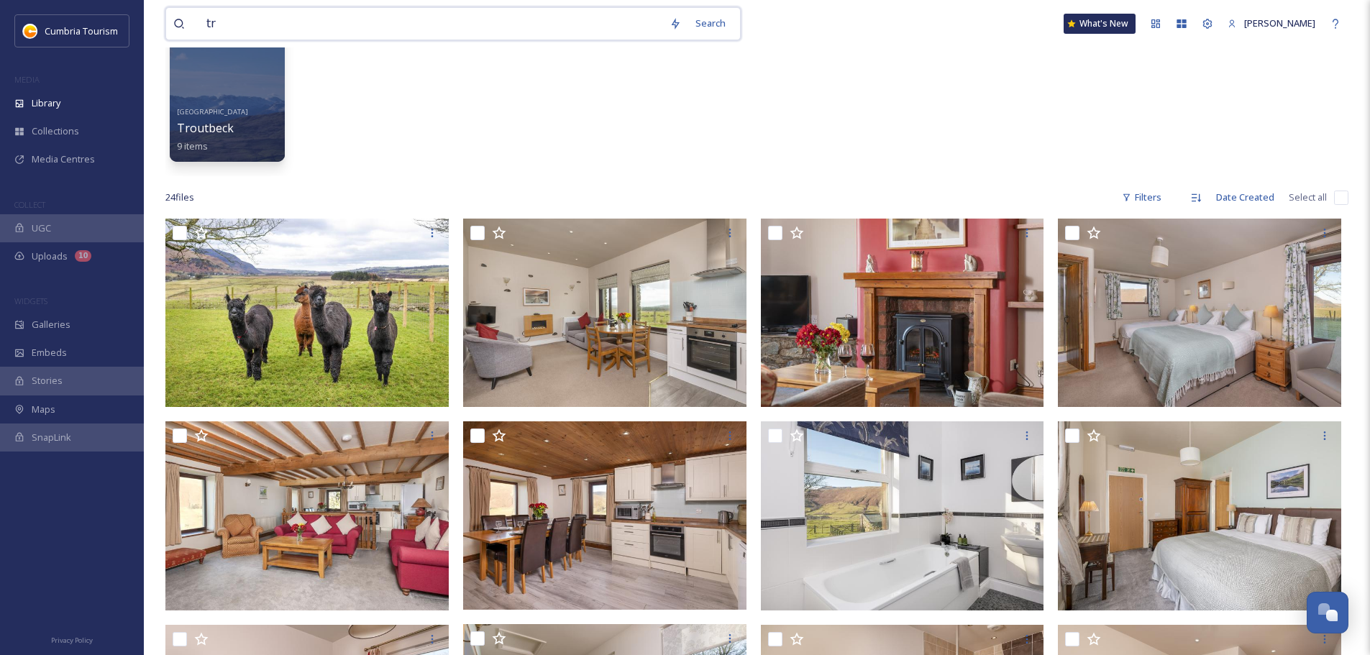
type input "t"
type input "r"
type input "[GEOGRAPHIC_DATA]"
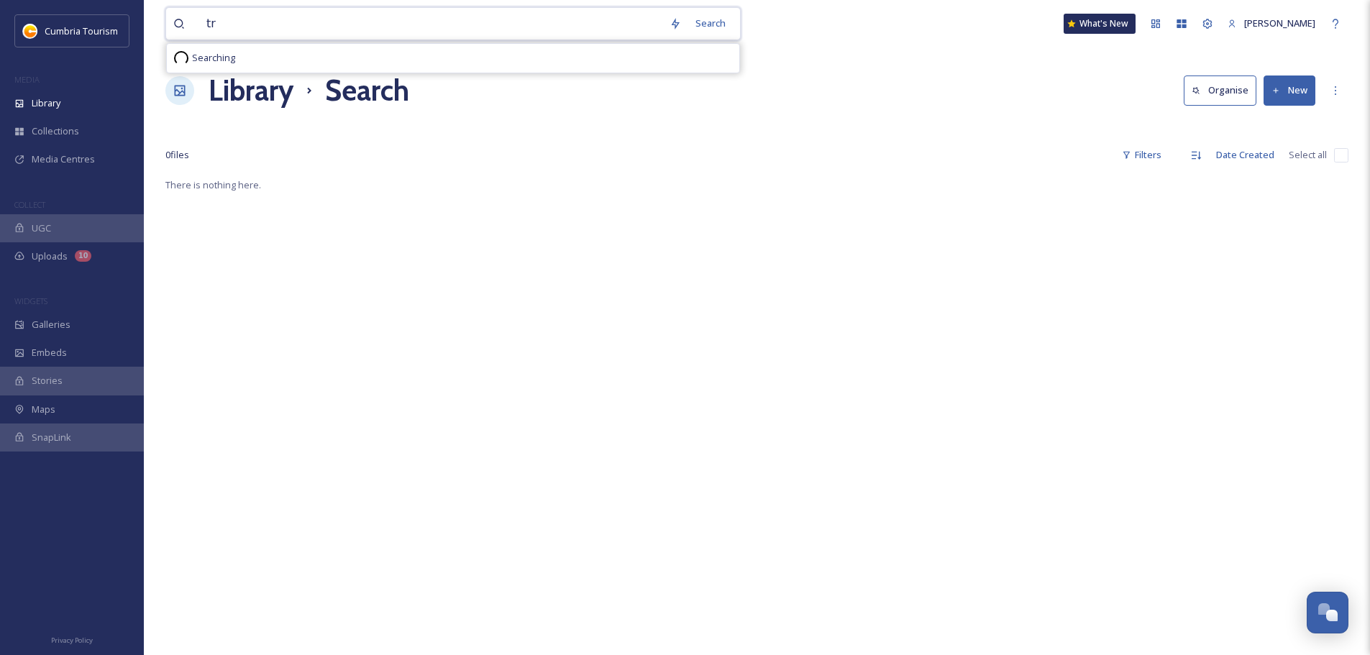
type input "t"
type input "windermere"
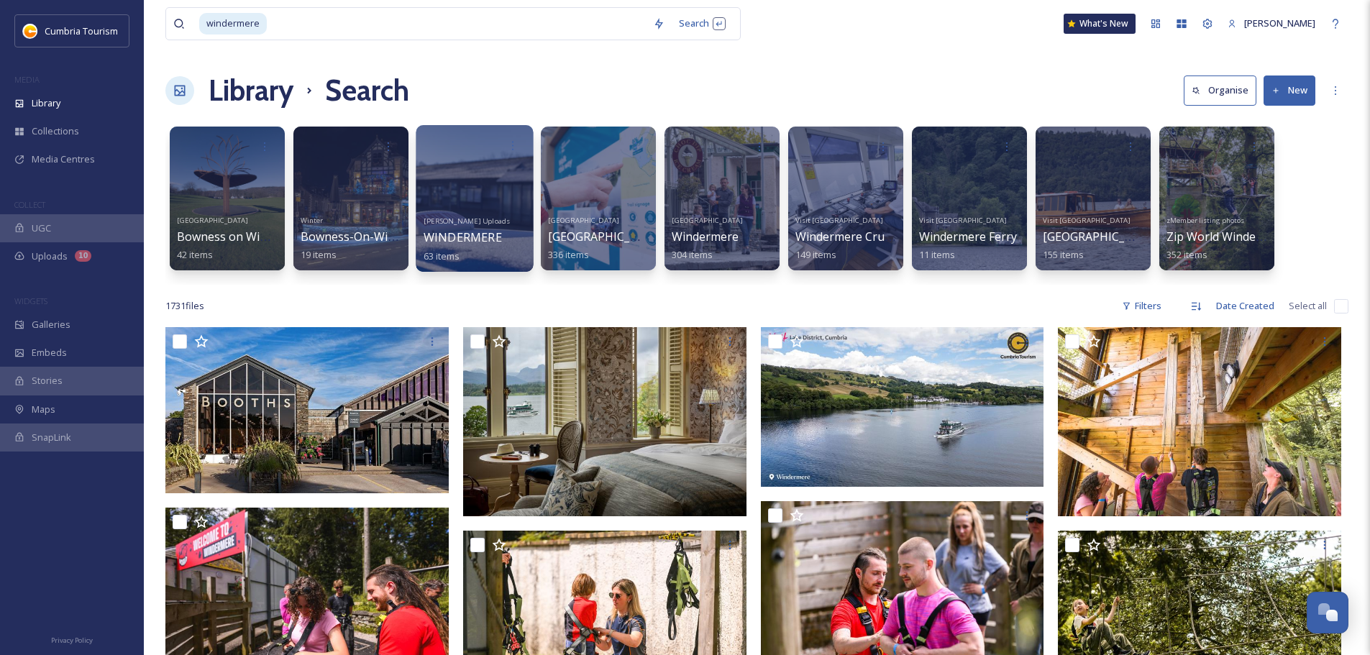
click at [511, 198] on div at bounding box center [474, 198] width 117 height 147
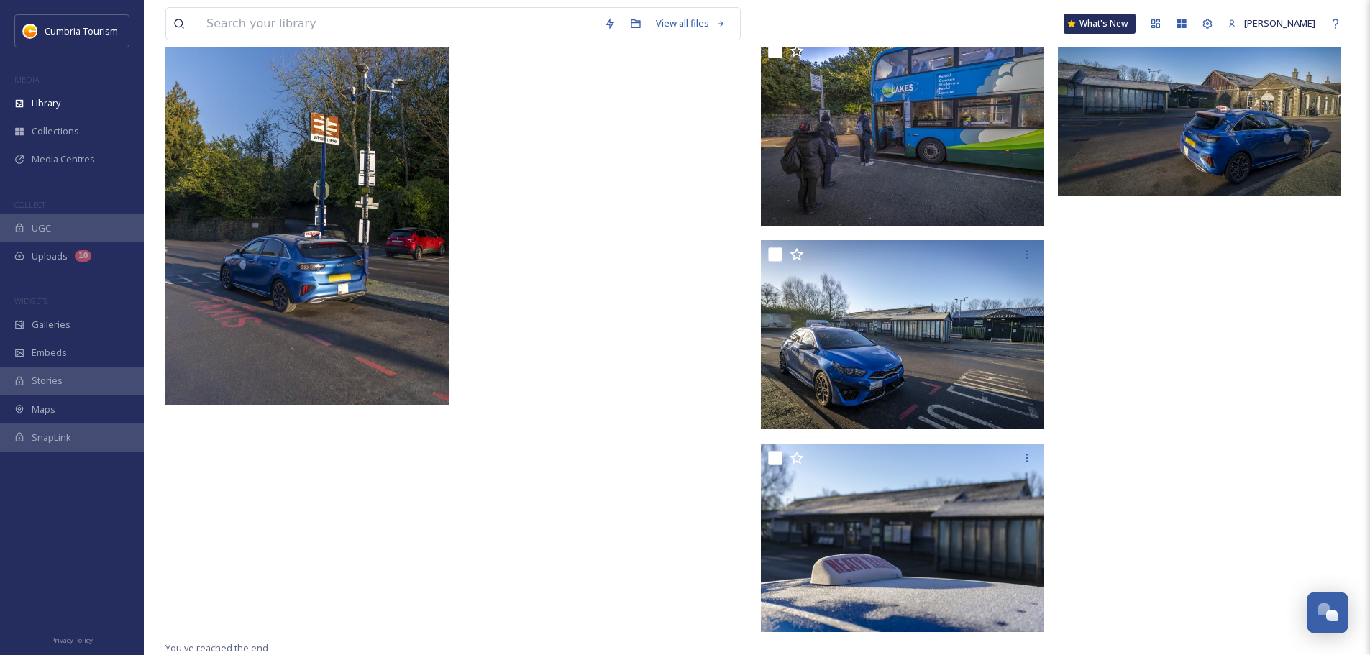
scroll to position [3980, 0]
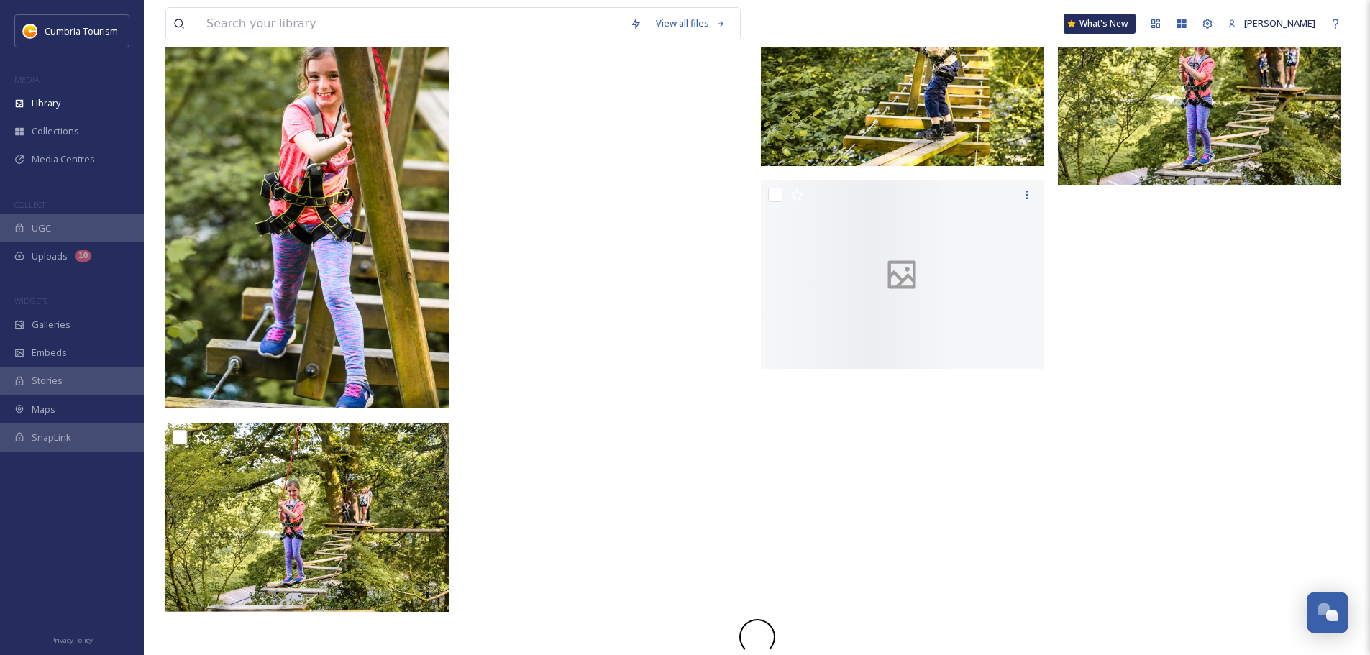
scroll to position [5467, 0]
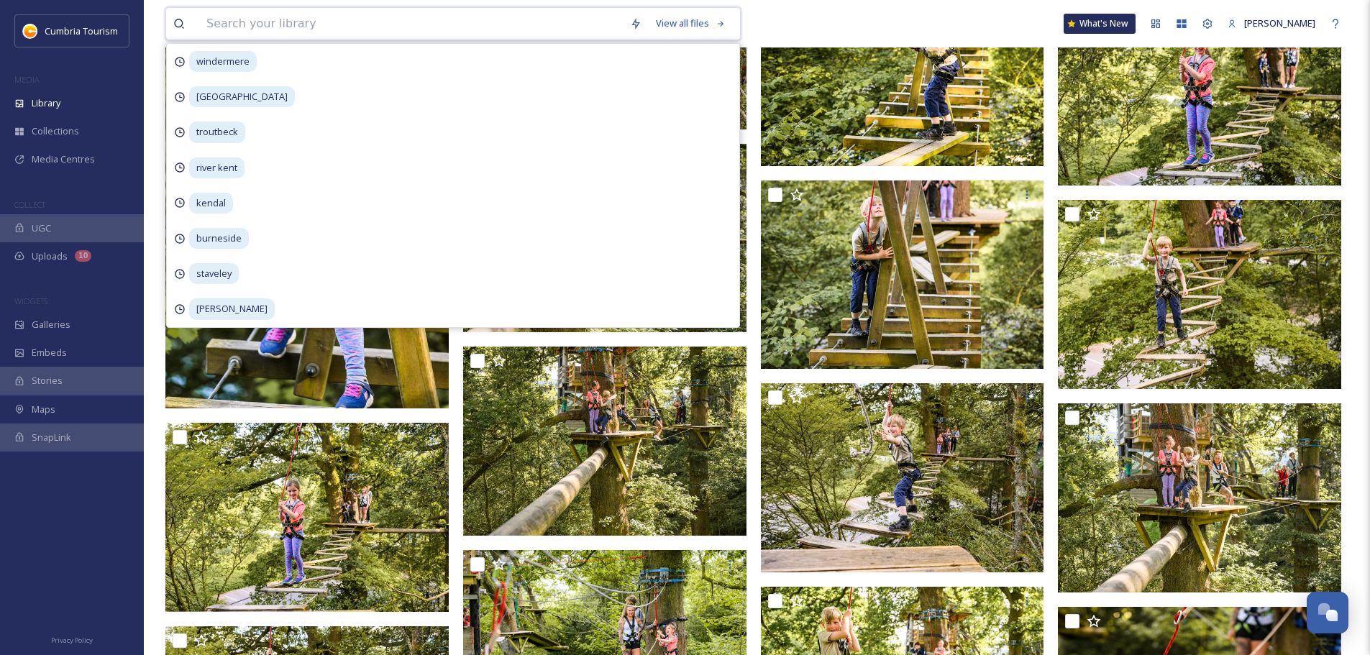
click at [352, 32] on input at bounding box center [411, 24] width 424 height 32
type input "zip world"
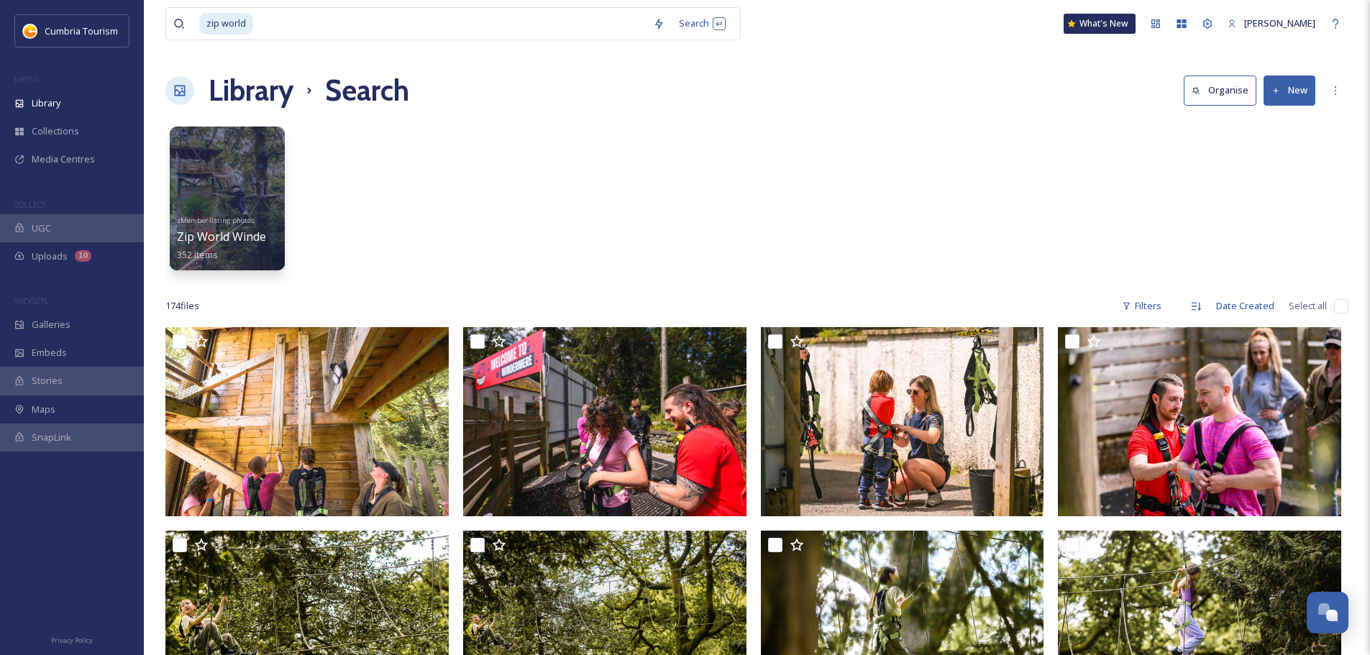
click at [813, 124] on div "zMember listing photos Zip World Windermere 352 items" at bounding box center [756, 201] width 1183 height 165
click at [258, 245] on span "Zip World Windermere" at bounding box center [238, 237] width 124 height 16
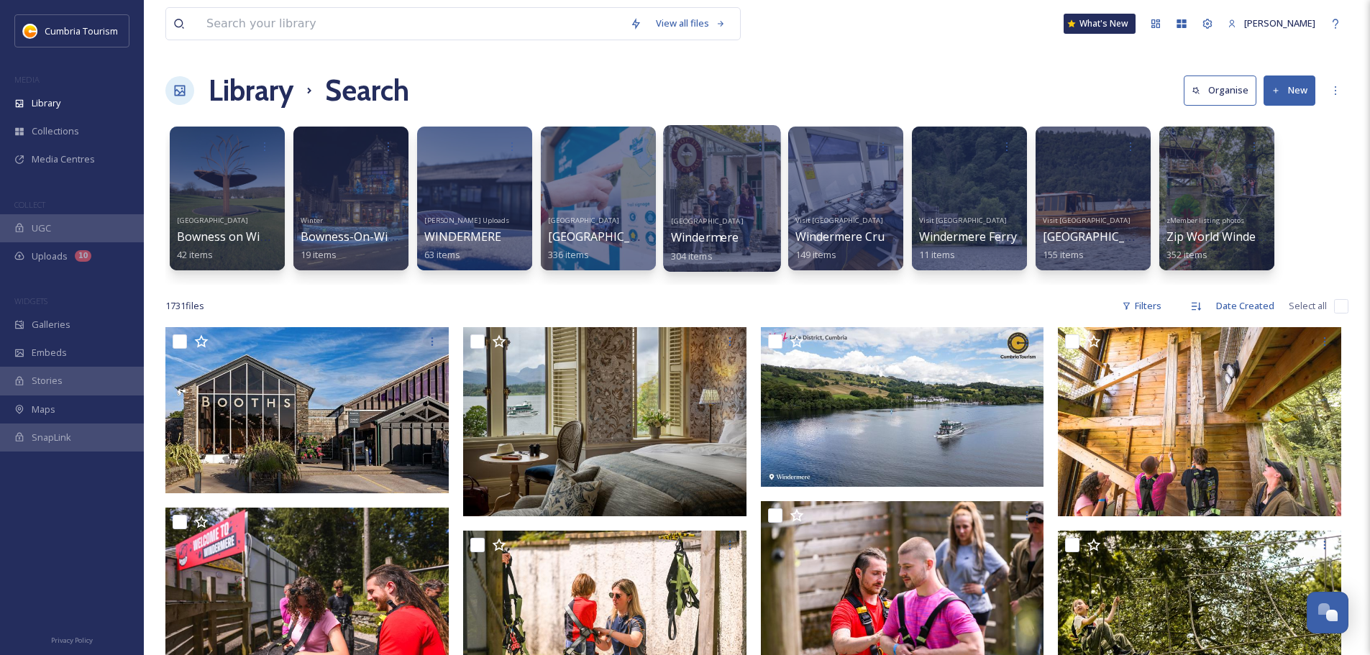
click at [751, 206] on div at bounding box center [721, 198] width 117 height 147
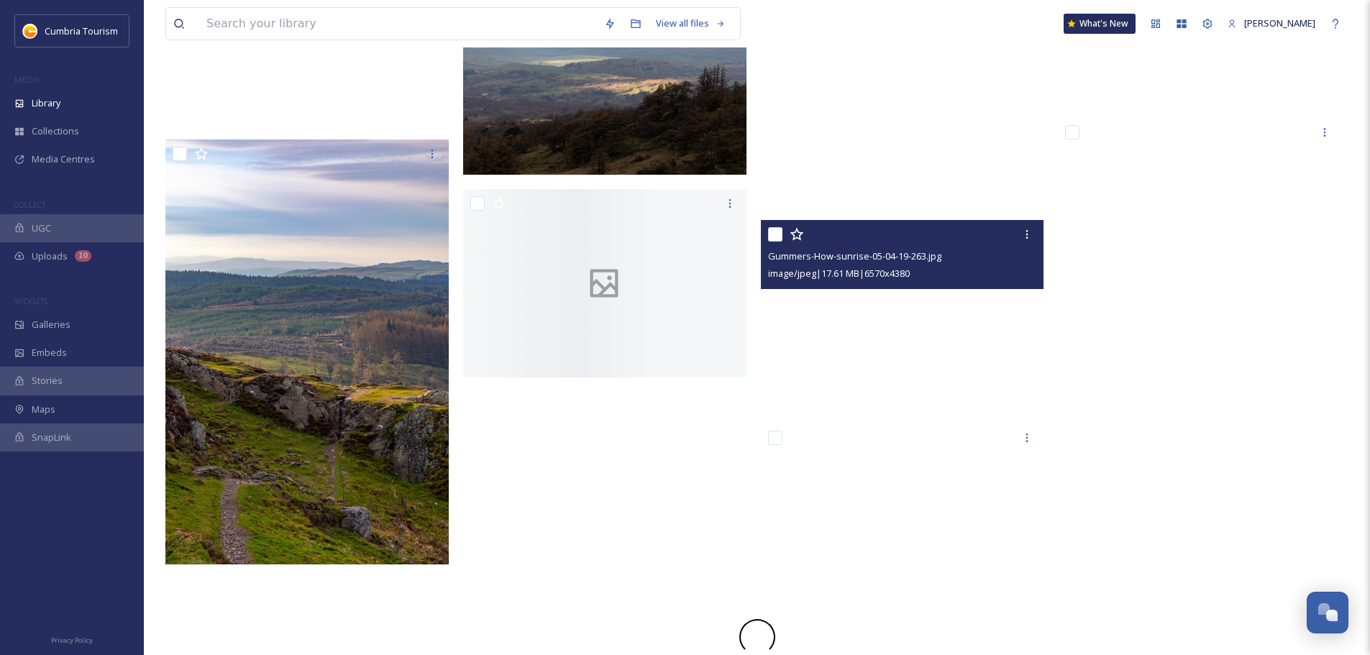
scroll to position [4338, 0]
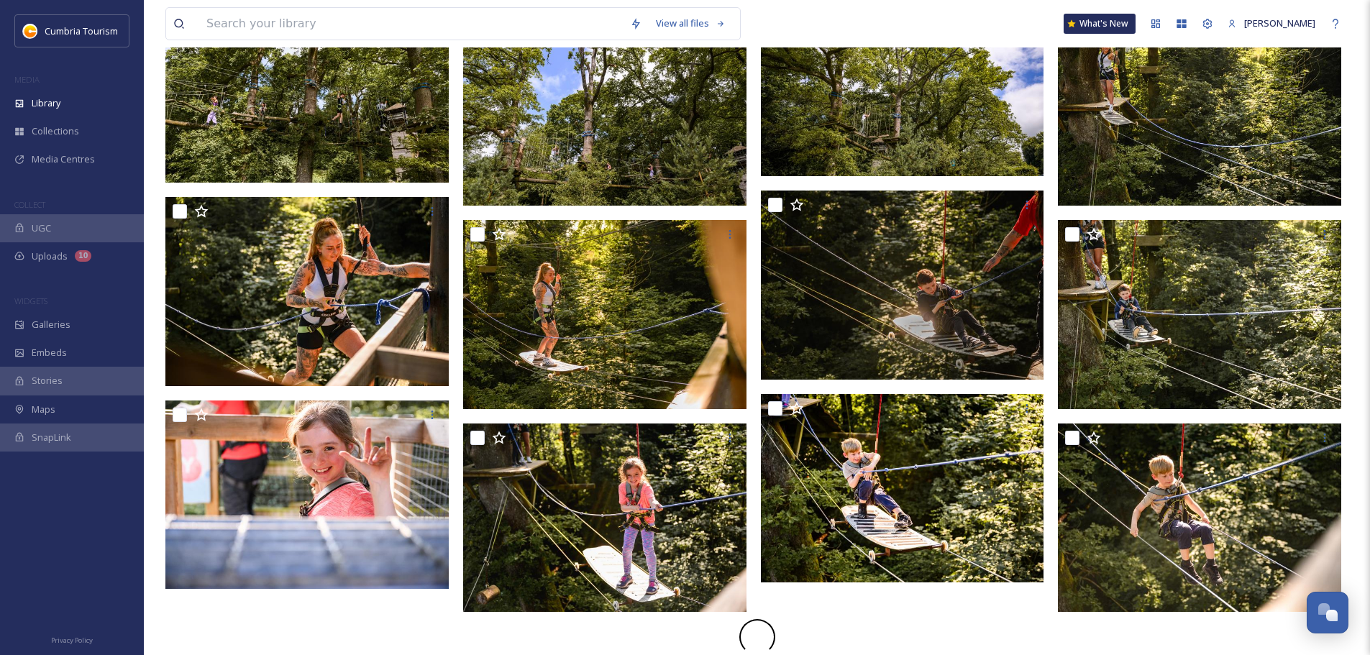
scroll to position [1736, 0]
